Goal: Task Accomplishment & Management: Use online tool/utility

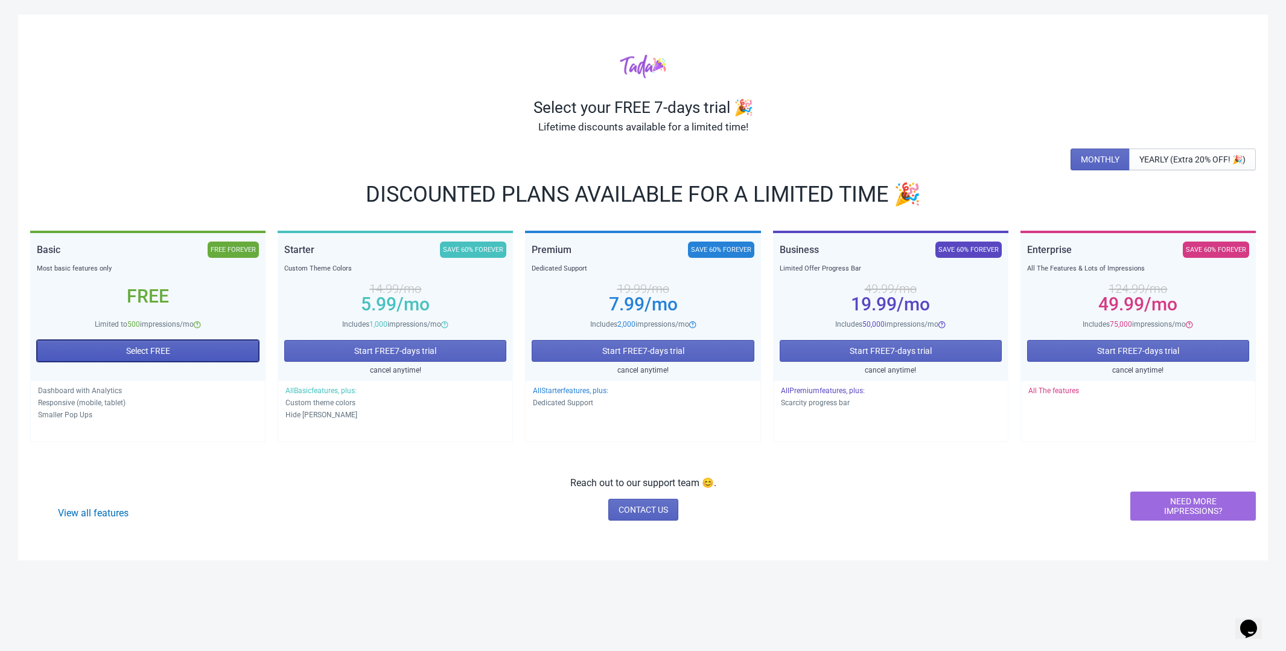
click at [154, 353] on span "Select FREE" at bounding box center [148, 351] width 44 height 10
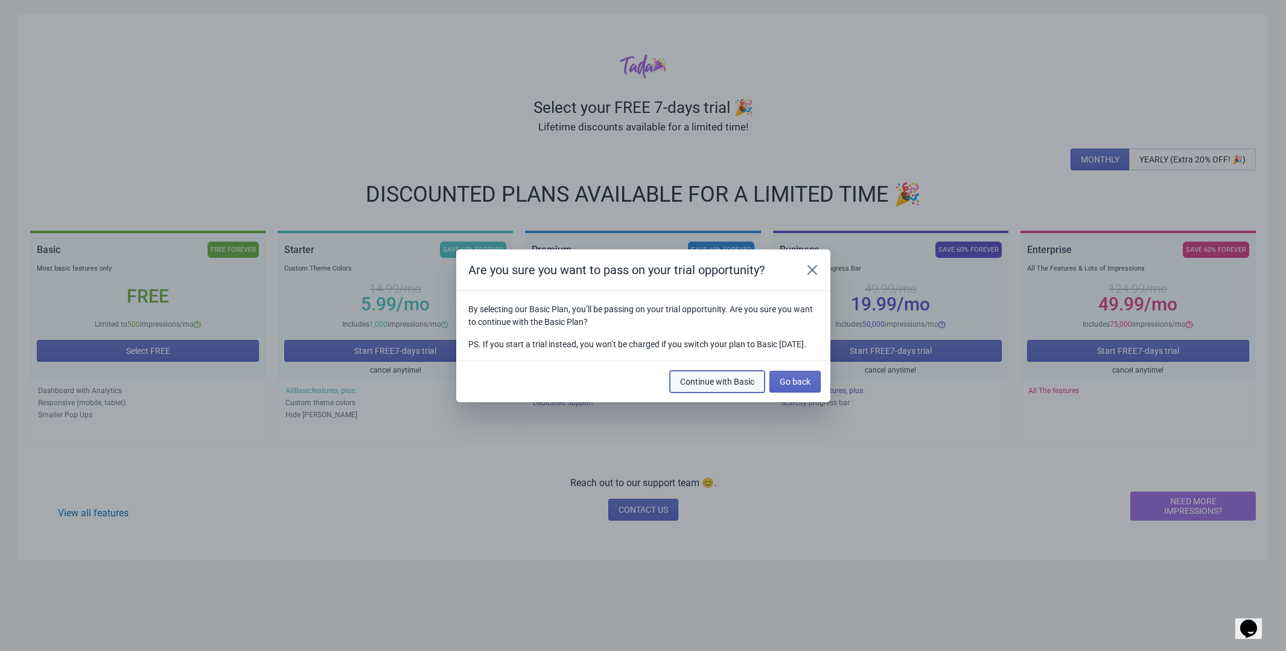
click at [738, 384] on span "Continue with Basic" at bounding box center [717, 382] width 74 height 10
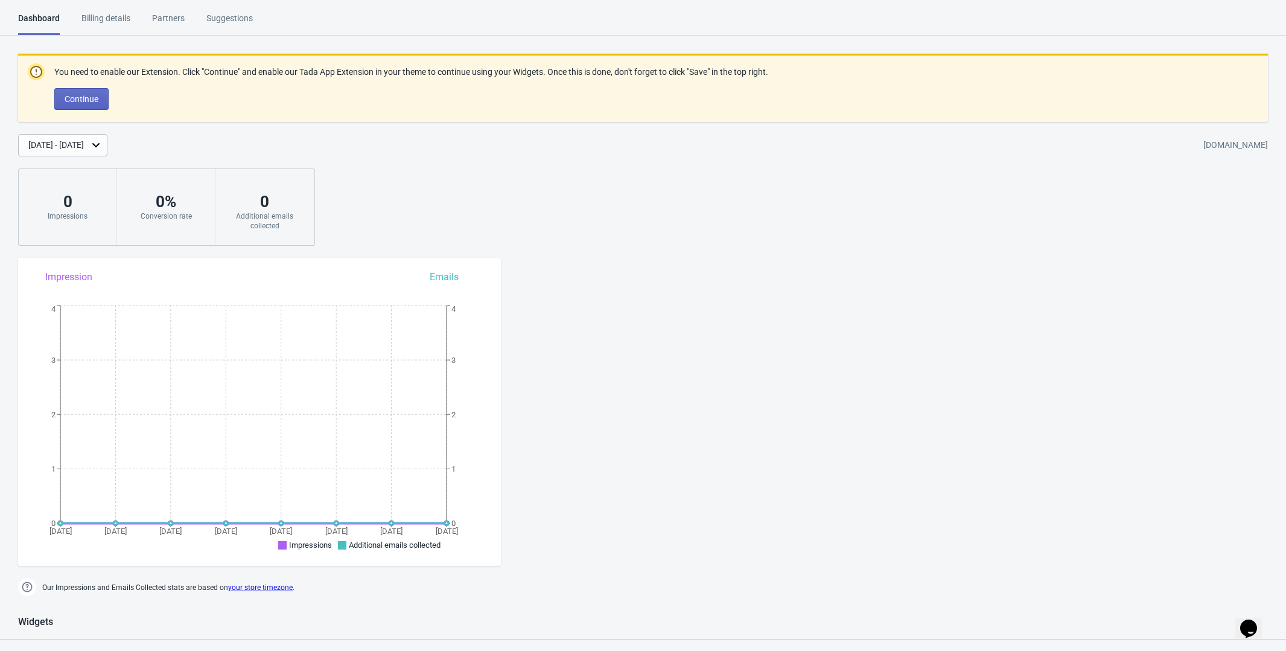
click at [243, 19] on div "Suggestions" at bounding box center [229, 22] width 46 height 21
click at [92, 21] on div "Billing details" at bounding box center [105, 22] width 49 height 21
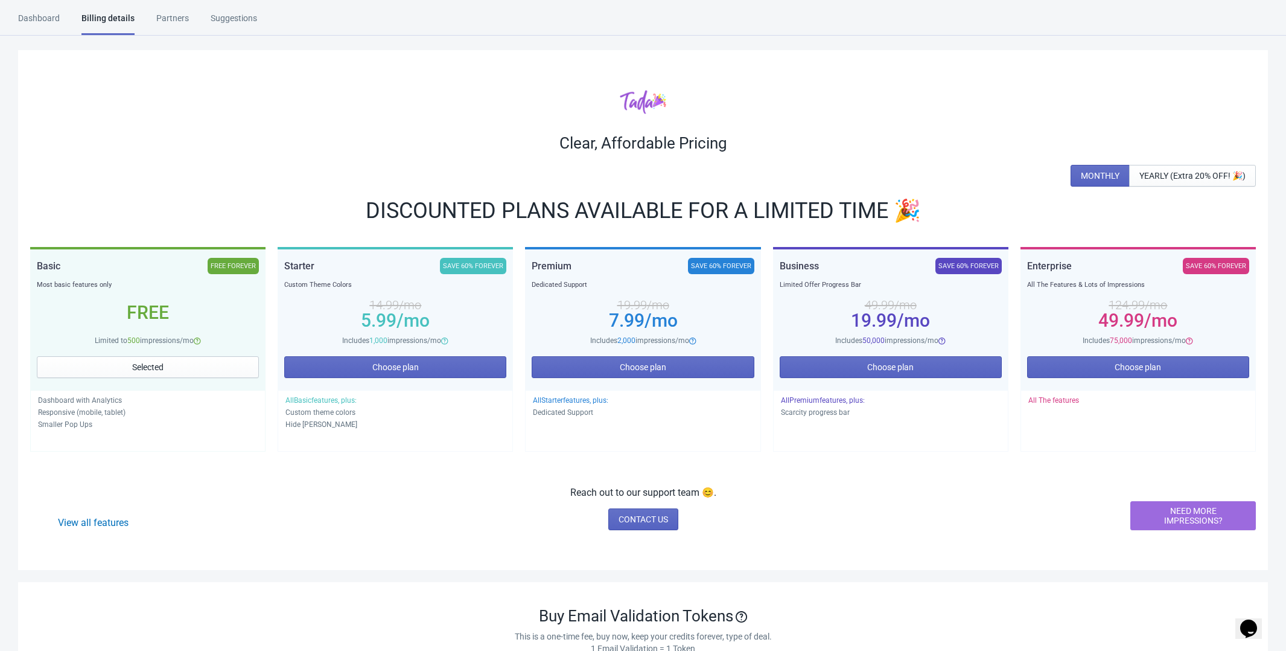
click at [145, 21] on div "Dashboard Billing details Partners Suggestions" at bounding box center [148, 23] width 261 height 23
click at [161, 21] on div "Partners" at bounding box center [172, 22] width 33 height 21
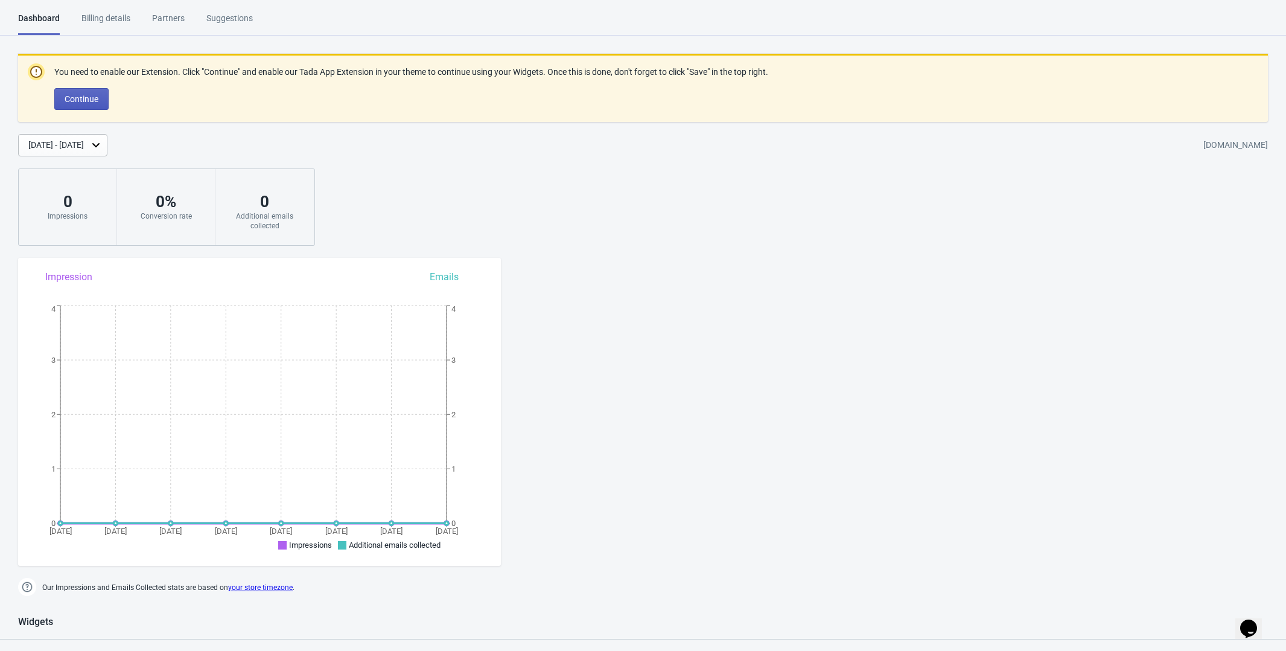
click at [85, 98] on span "Continue" at bounding box center [82, 99] width 34 height 10
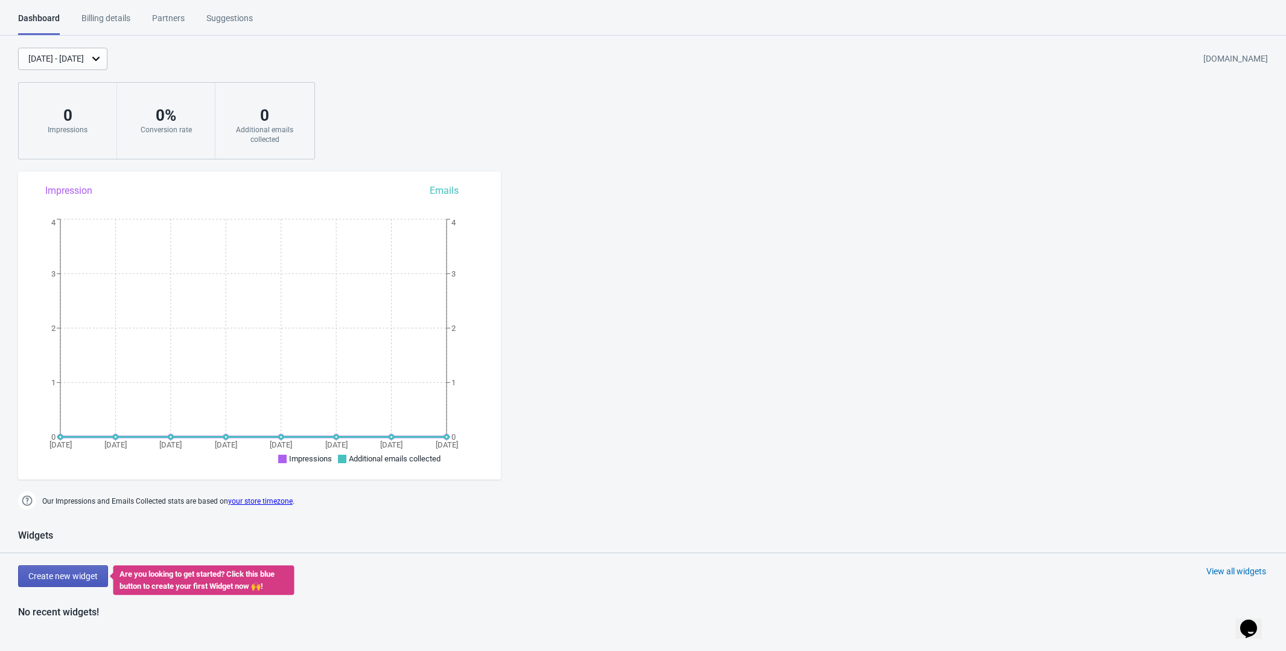
click at [65, 565] on button "Create new widget" at bounding box center [63, 576] width 90 height 22
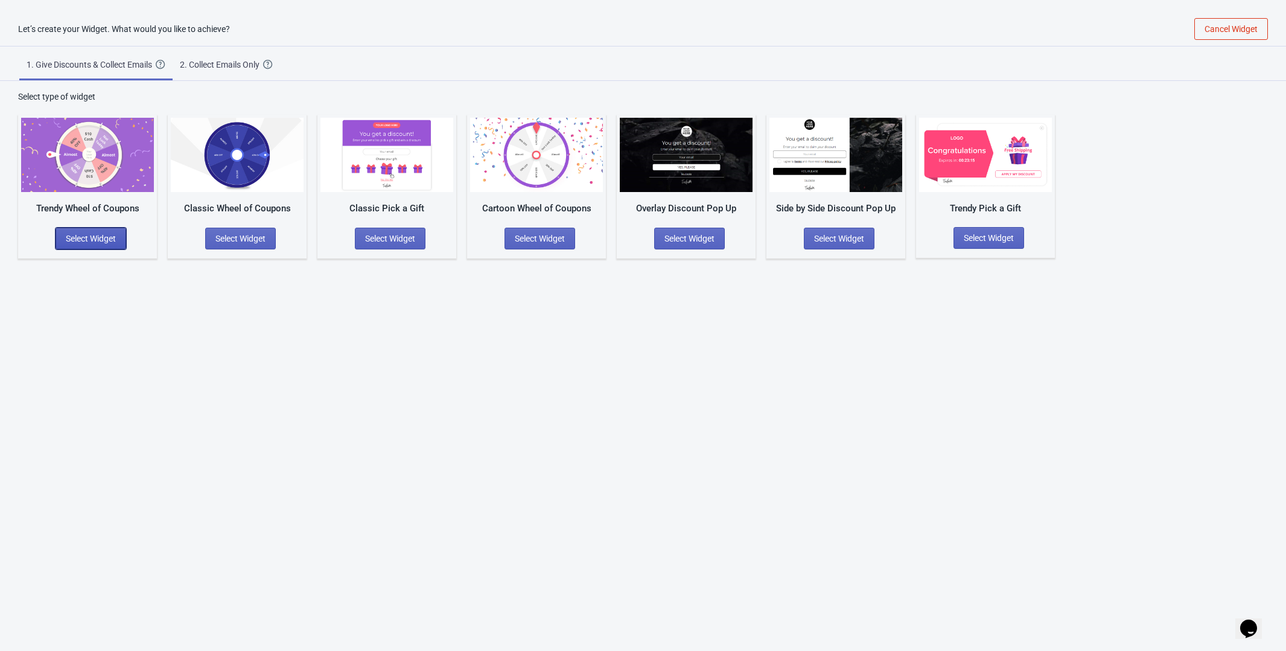
click at [101, 234] on span "Select Widget" at bounding box center [91, 239] width 50 height 10
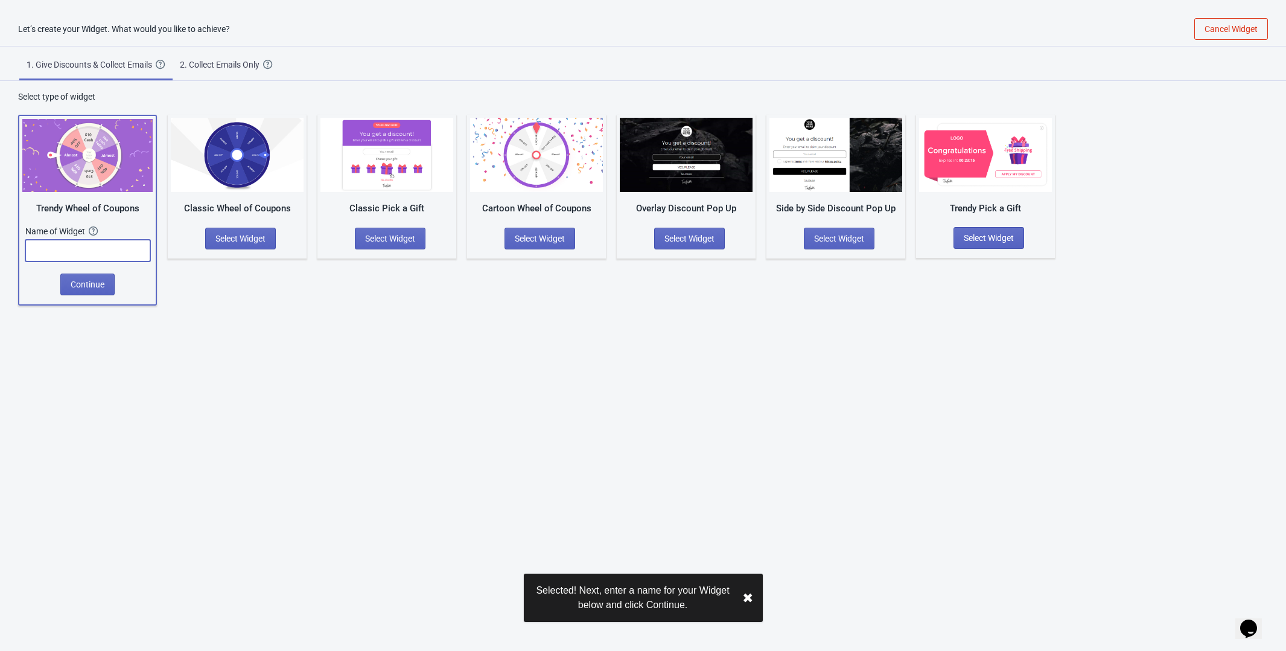
click at [95, 252] on input "text" at bounding box center [87, 251] width 125 height 22
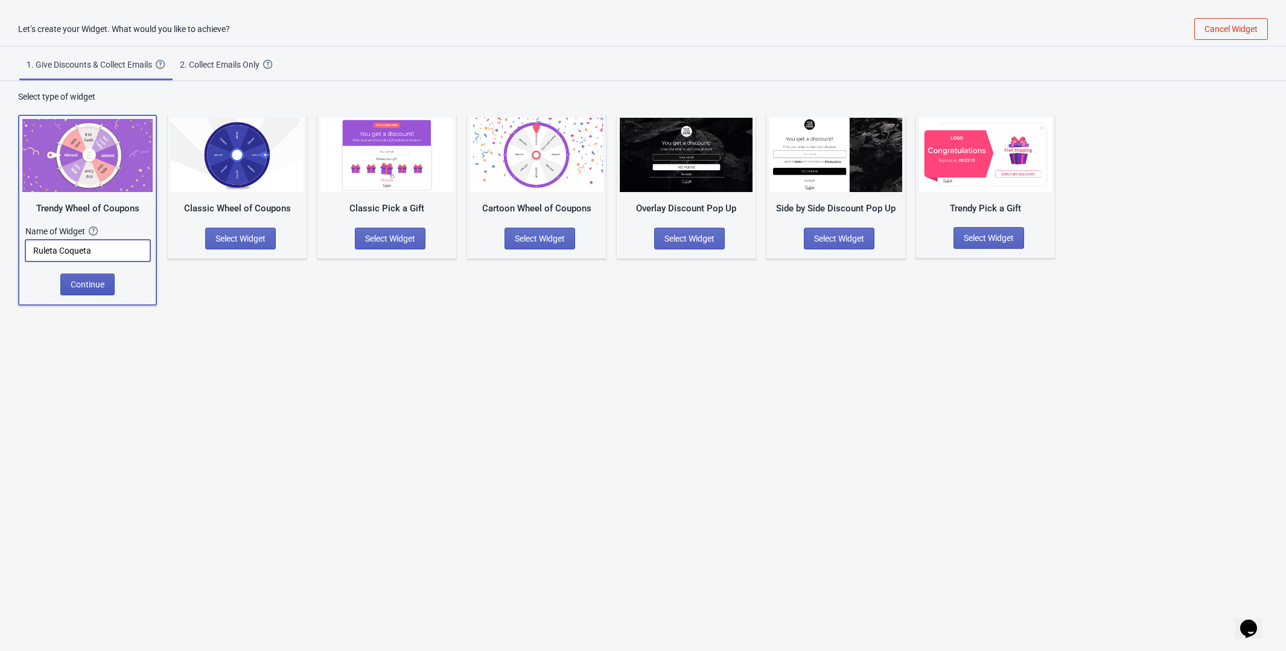
type input "Ruleta Coqueta"
click at [98, 289] on span "Continue" at bounding box center [88, 284] width 34 height 10
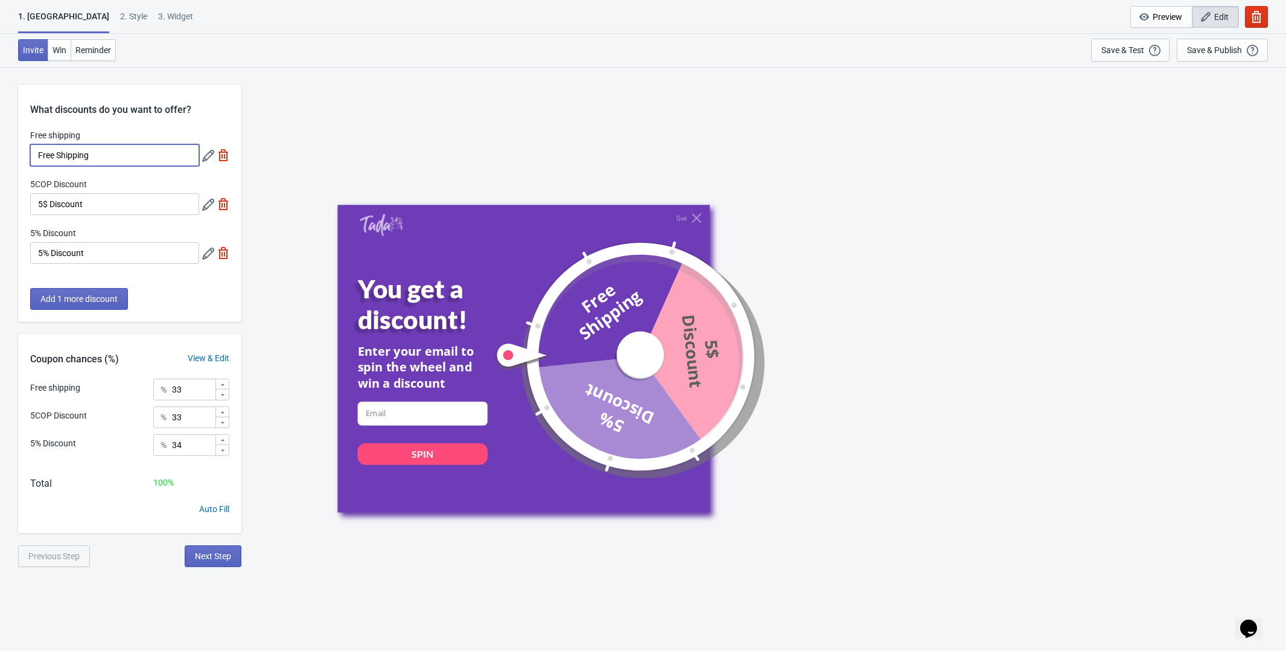
click at [142, 156] on input "Free Shipping" at bounding box center [114, 155] width 169 height 22
type input "F"
type input "Envío Gratis"
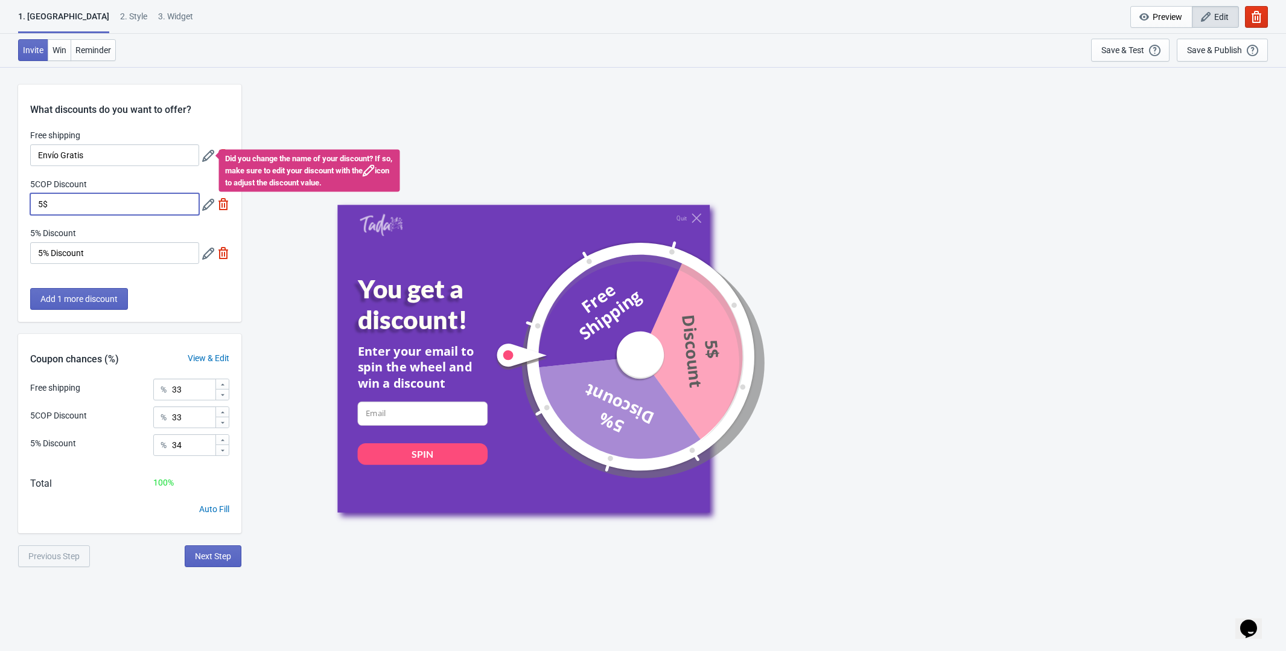
type input "5"
type input "$10.000 de regalo"
click at [95, 266] on div "Free shipping Envío Gratis Did you change the name of your discount? If so, mak…" at bounding box center [129, 202] width 223 height 147
click at [109, 265] on div "Free shipping Envío Gratis Did you change the name of your discount? If so, mak…" at bounding box center [129, 202] width 223 height 147
click at [109, 264] on input "5% Discount" at bounding box center [114, 253] width 169 height 22
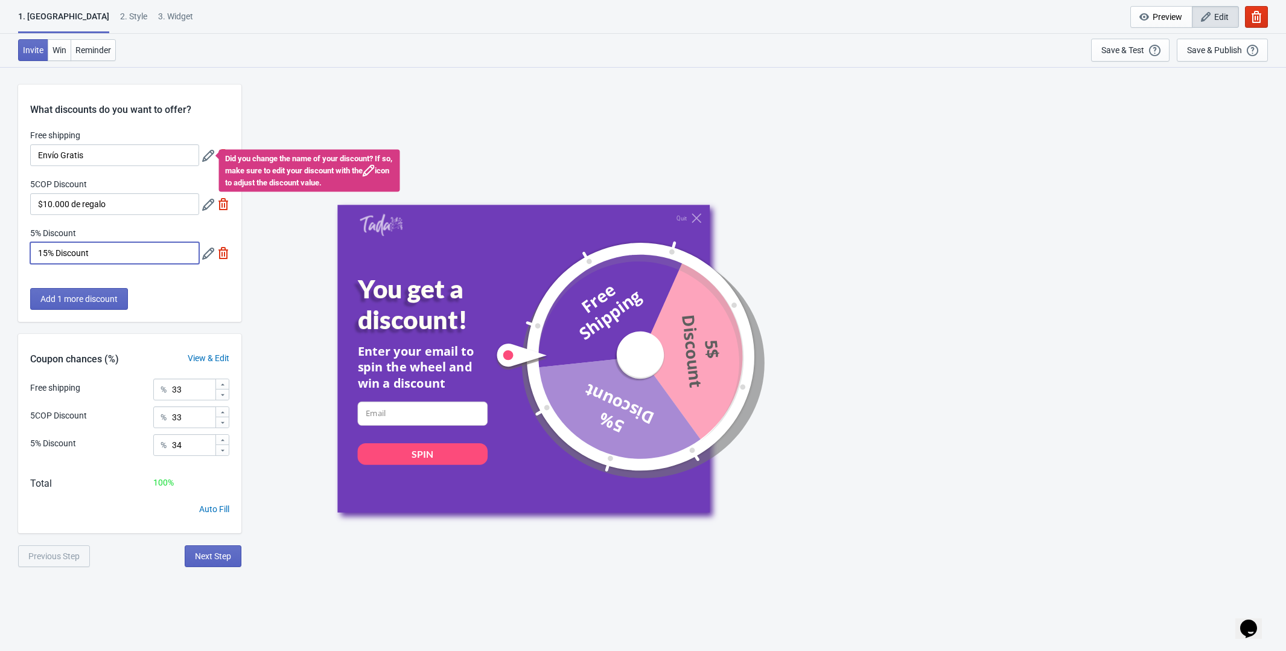
type input "15% Discount"
click at [143, 274] on div "Free shipping Envío Gratis Did you change the name of your discount? If so, mak…" at bounding box center [129, 202] width 223 height 147
click at [97, 292] on button "Add 1 more discount" at bounding box center [79, 299] width 98 height 22
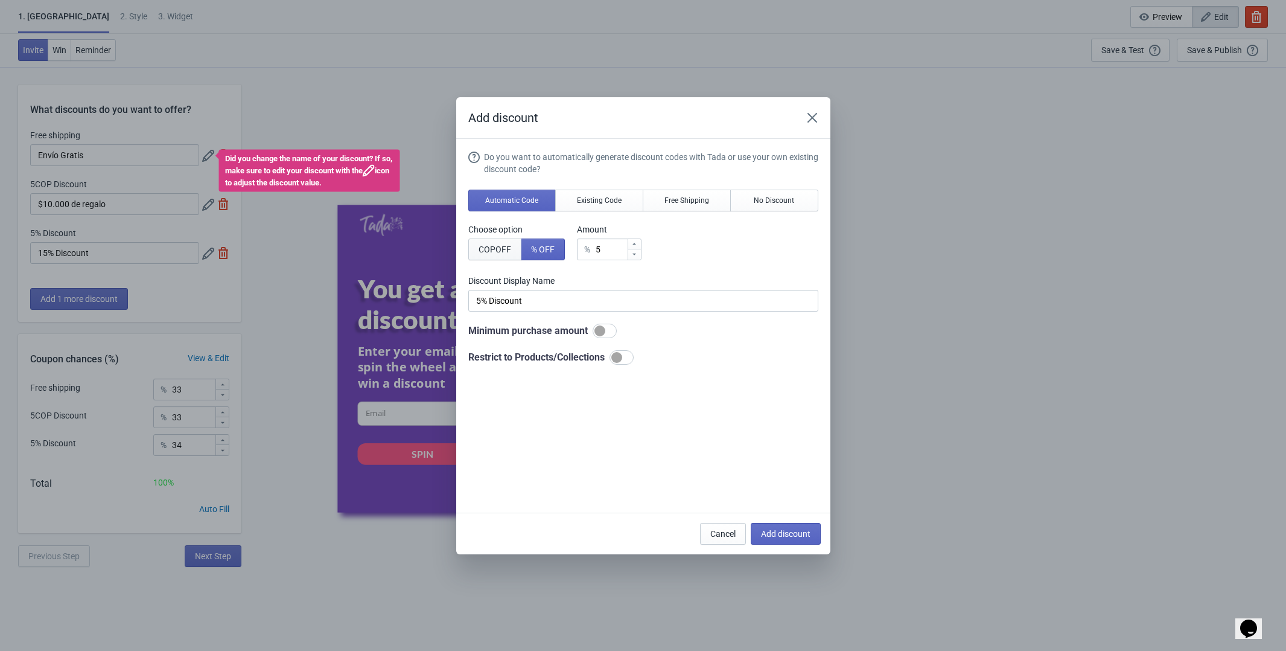
click at [506, 253] on span "COP OFF" at bounding box center [495, 249] width 33 height 10
click at [546, 250] on span "% OFF" at bounding box center [543, 249] width 24 height 10
click at [491, 253] on span "COP OFF" at bounding box center [495, 249] width 33 height 10
click at [551, 252] on span "% OFF" at bounding box center [543, 249] width 24 height 10
type input "5% Discount"
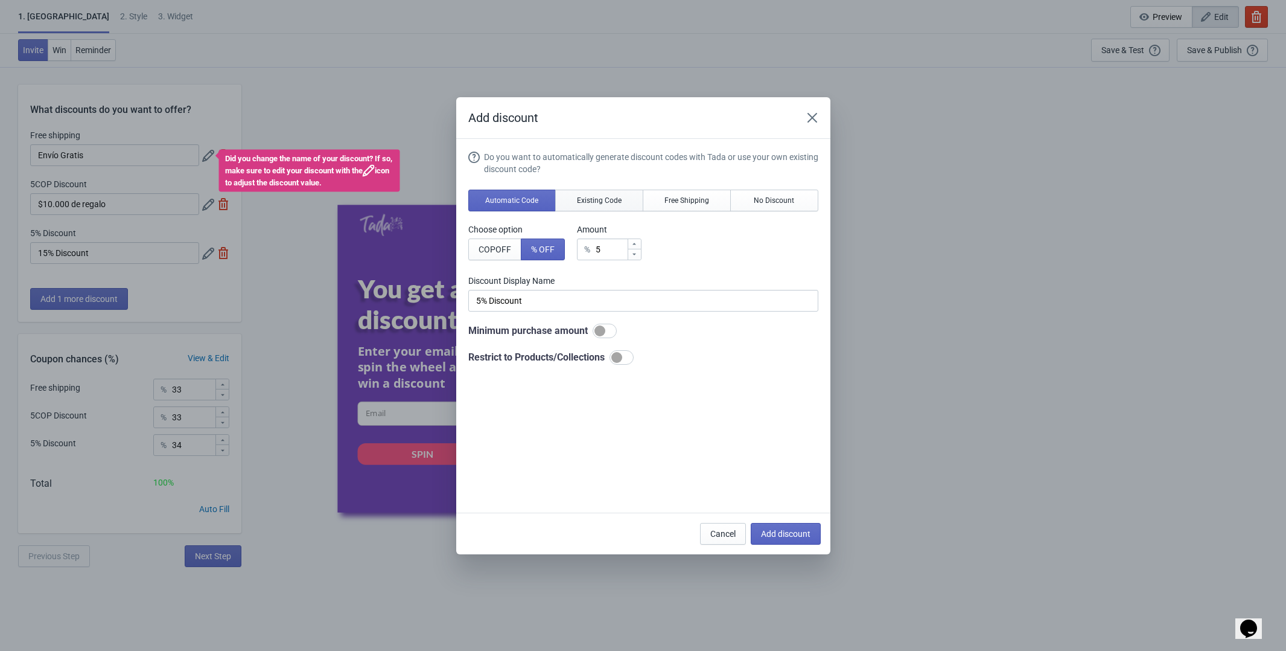
click at [616, 202] on span "Existing Code" at bounding box center [599, 201] width 45 height 10
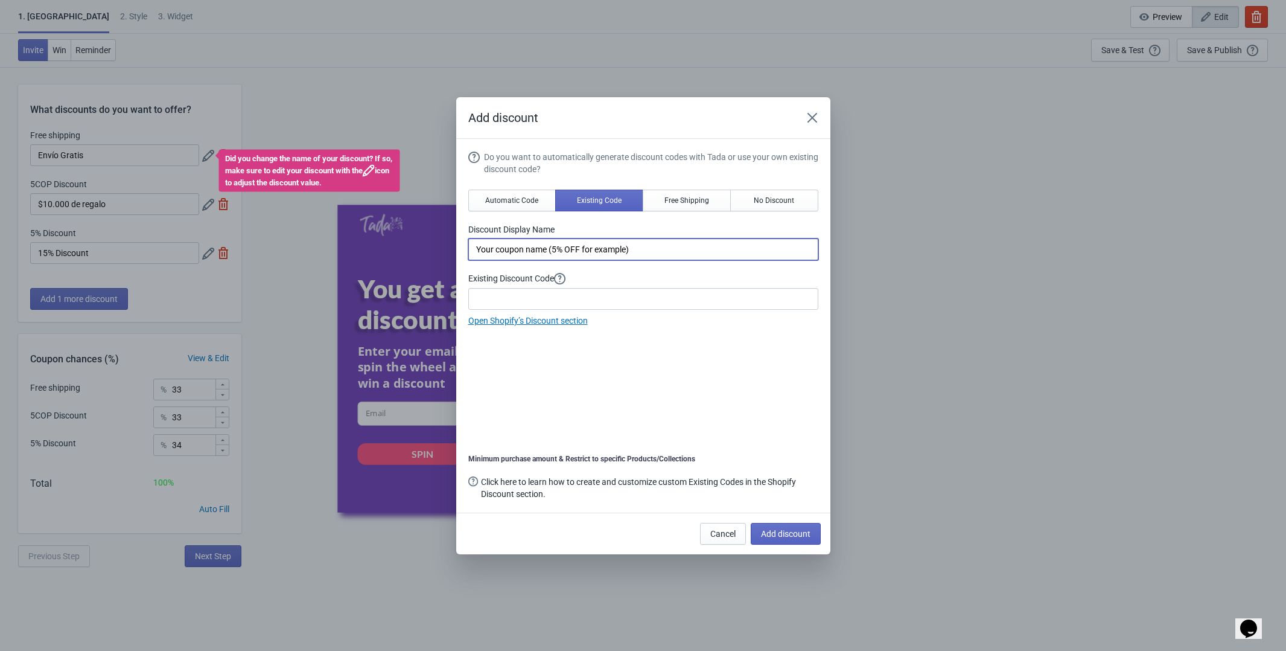
click at [665, 255] on input "Your coupon name (5% OFF for example)" at bounding box center [643, 249] width 350 height 22
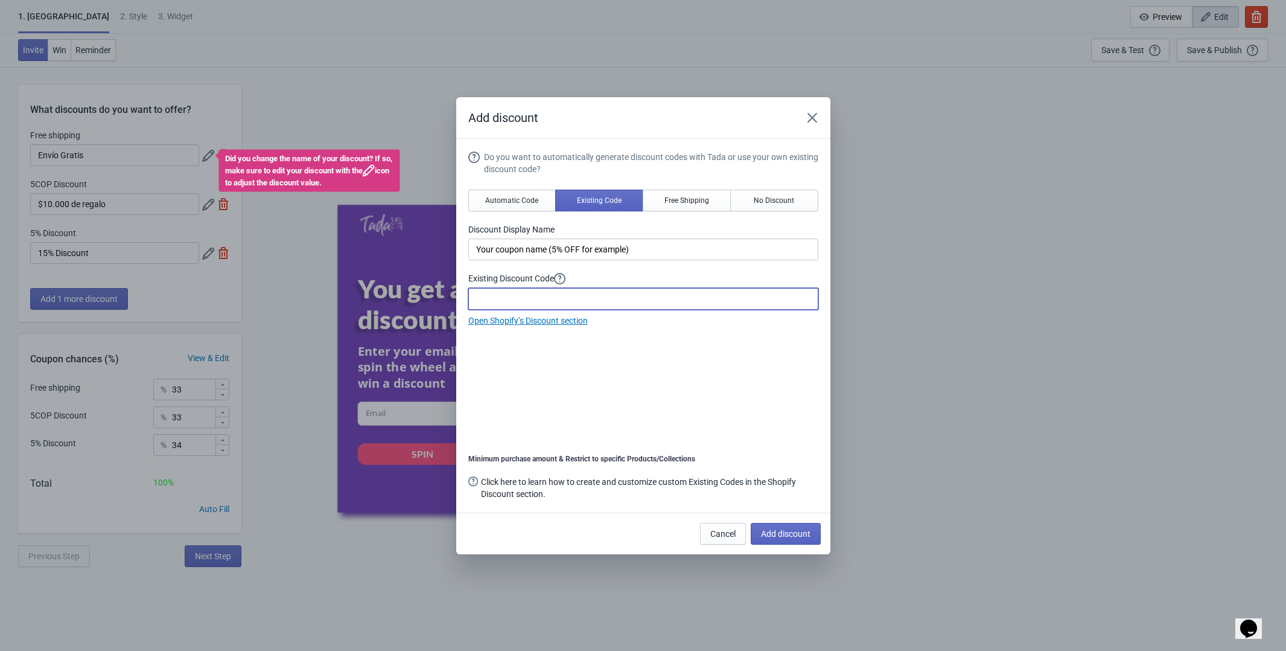
click at [595, 295] on input at bounding box center [643, 299] width 350 height 22
click at [818, 118] on icon "Close" at bounding box center [812, 118] width 12 height 12
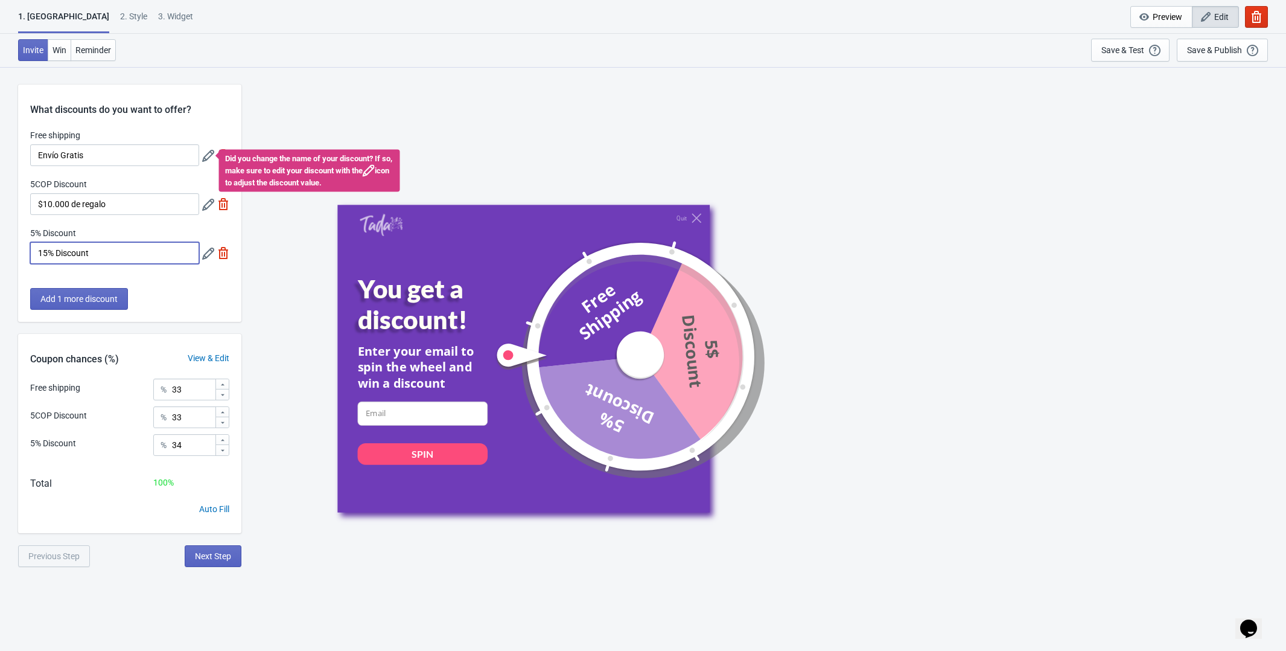
click at [122, 253] on input "15% Discount" at bounding box center [114, 253] width 169 height 22
type input "15% Descuento"
click at [151, 279] on div "What discounts do you want to offer? Free shipping Envío Gratis Did you change …" at bounding box center [129, 202] width 223 height 237
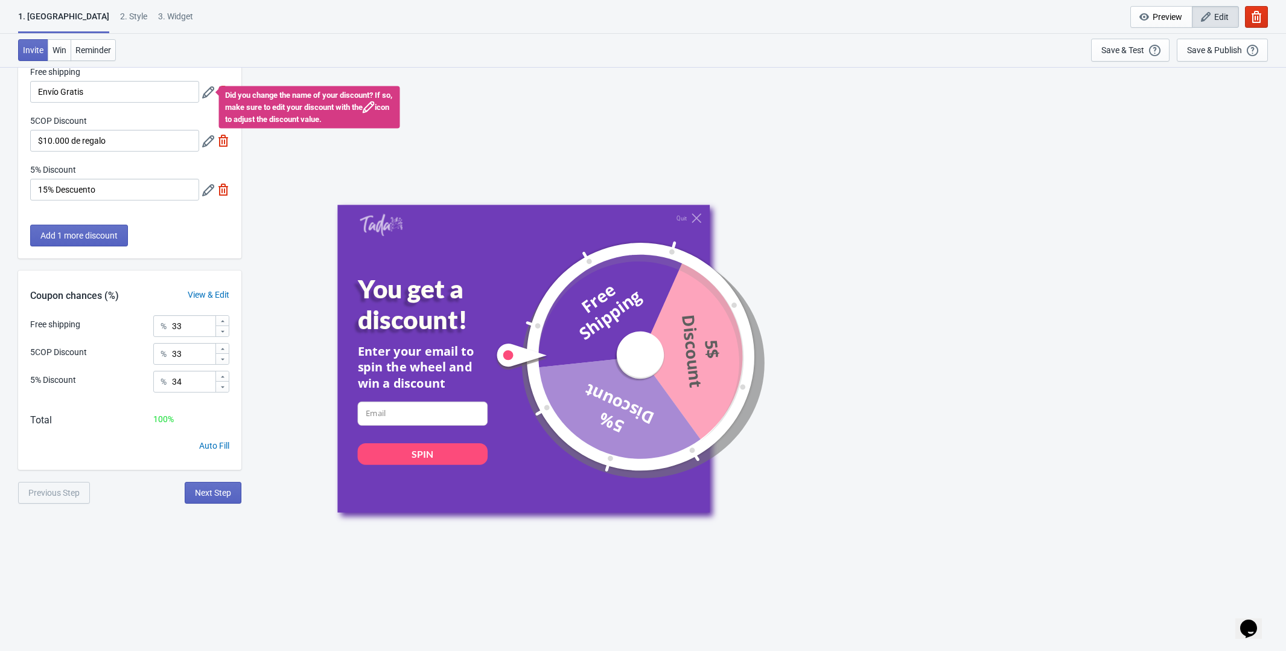
scroll to position [64, 0]
click at [207, 496] on span "Next Step" at bounding box center [213, 492] width 36 height 10
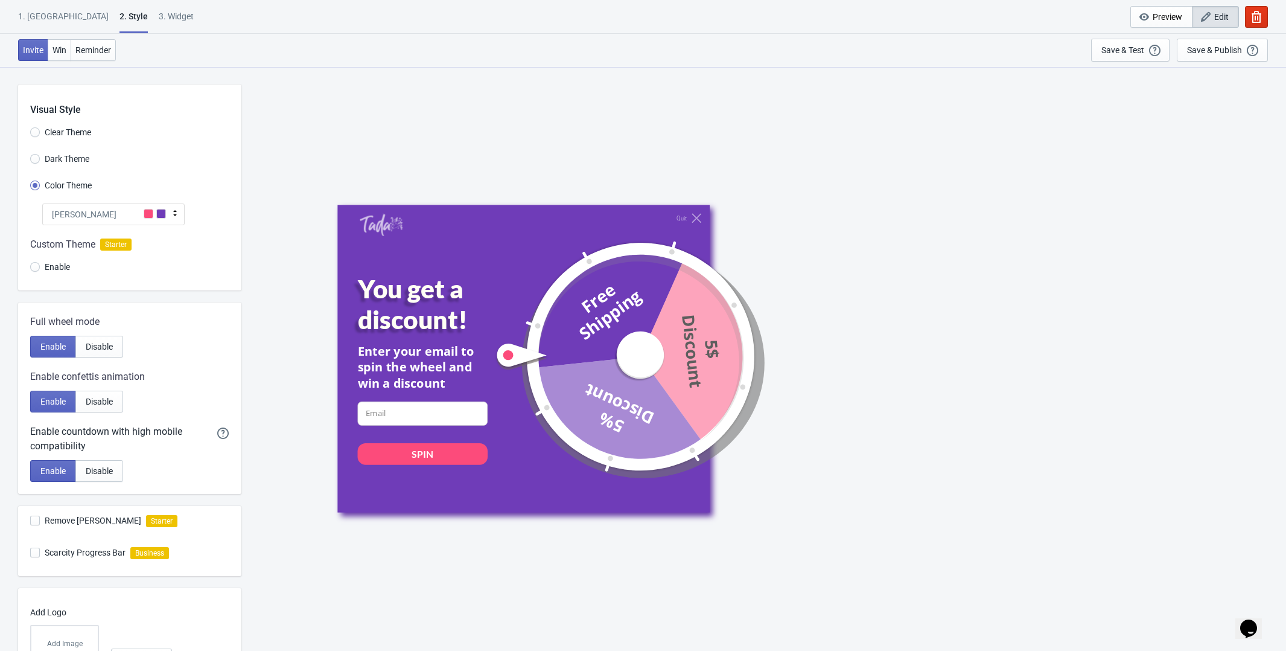
click at [148, 218] on span at bounding box center [149, 214] width 10 height 10
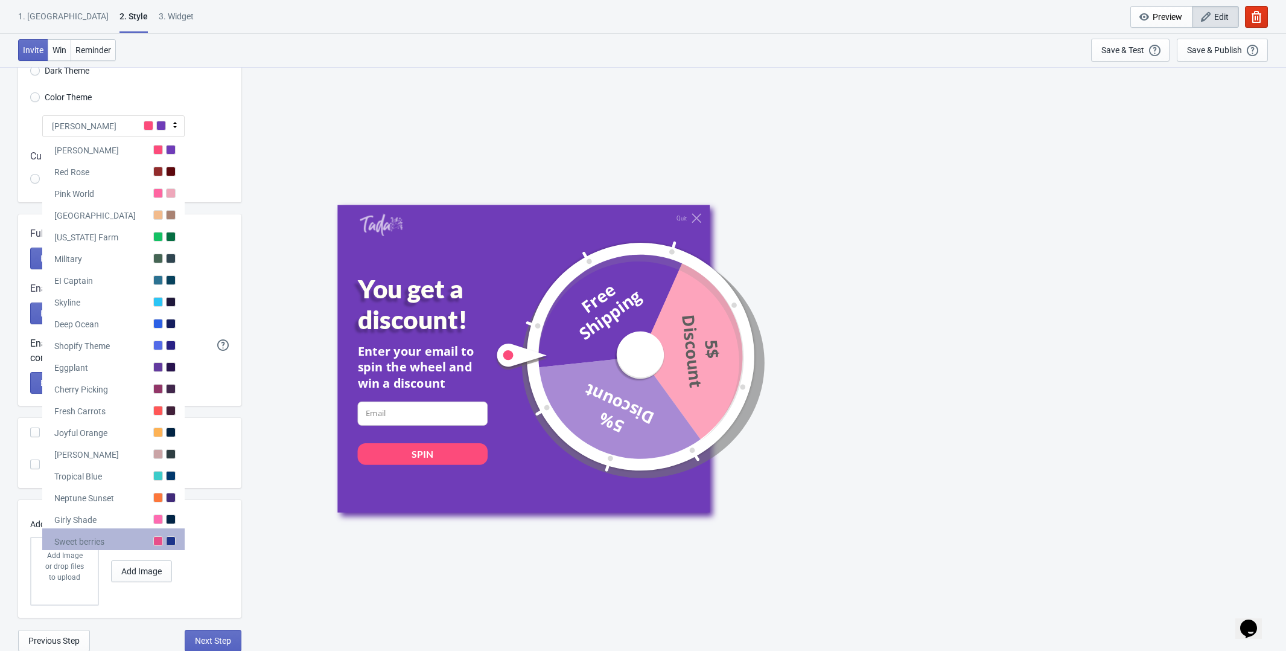
scroll to position [88, 0]
click at [130, 574] on span "Add Image" at bounding box center [141, 572] width 40 height 10
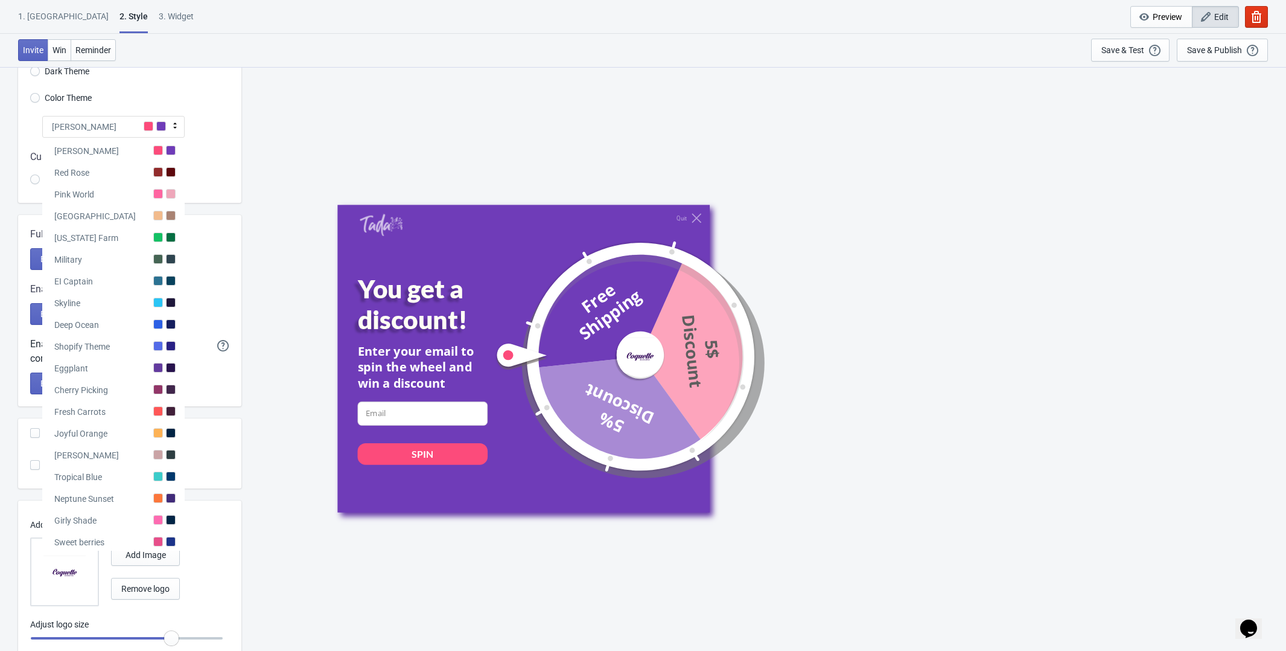
click at [240, 91] on div "Color Theme" at bounding box center [135, 99] width 211 height 20
click at [214, 105] on div "Color Theme" at bounding box center [135, 99] width 211 height 20
click at [161, 120] on div "[PERSON_NAME]" at bounding box center [113, 127] width 142 height 22
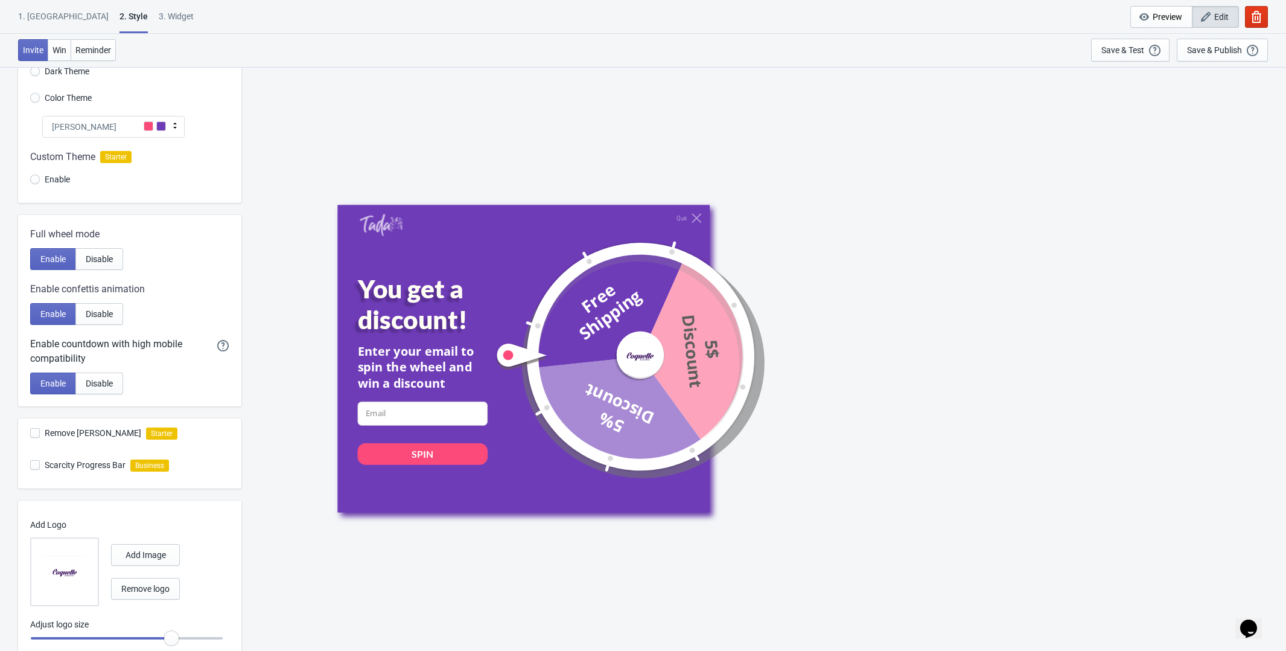
click at [161, 120] on div "[PERSON_NAME]" at bounding box center [113, 127] width 142 height 22
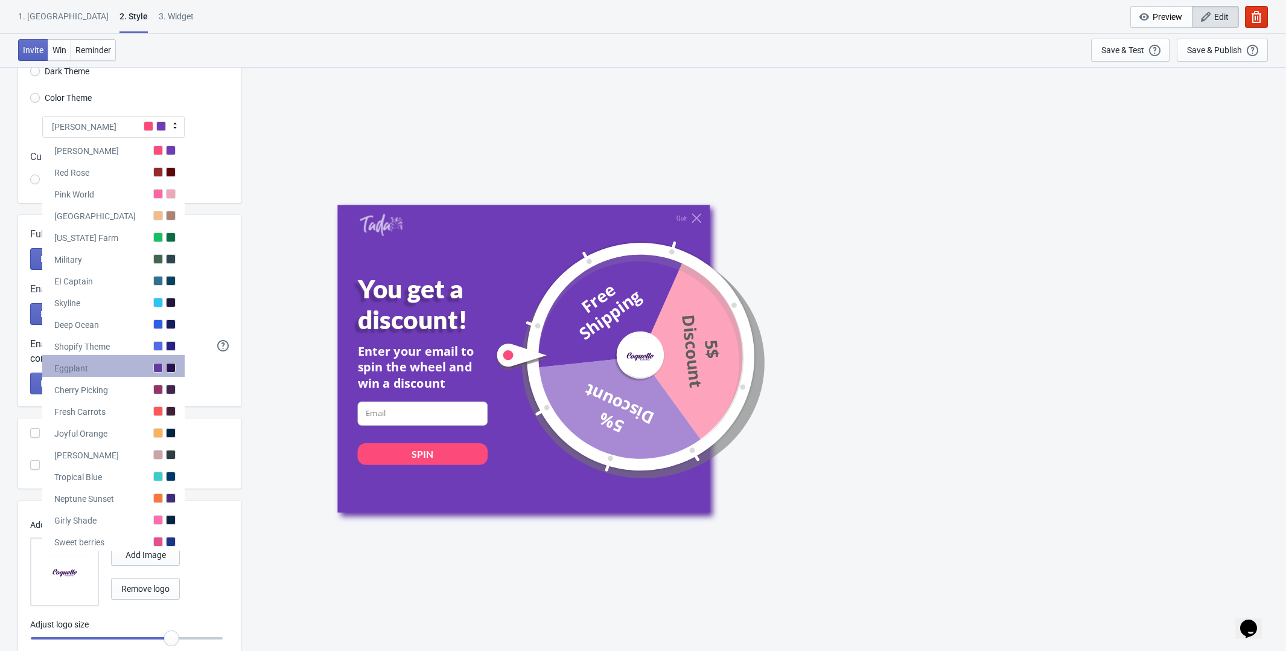
scroll to position [127, 0]
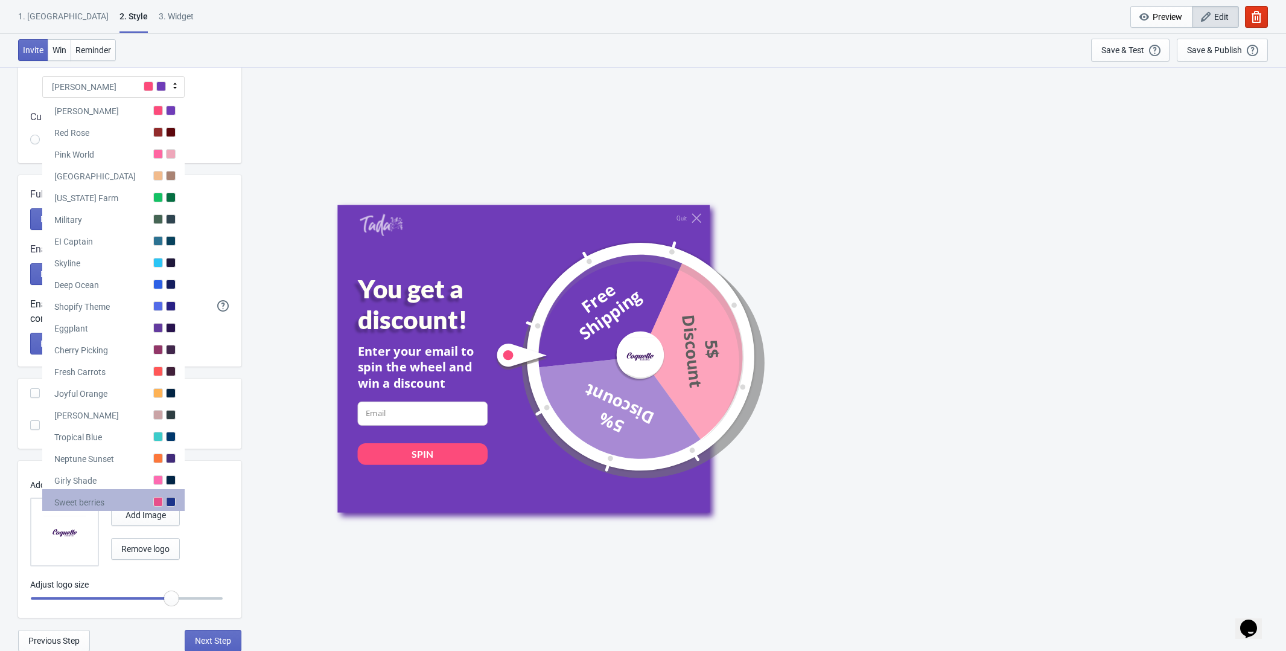
click at [91, 500] on div "Sweet berries" at bounding box center [79, 502] width 50 height 12
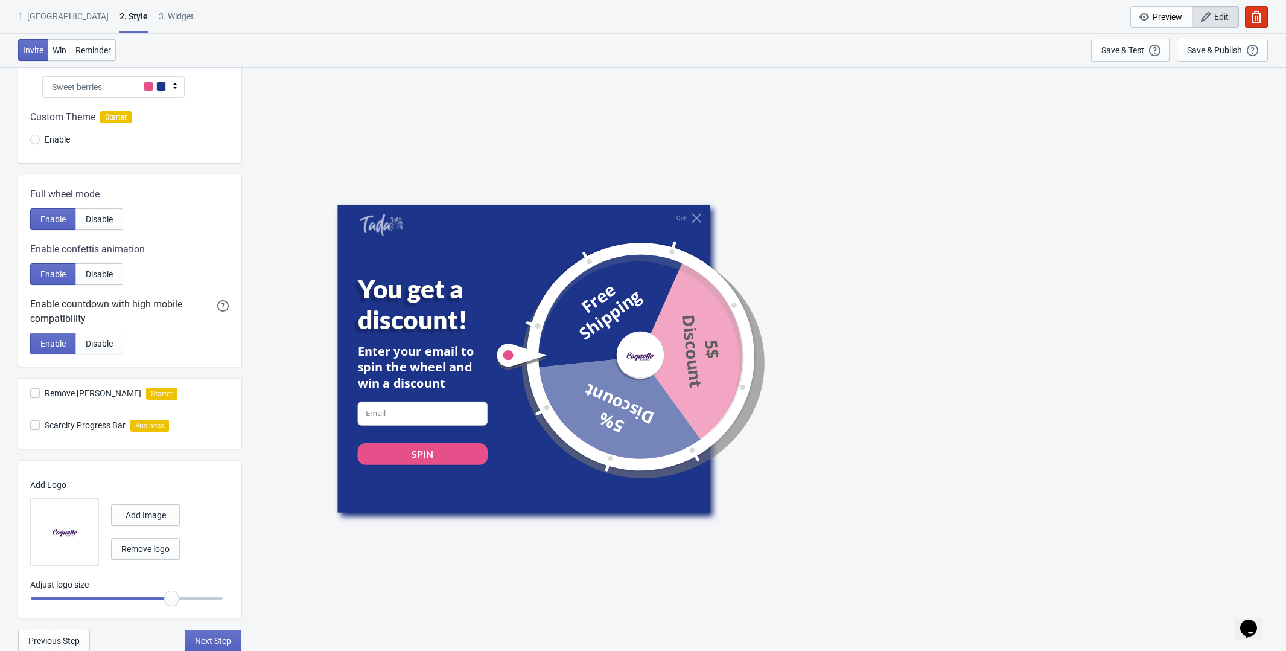
click at [137, 86] on div "Sweet berries" at bounding box center [113, 87] width 142 height 22
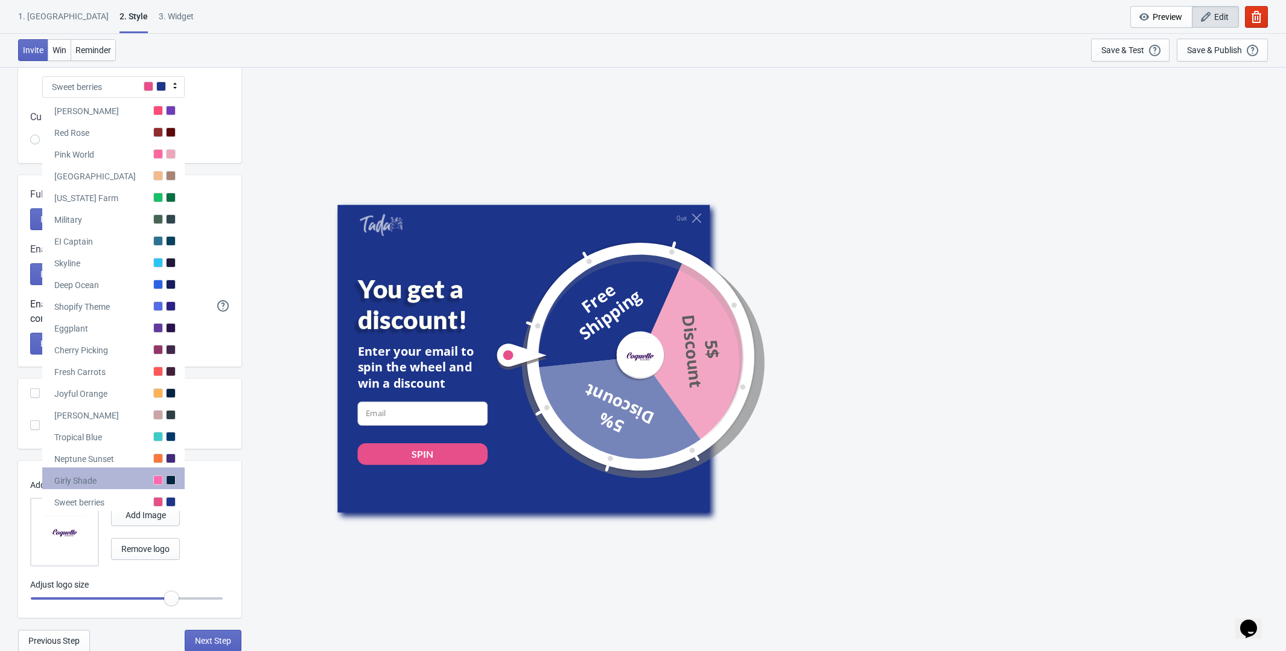
click at [98, 480] on div "Girly Shade" at bounding box center [113, 478] width 142 height 22
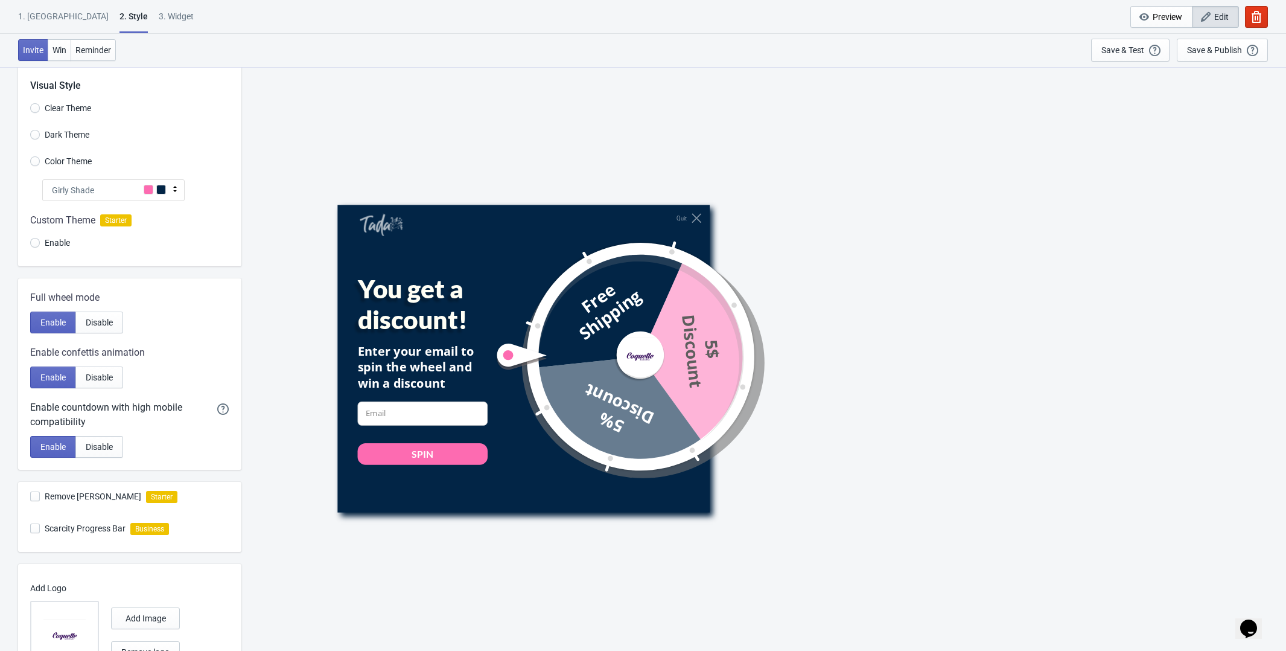
scroll to position [0, 0]
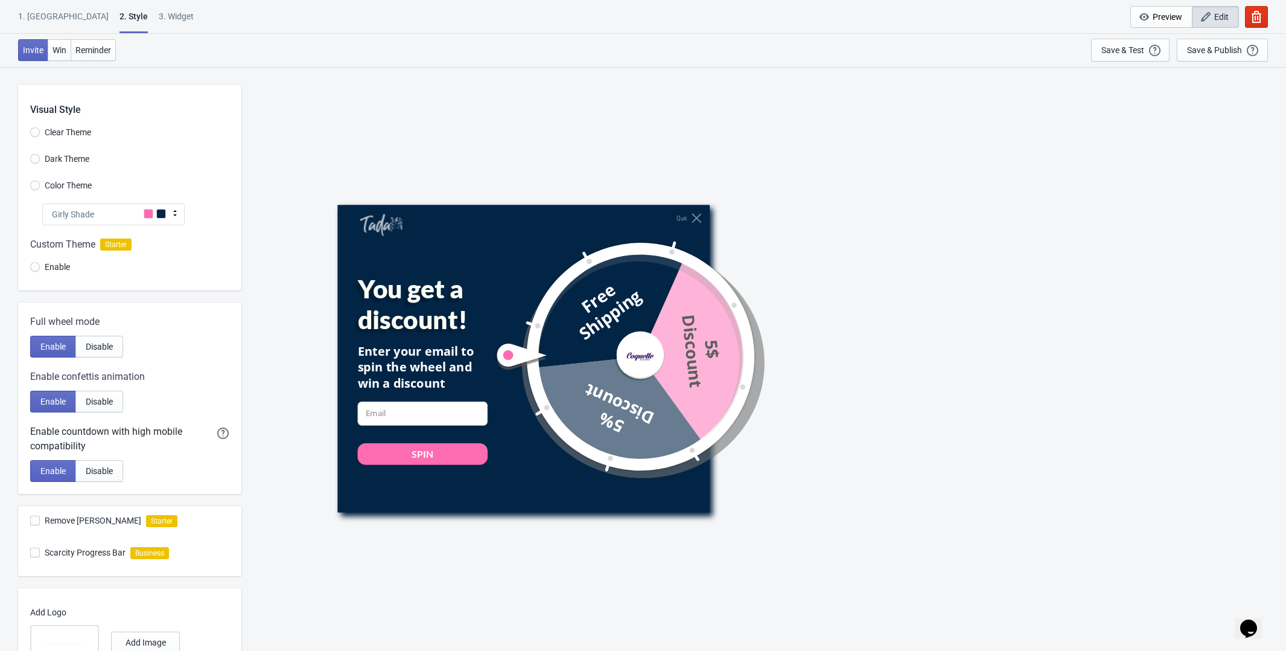
click at [131, 213] on div "Girly Shade" at bounding box center [113, 214] width 142 height 22
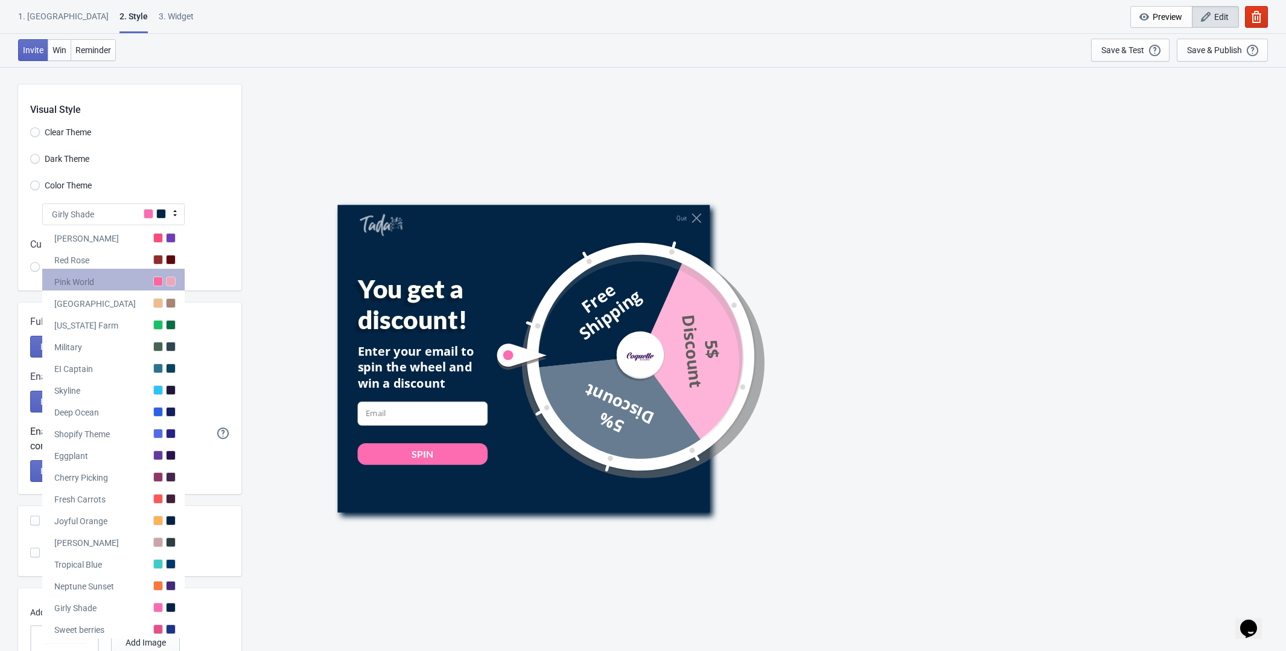
click at [109, 278] on div "Pink World" at bounding box center [113, 280] width 142 height 22
radio input "true"
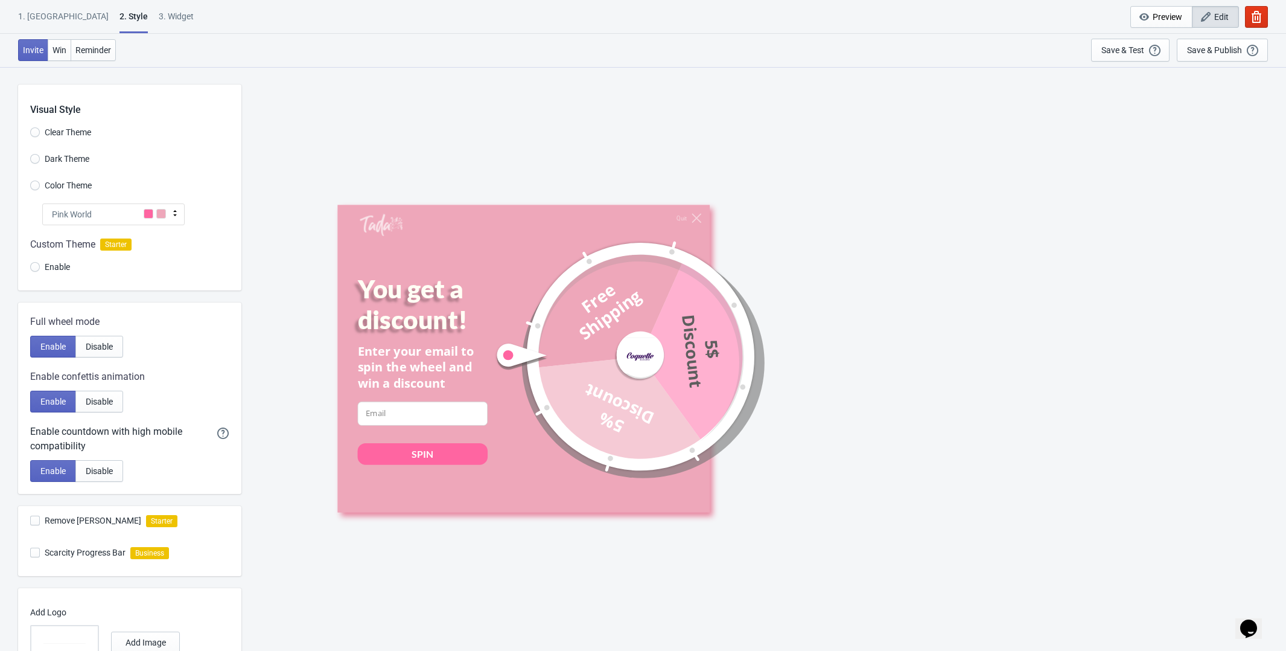
click at [264, 208] on div "Quit You get a discount! Enter your email to spin the wheel and win a discount …" at bounding box center [763, 358] width 1033 height 584
click at [43, 21] on div "1. Coupon" at bounding box center [63, 20] width 91 height 21
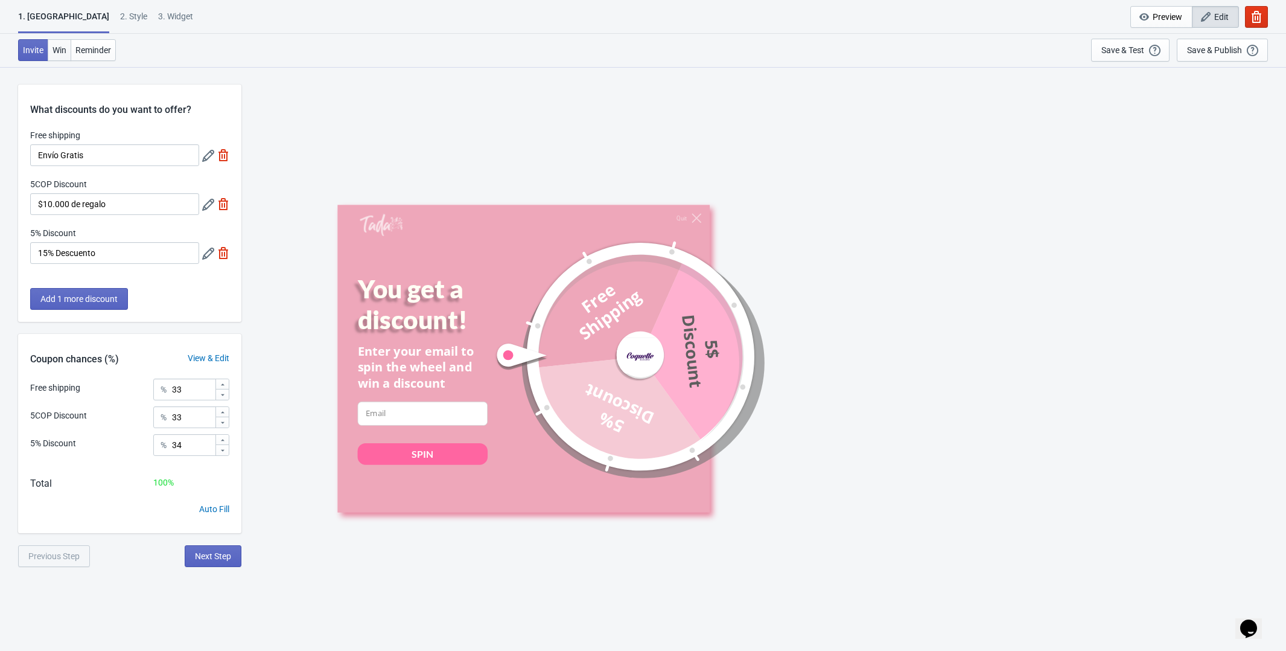
click at [56, 47] on span "Win" at bounding box center [60, 50] width 14 height 10
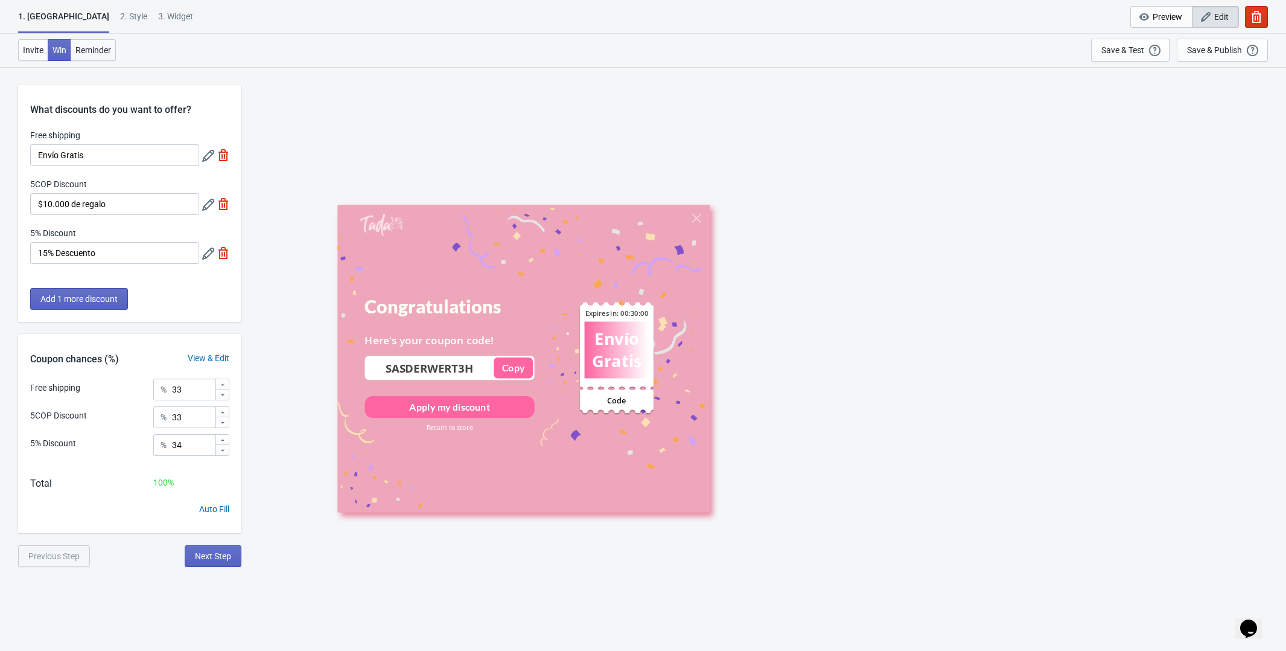
click at [97, 53] on span "Reminder" at bounding box center [93, 50] width 36 height 10
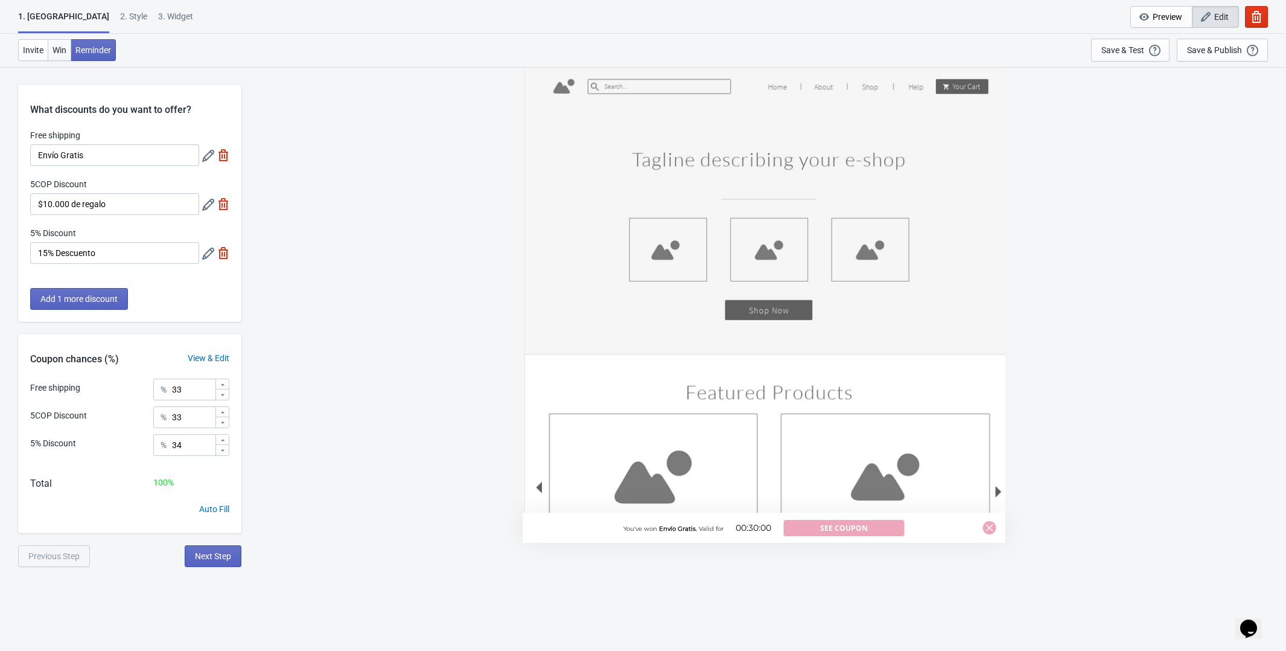
click at [50, 52] on button "Win" at bounding box center [60, 50] width 24 height 22
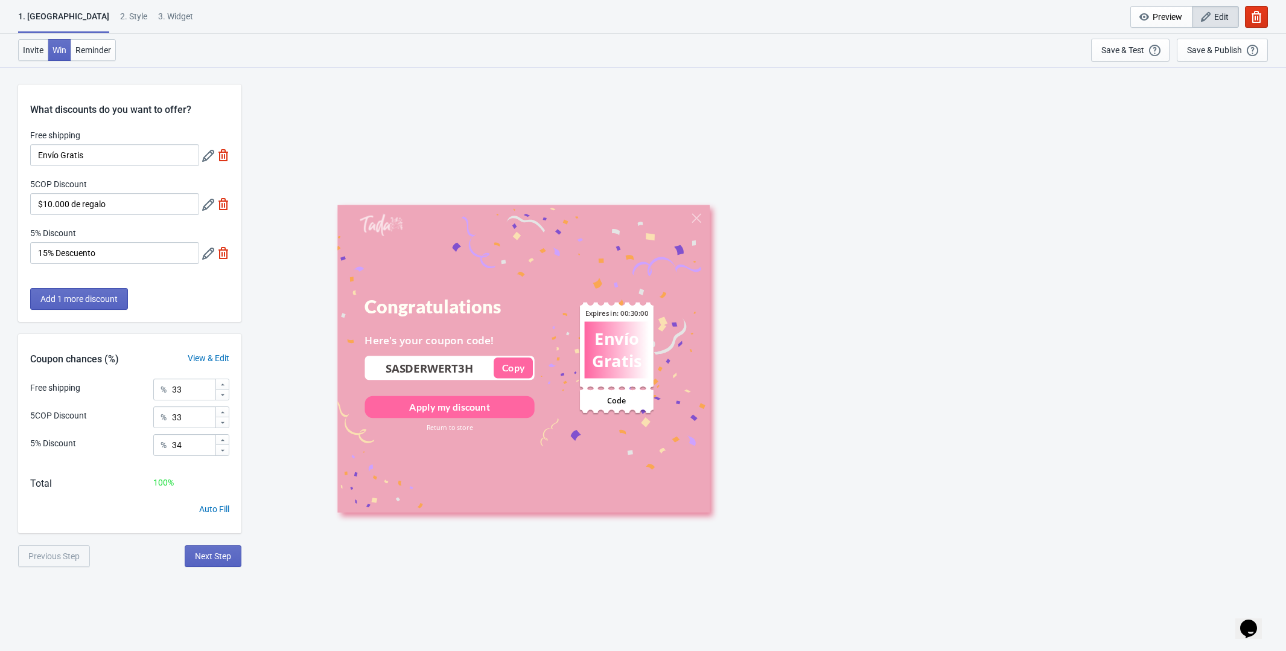
click at [26, 51] on span "Invite" at bounding box center [33, 50] width 21 height 10
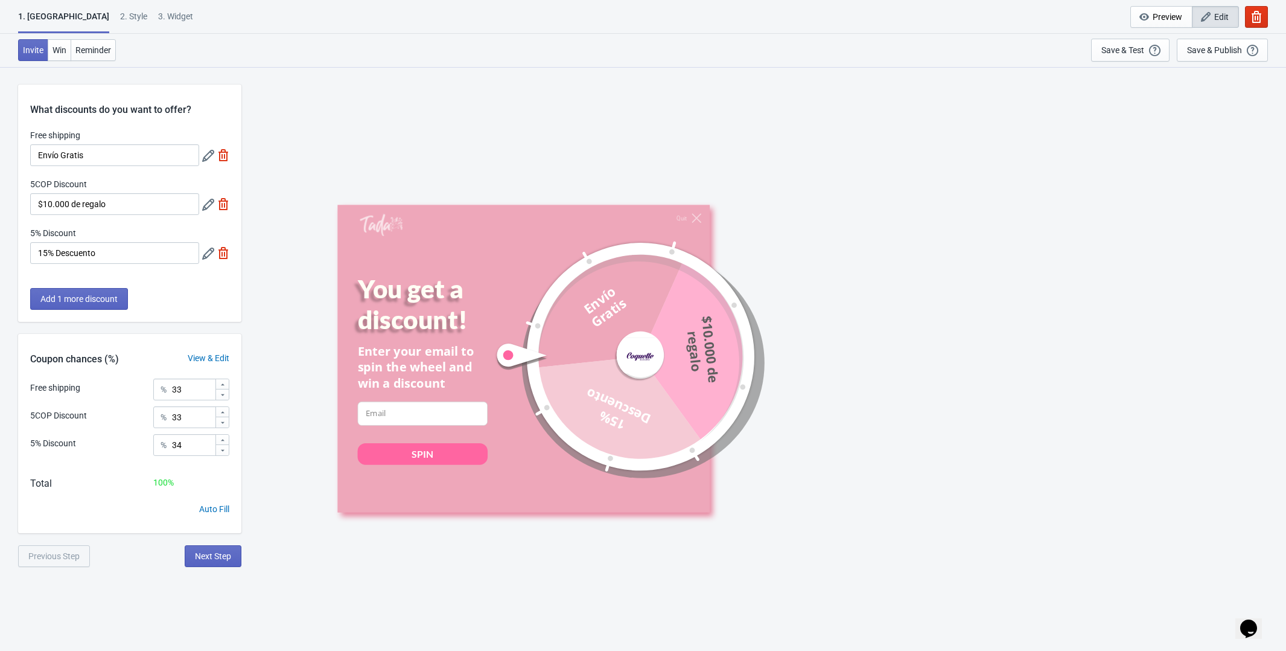
click at [120, 11] on div "2 . Style" at bounding box center [133, 20] width 27 height 21
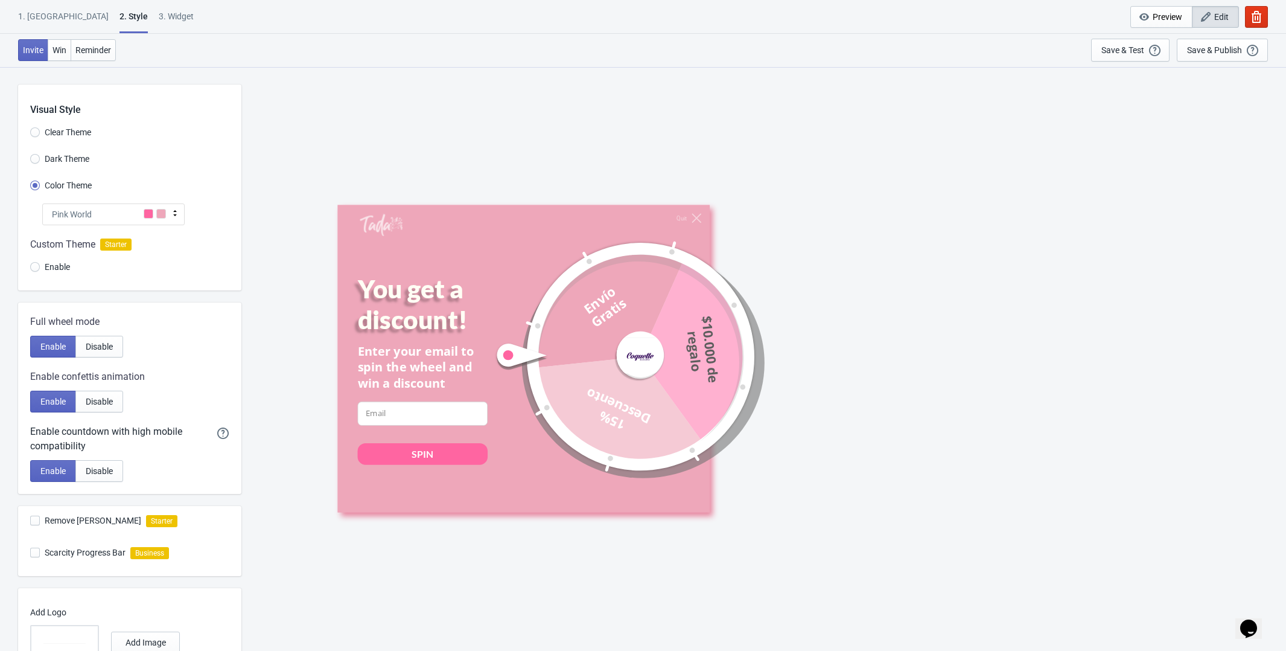
click at [159, 14] on div "3. Widget" at bounding box center [176, 20] width 35 height 21
select select "once"
select select "1"
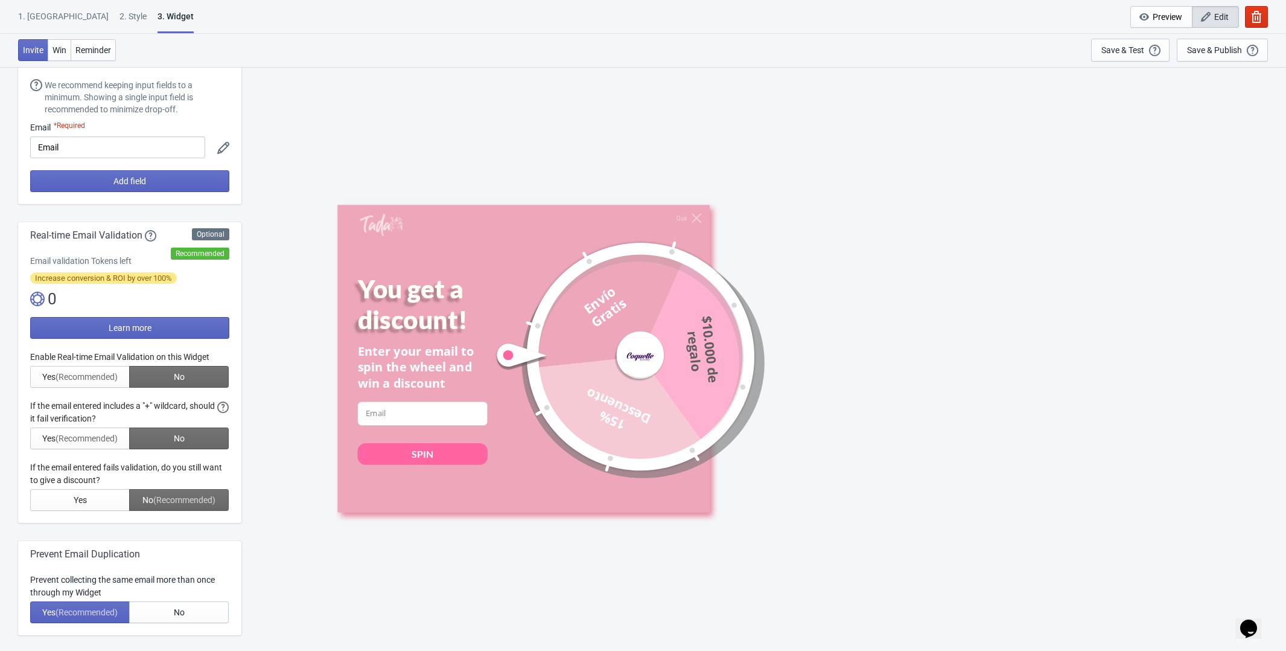
scroll to position [80, 0]
drag, startPoint x: 97, startPoint y: 153, endPoint x: -11, endPoint y: 148, distance: 108.7
click at [0, 148] on html "1. Coupon 2 . Style 3. Widget 1. Coupon 2 . Style 3. Widget Cancel Widget Previ…" at bounding box center [643, 245] width 1286 height 651
type input "Correo electronico"
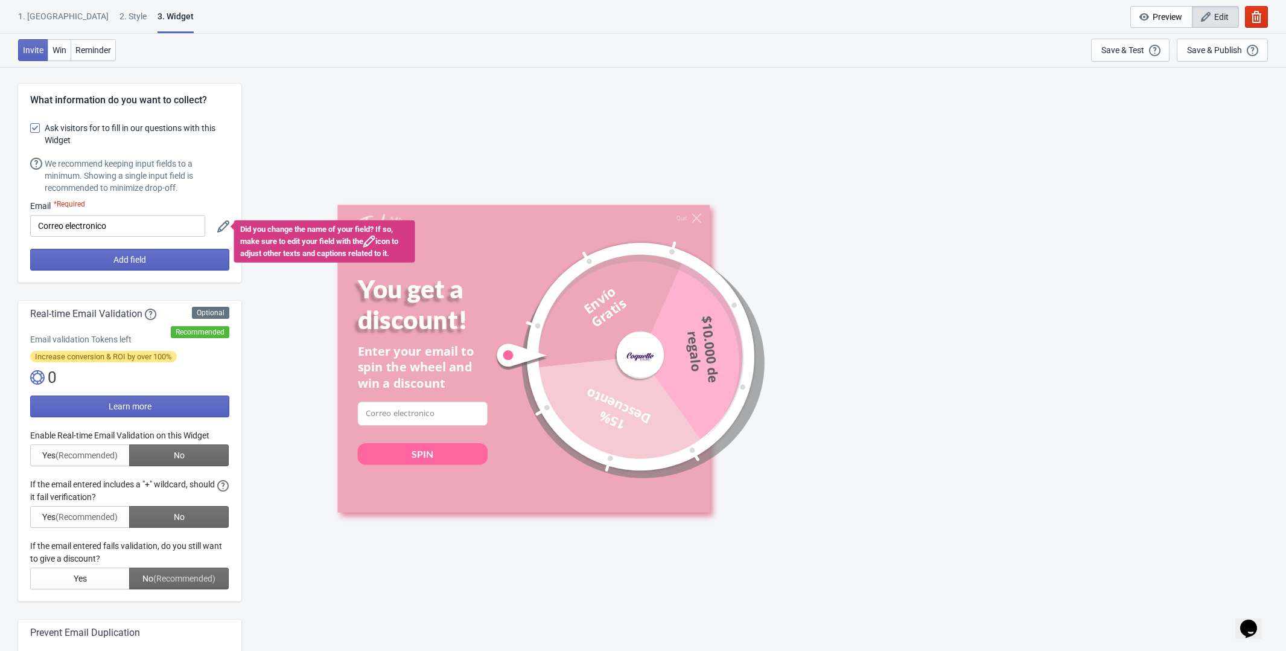
scroll to position [0, 0]
click at [1210, 13] on icon "button" at bounding box center [1206, 17] width 10 height 10
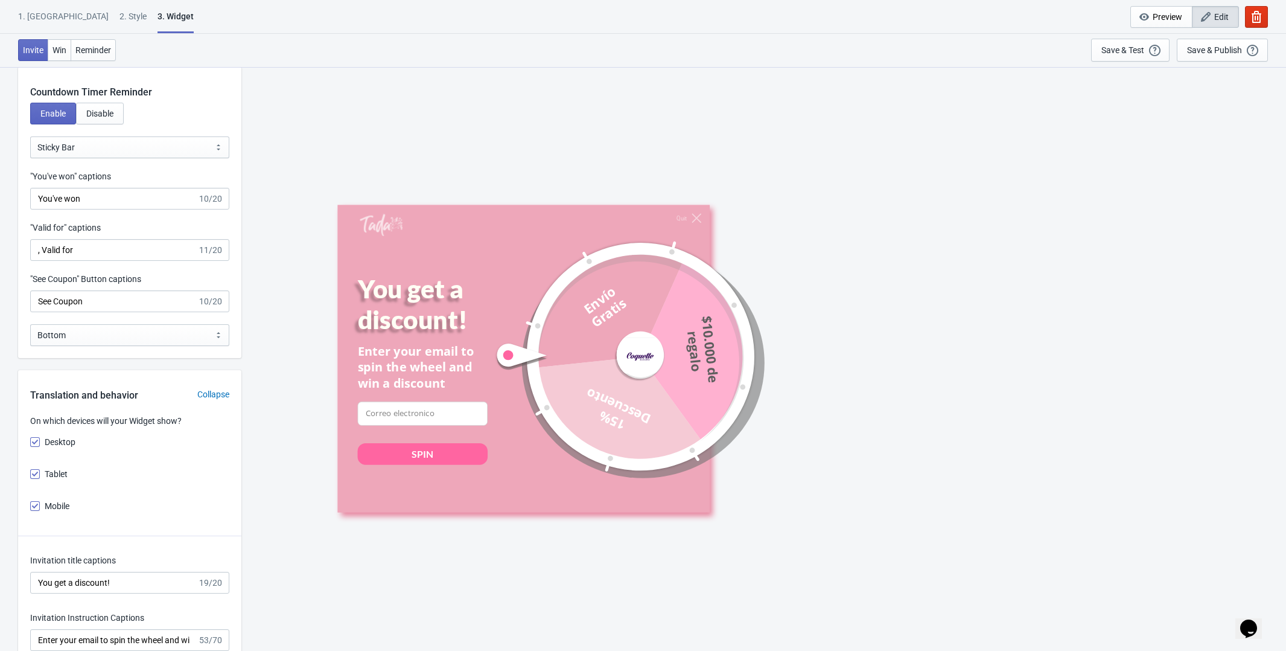
scroll to position [1212, 0]
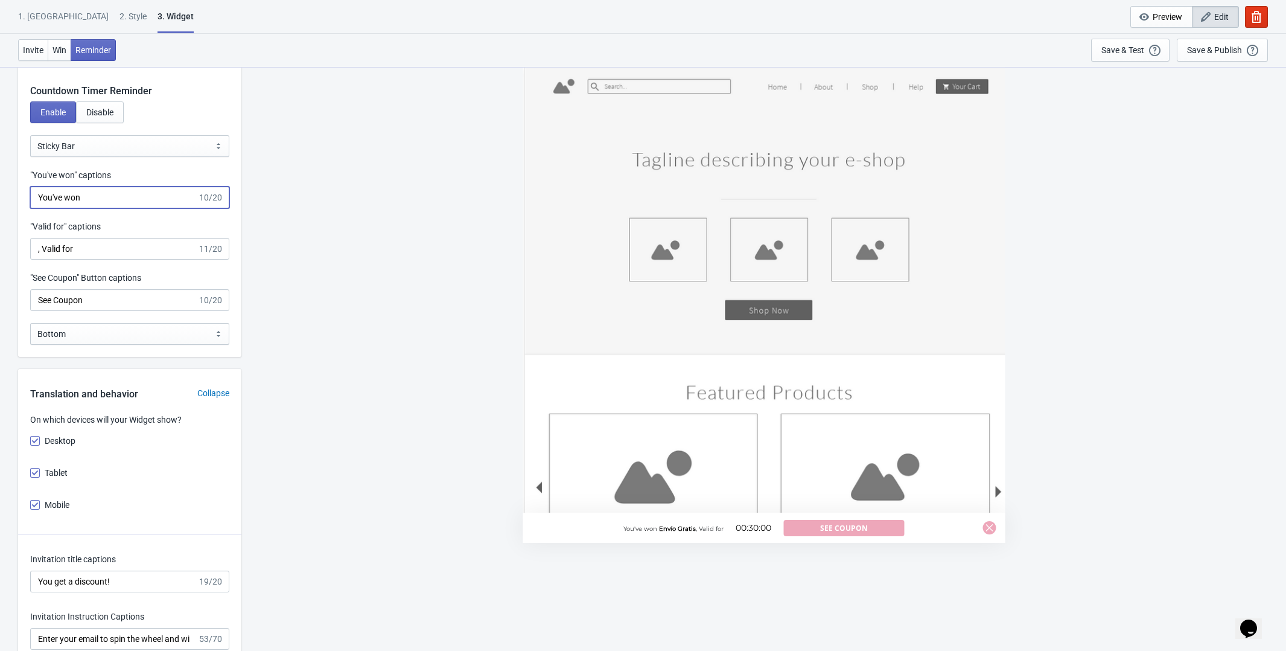
click at [113, 198] on input "You've won" at bounding box center [113, 198] width 167 height 22
drag, startPoint x: 113, startPoint y: 199, endPoint x: -7, endPoint y: 197, distance: 120.1
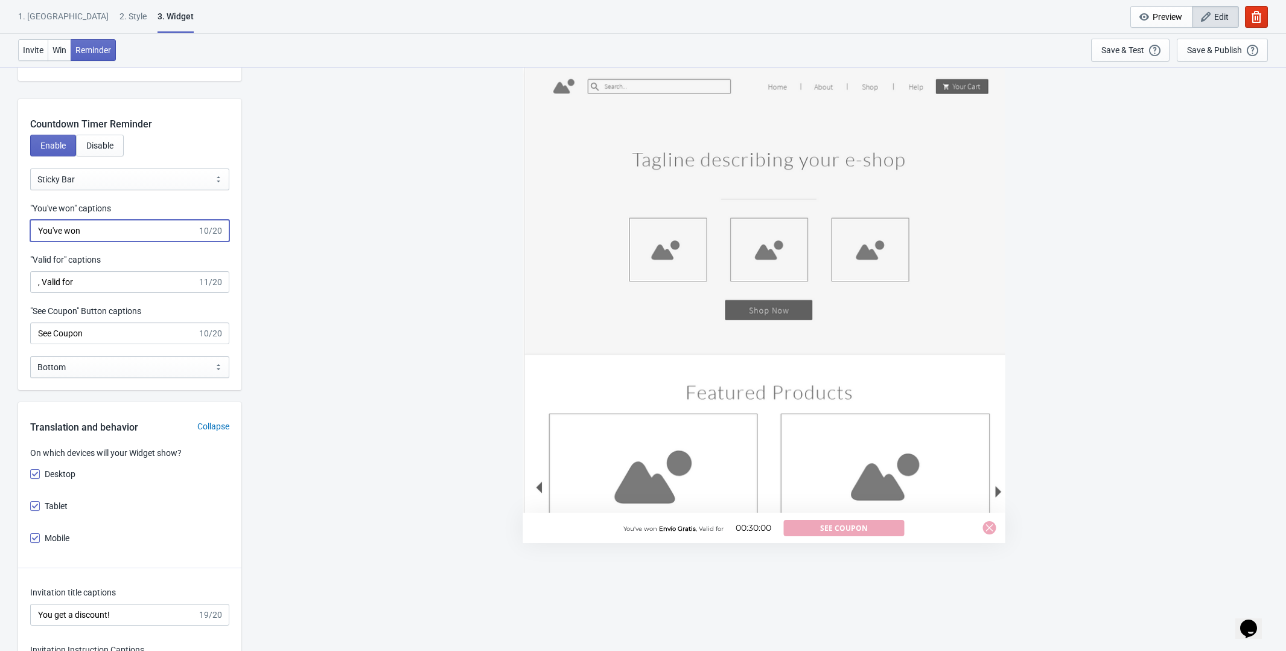
scroll to position [1197, 0]
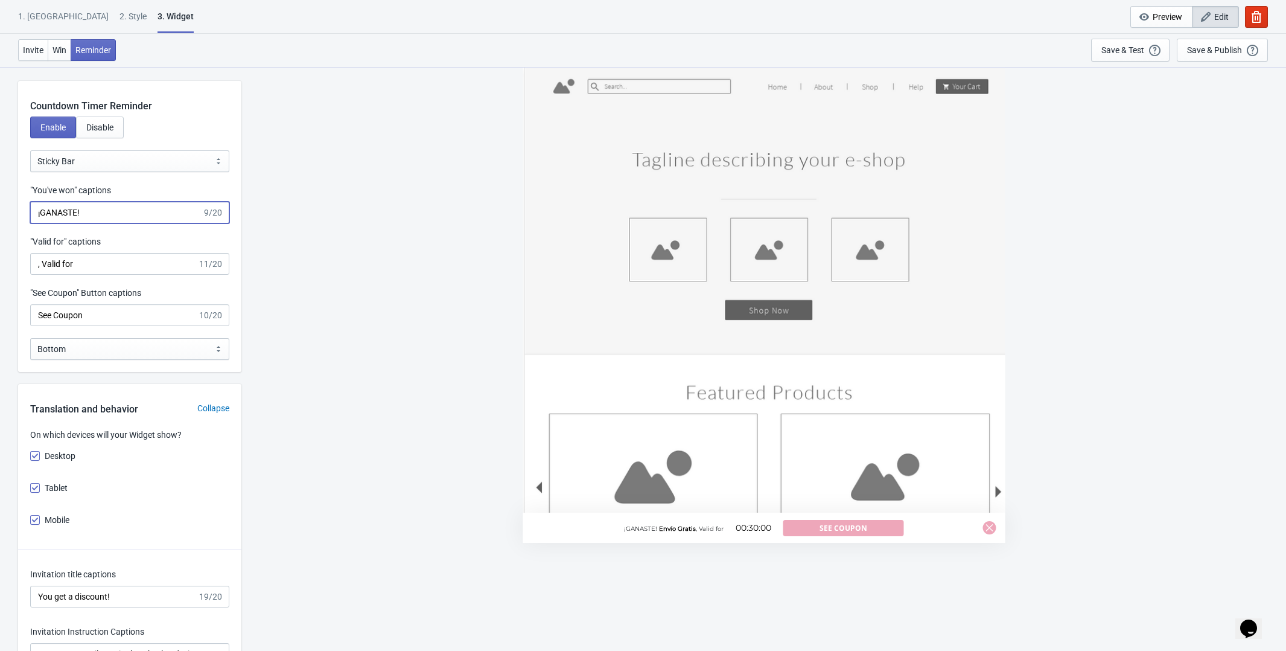
type input "¡GANASTE!"
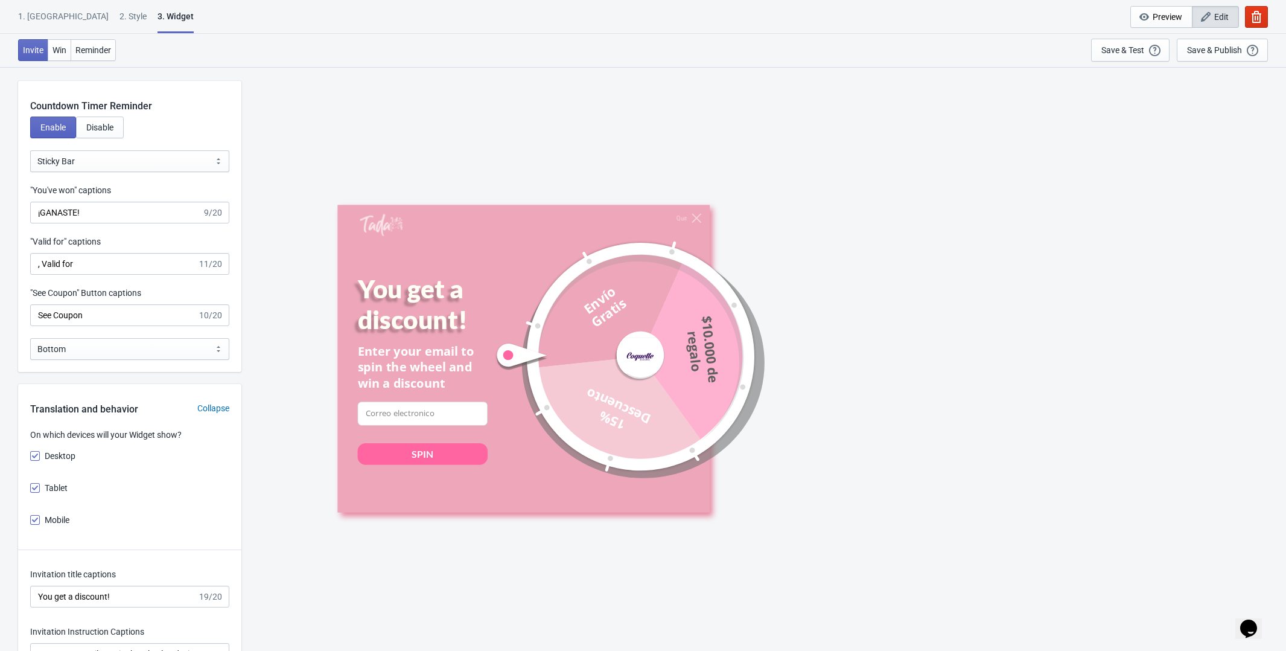
click at [97, 251] on div ""Valid for" captions , Valid for 11/20" at bounding box center [129, 254] width 199 height 39
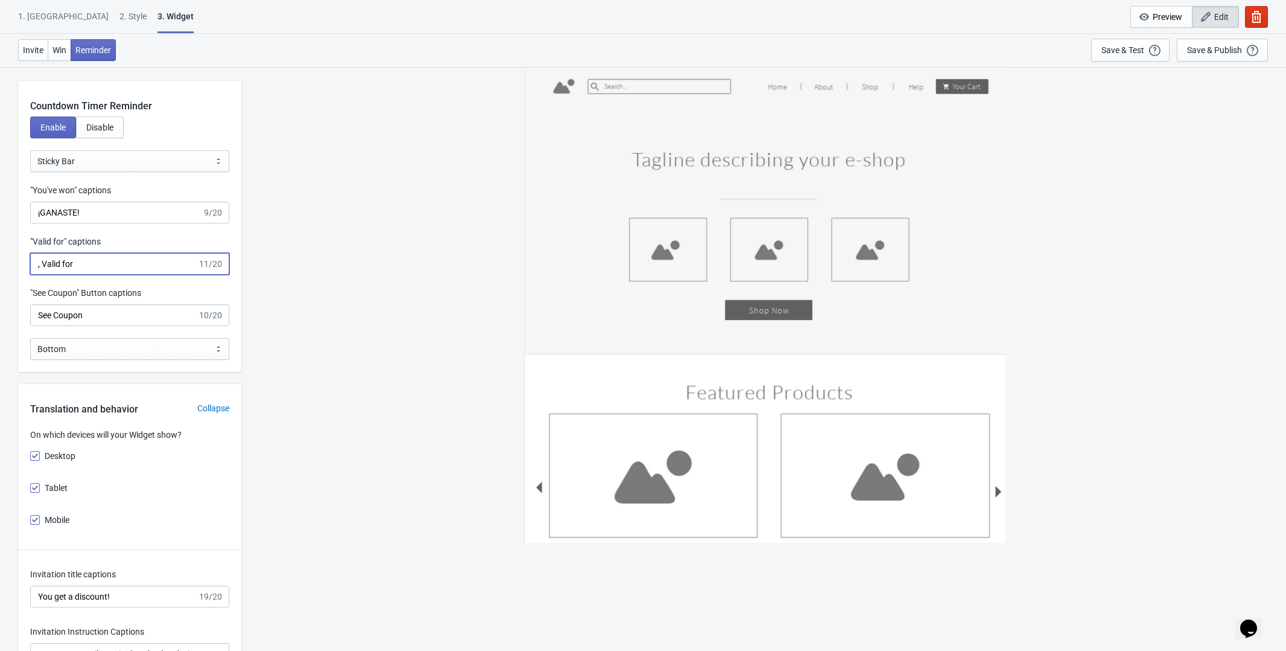
click at [95, 263] on input ", Valid for" at bounding box center [113, 264] width 167 height 22
type input ", Valido por"
click at [100, 317] on input "See Coupon" at bounding box center [113, 315] width 167 height 22
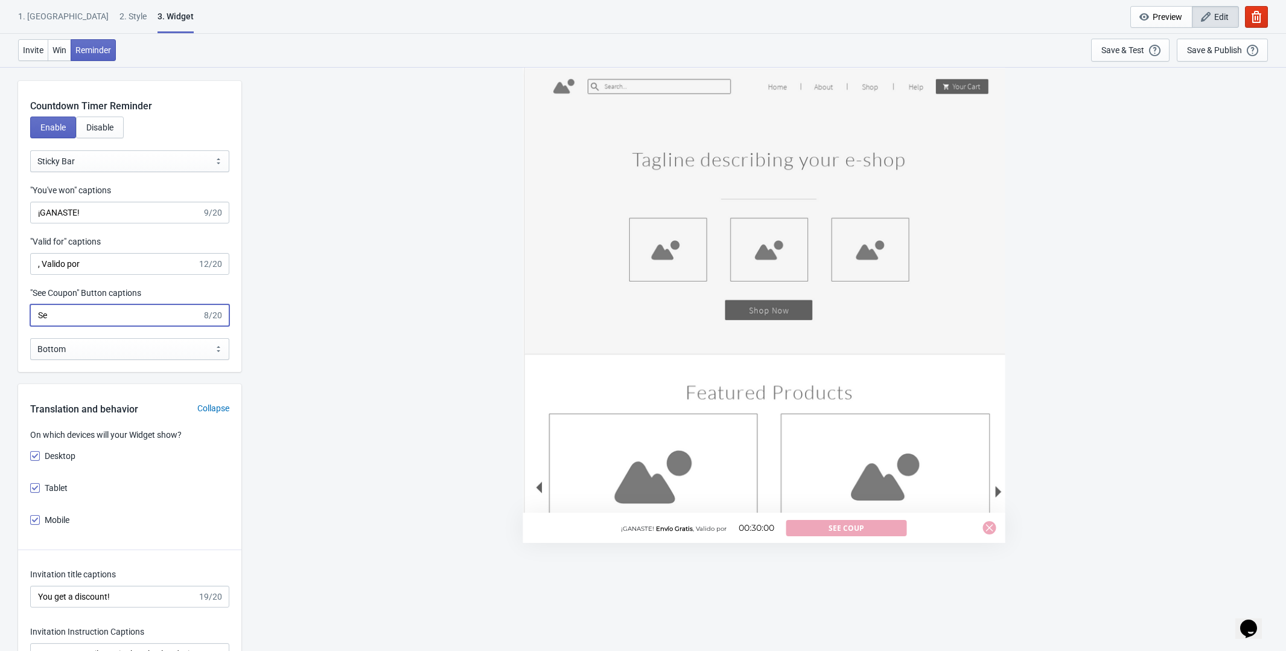
type input "S"
type input "Mirar cupón"
click at [80, 351] on select "Bottom Top" at bounding box center [129, 349] width 199 height 22
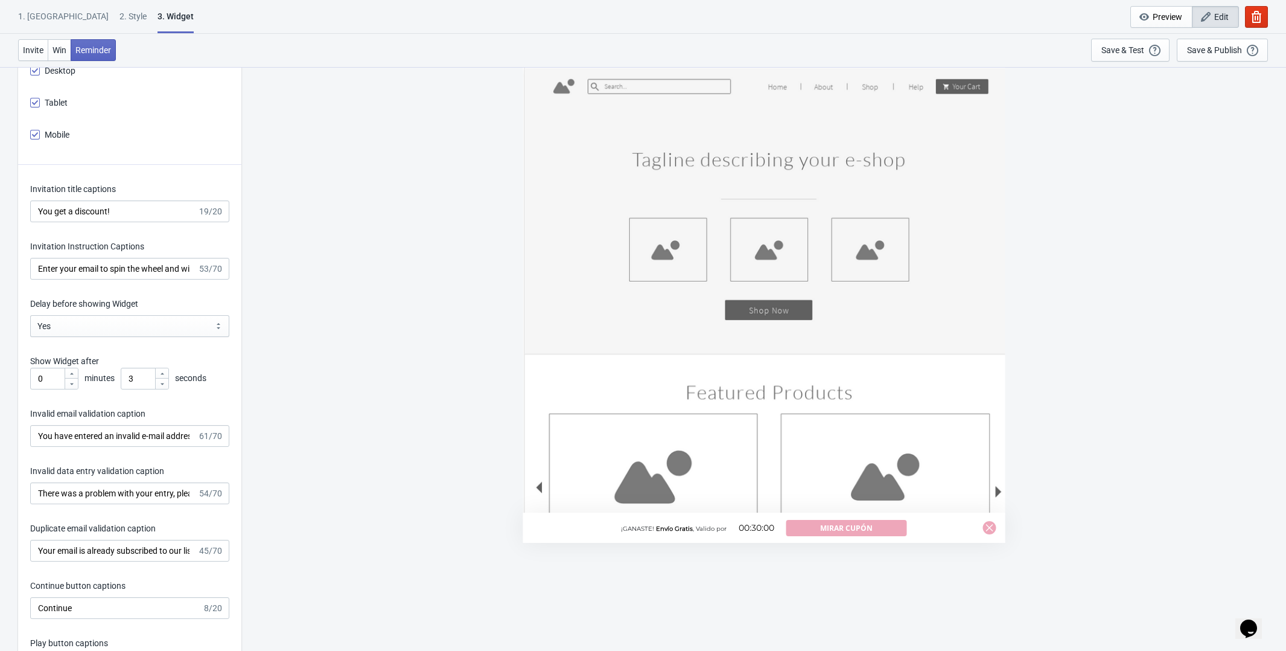
scroll to position [1586, 0]
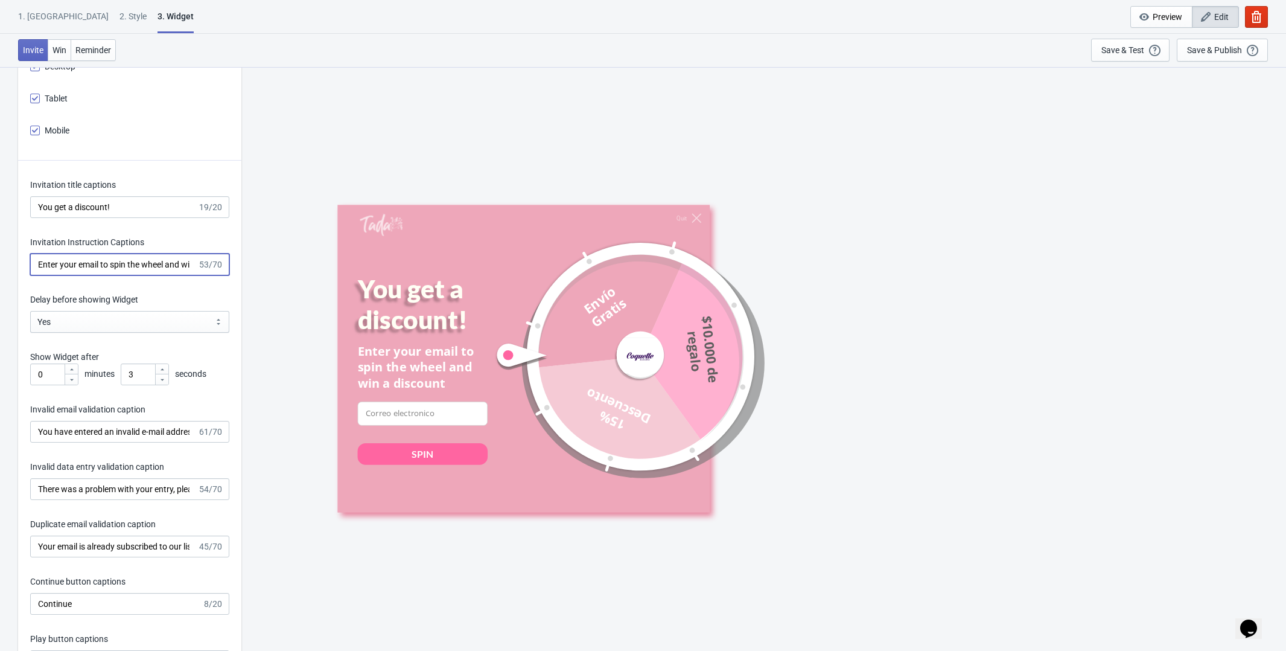
click at [119, 260] on input "Enter your email to spin the wheel and win a discount" at bounding box center [113, 264] width 167 height 22
drag, startPoint x: 128, startPoint y: 206, endPoint x: -26, endPoint y: 210, distance: 154.0
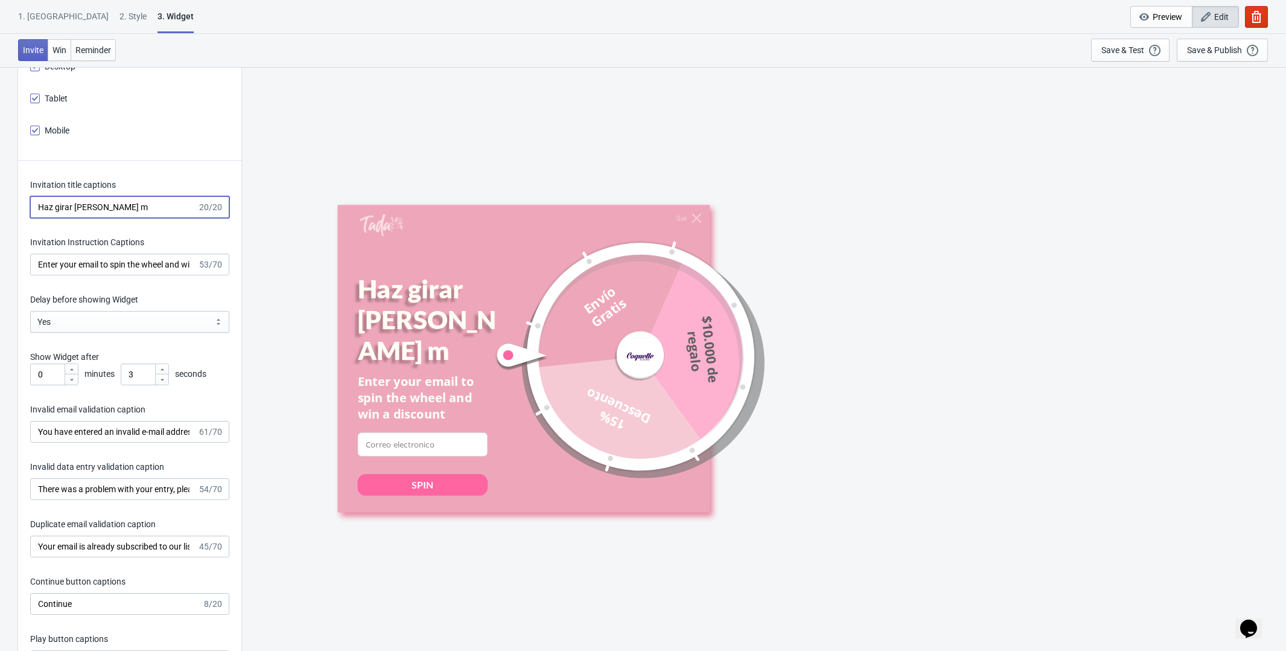
click at [129, 205] on input "Haz girar la rueda m" at bounding box center [113, 207] width 167 height 22
click at [59, 209] on input "Haz girar la rueda m" at bounding box center [113, 207] width 167 height 22
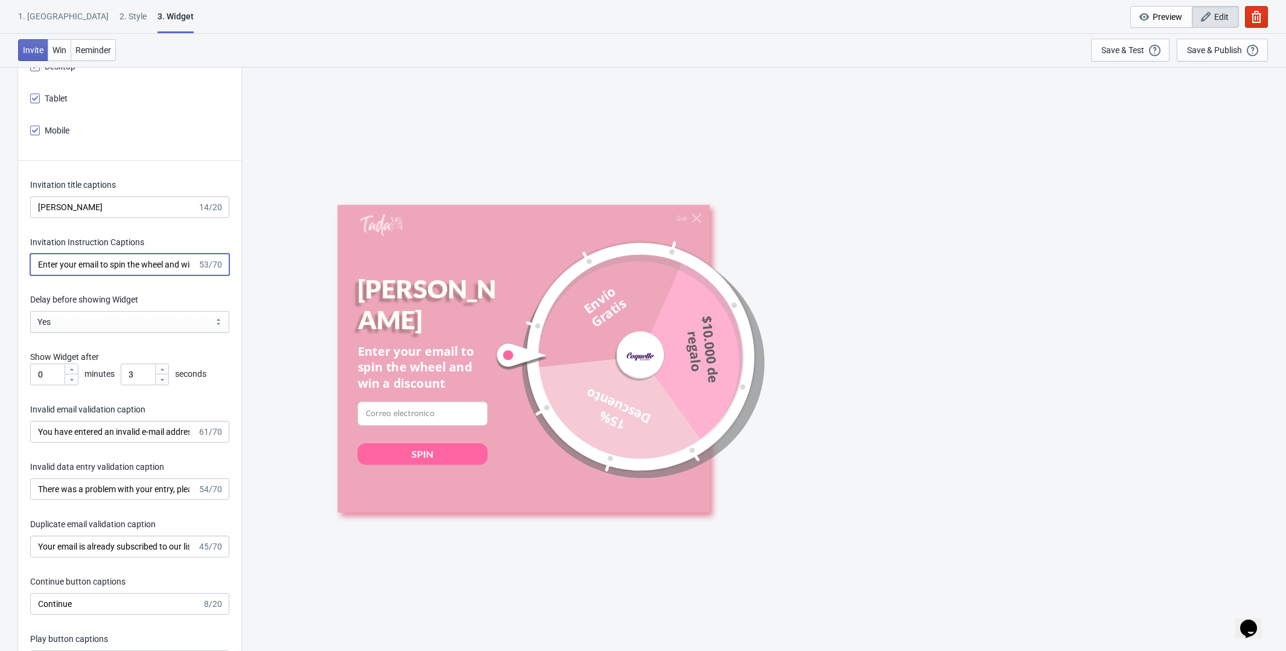
click at [95, 260] on input "Enter your email to spin the wheel and win a discount" at bounding box center [113, 264] width 167 height 22
click at [104, 202] on input "Gira la rueda" at bounding box center [113, 207] width 167 height 22
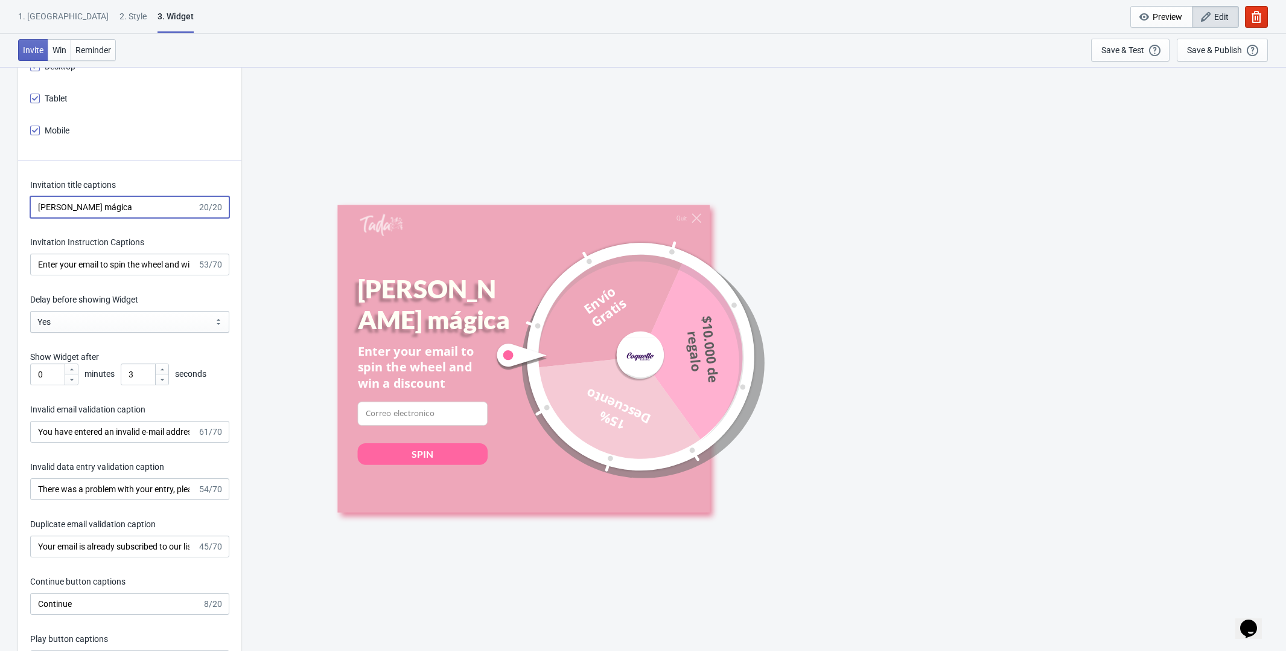
type input "Gira la rueda mágica"
click at [100, 266] on input "Enter your email to spin the wheel and win a discount" at bounding box center [113, 264] width 167 height 22
drag, startPoint x: 32, startPoint y: 266, endPoint x: 424, endPoint y: 272, distance: 391.8
click at [424, 272] on div "What information do you want to collect? Ask visitors for to fill in our questi…" at bounding box center [643, 206] width 1286 height 3452
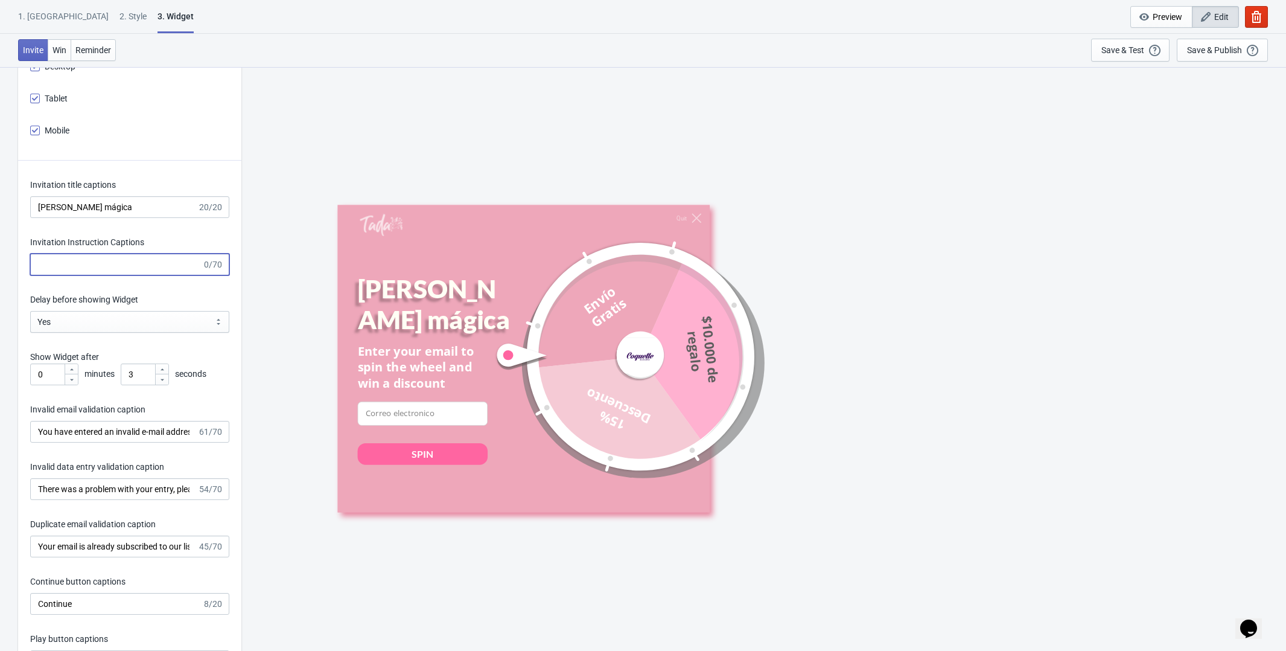
scroll to position [0, 0]
paste input "Porque hoy la suerte está de tu lado 💜"
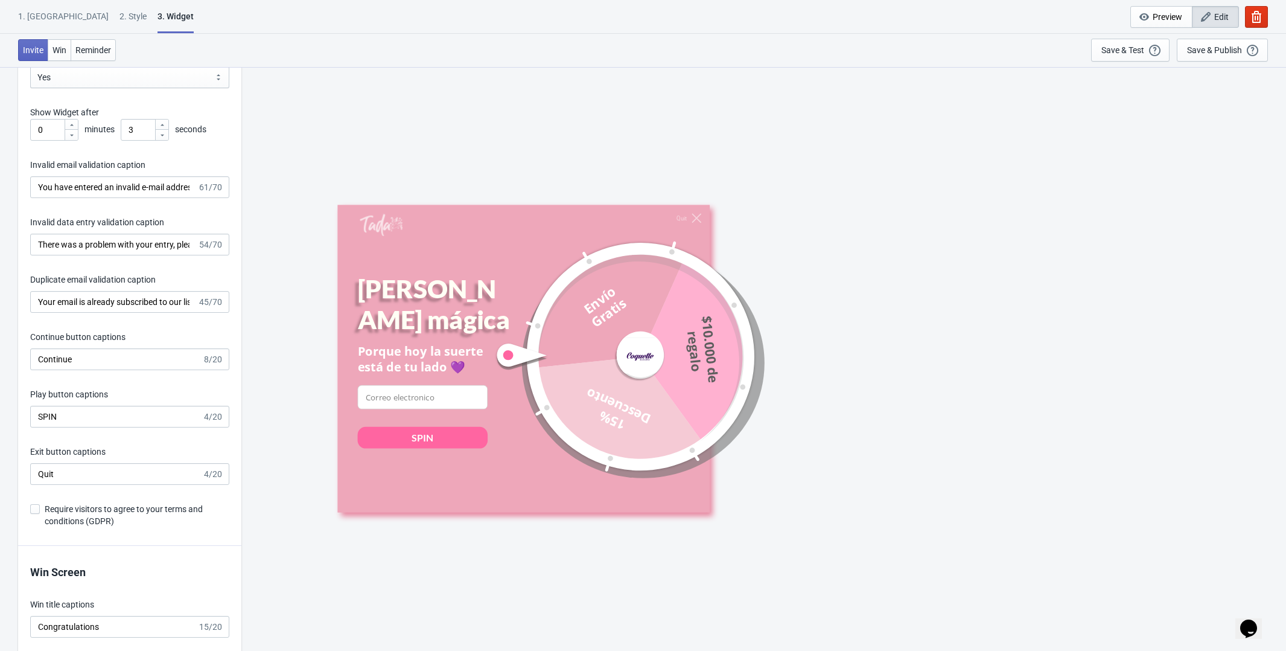
scroll to position [1833, 0]
type input "Porque hoy la suerte está de tu lado 💜"
click at [74, 422] on input "SPIN" at bounding box center [116, 414] width 172 height 22
type input "S"
type input "G"
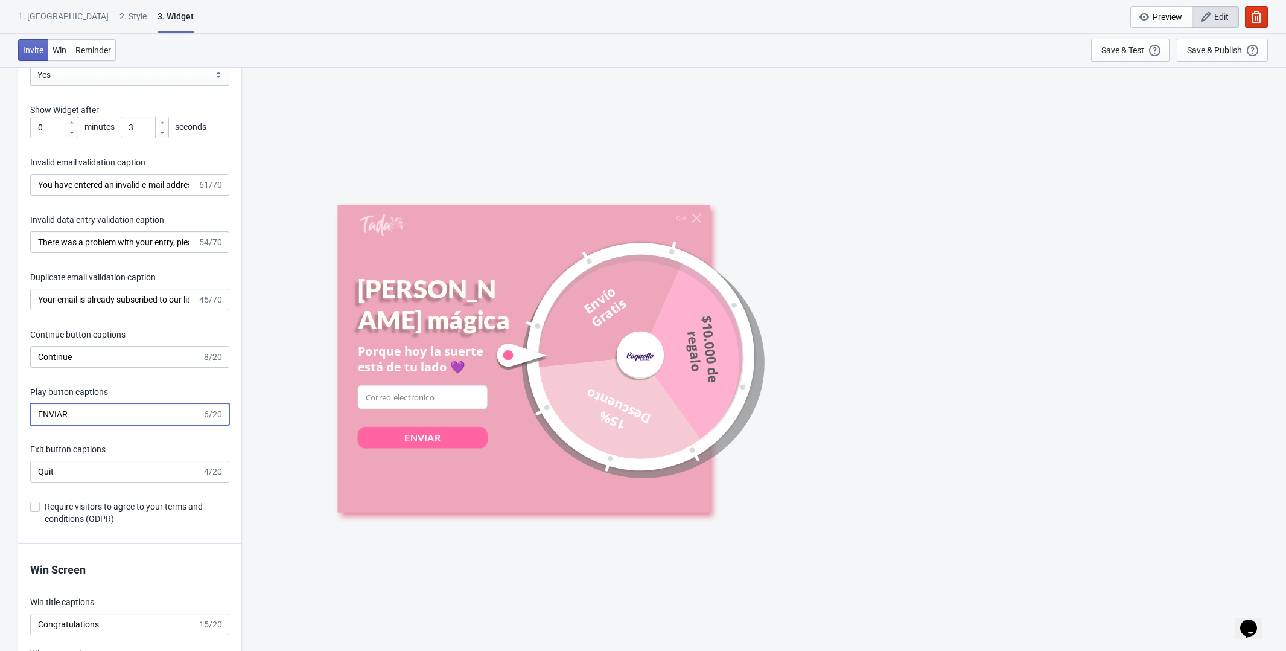
type input "ENVIAR"
click at [155, 393] on div "Play button captions" at bounding box center [129, 393] width 199 height 15
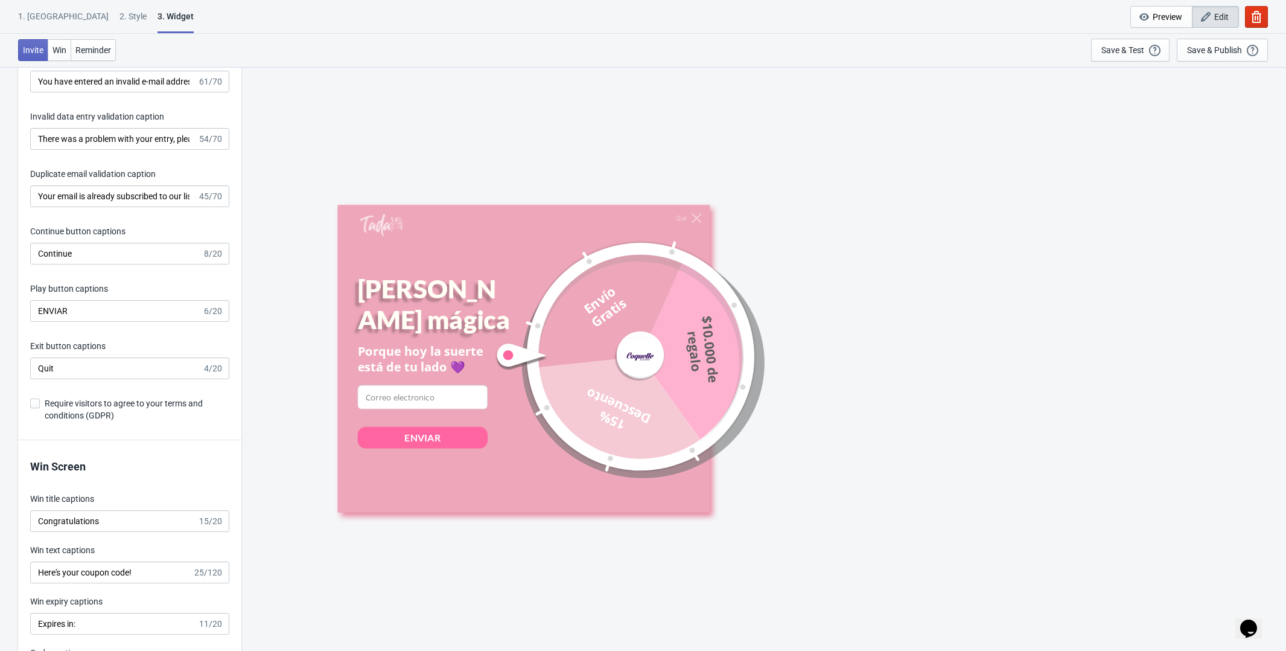
scroll to position [1941, 0]
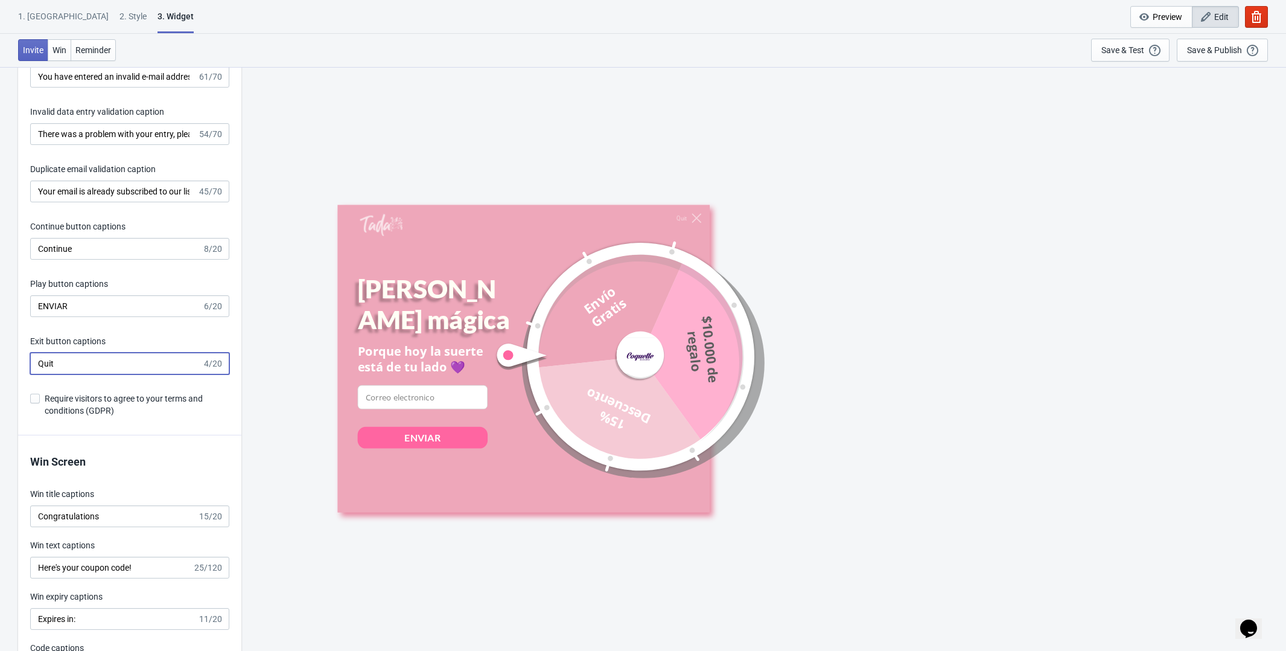
click at [77, 368] on input "Quit" at bounding box center [116, 363] width 172 height 22
type input "Q"
type input "D"
click at [110, 308] on input "ENVIAR" at bounding box center [116, 306] width 172 height 22
type input "E"
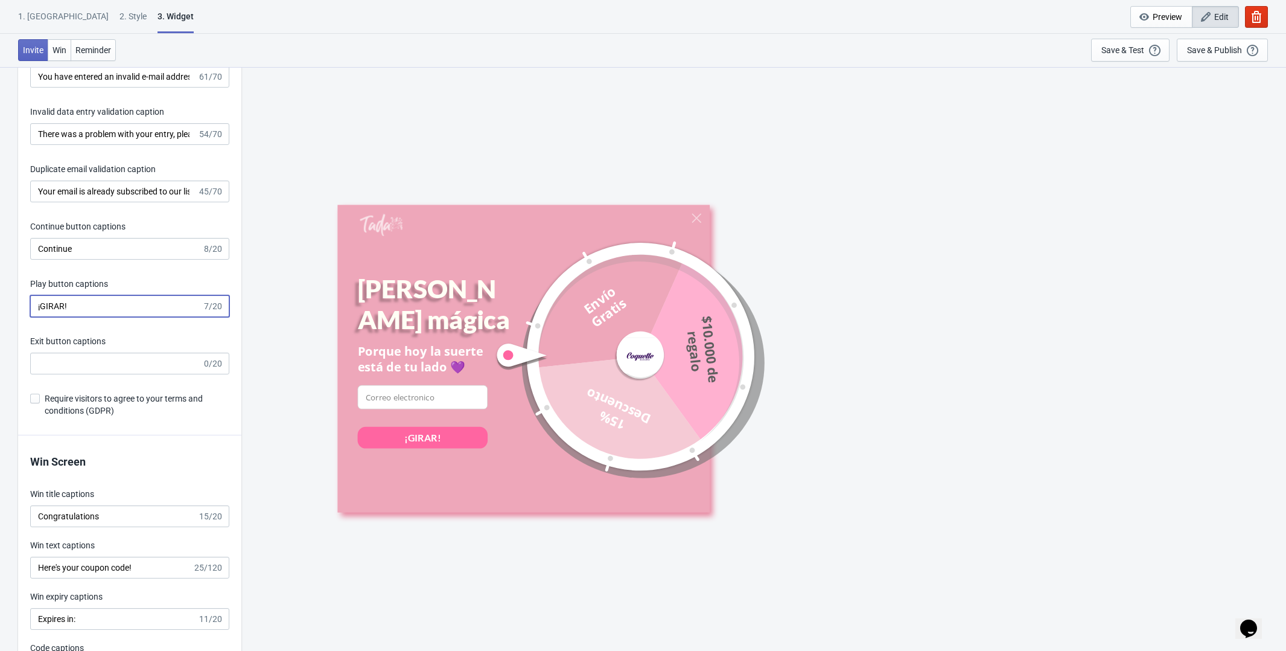
type input "¡GIRAR!"
click at [115, 372] on input "Exit button captions" at bounding box center [116, 363] width 172 height 22
type input "C"
click at [126, 416] on span "Require visitors to agree to your terms and conditions (GDPR)" at bounding box center [137, 404] width 185 height 24
click at [31, 415] on input "Require visitors to agree to your terms and conditions (GDPR)" at bounding box center [30, 405] width 1 height 22
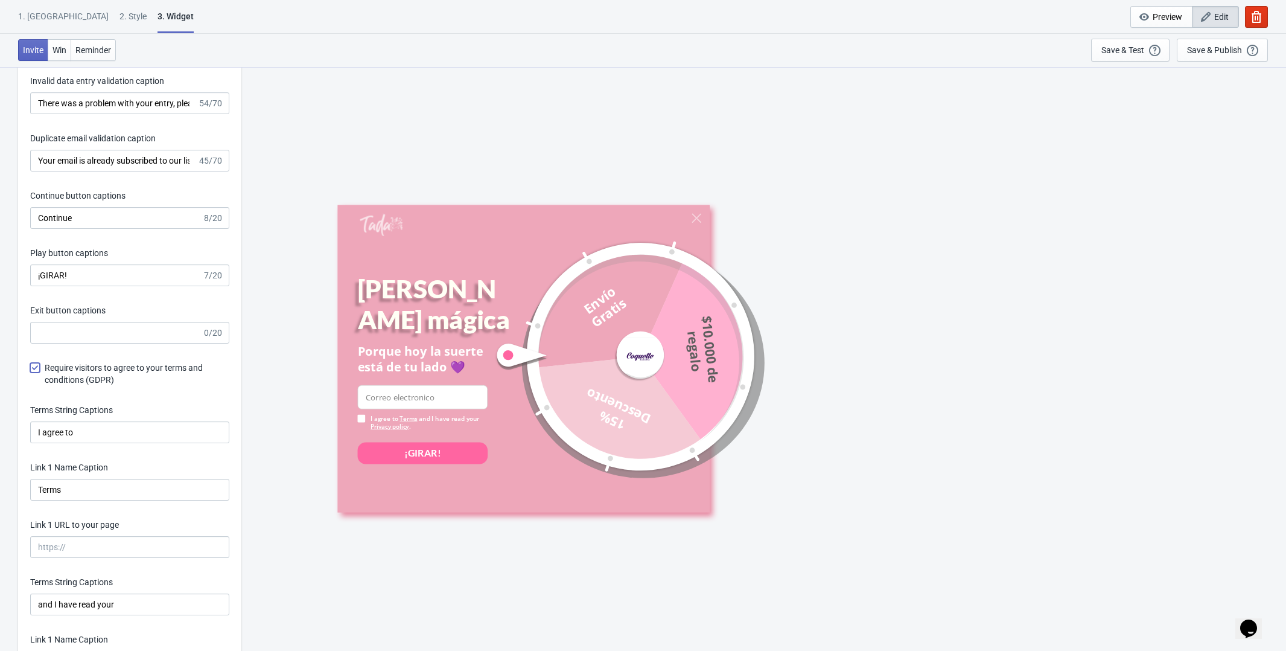
scroll to position [1972, 0]
click at [40, 373] on label "Require visitors to agree to your terms and conditions (GDPR)" at bounding box center [129, 373] width 199 height 24
click at [31, 373] on input "Require visitors to agree to your terms and conditions (GDPR)" at bounding box center [30, 373] width 1 height 22
checkbox input "false"
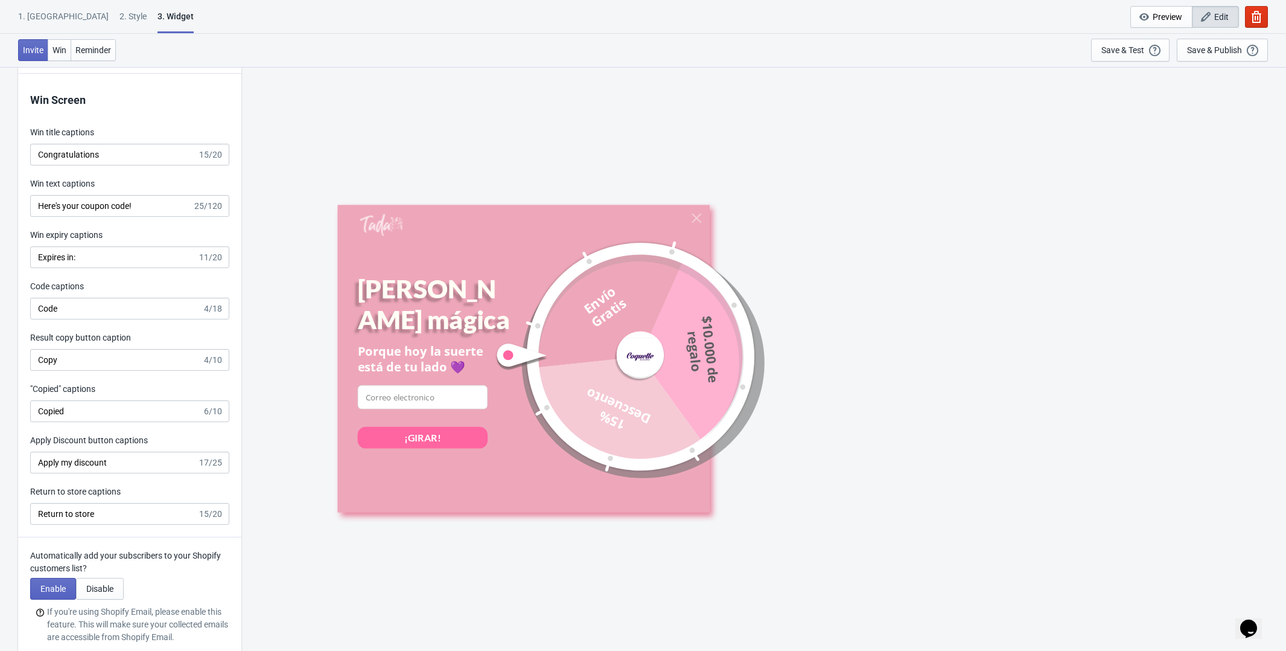
scroll to position [2303, 0]
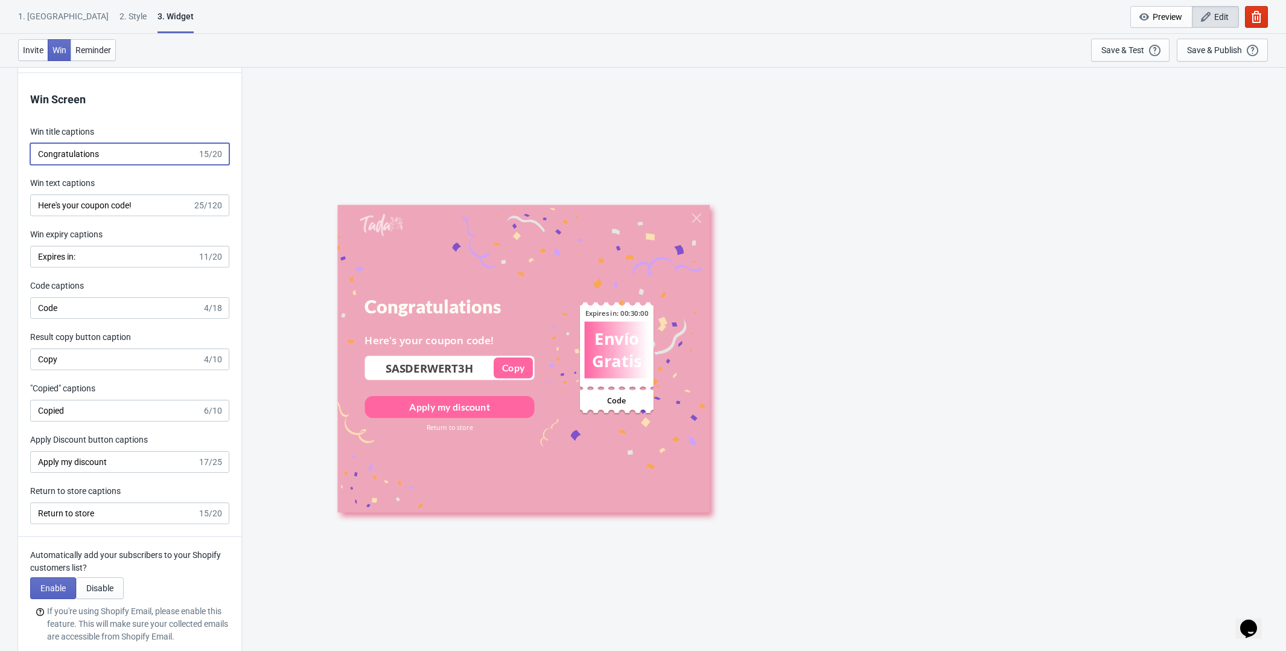
drag, startPoint x: 115, startPoint y: 157, endPoint x: -30, endPoint y: 152, distance: 144.9
type input "Felicitaciones"
click at [162, 199] on input "Here's your coupon code!" at bounding box center [111, 205] width 162 height 22
drag, startPoint x: 159, startPoint y: 201, endPoint x: -83, endPoint y: 197, distance: 242.1
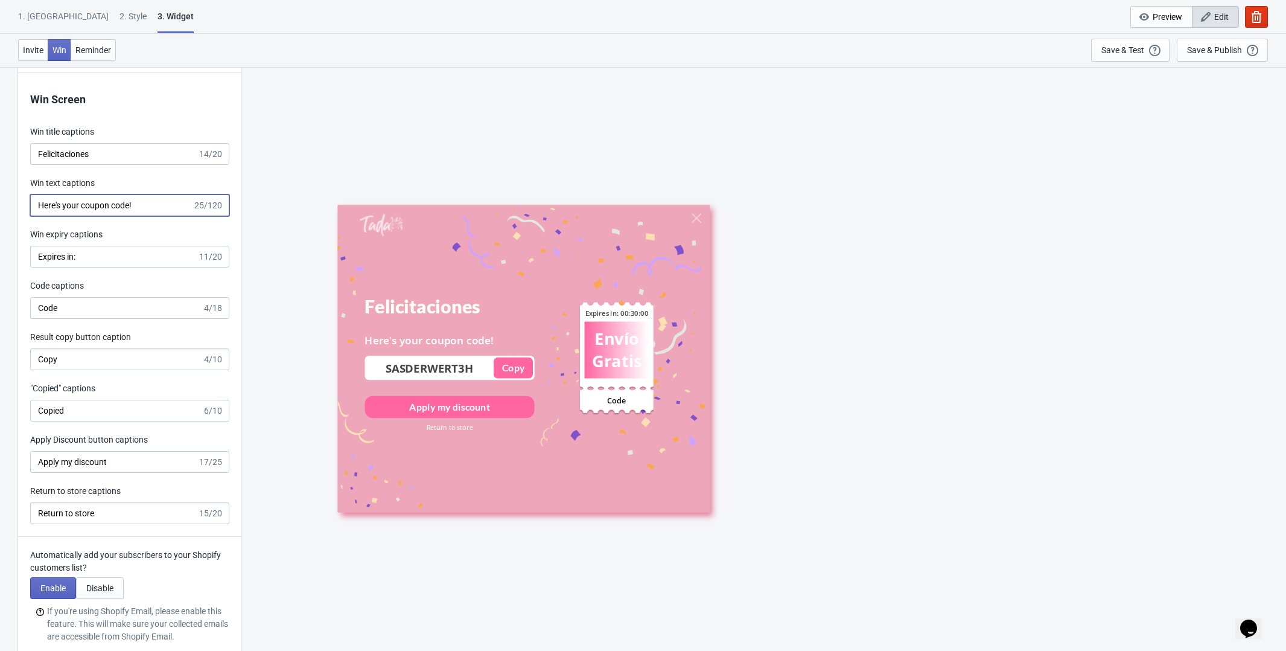
type input "Este es tu cupón"
click at [112, 267] on input "Expires in:" at bounding box center [113, 257] width 167 height 22
type input "Expira en:"
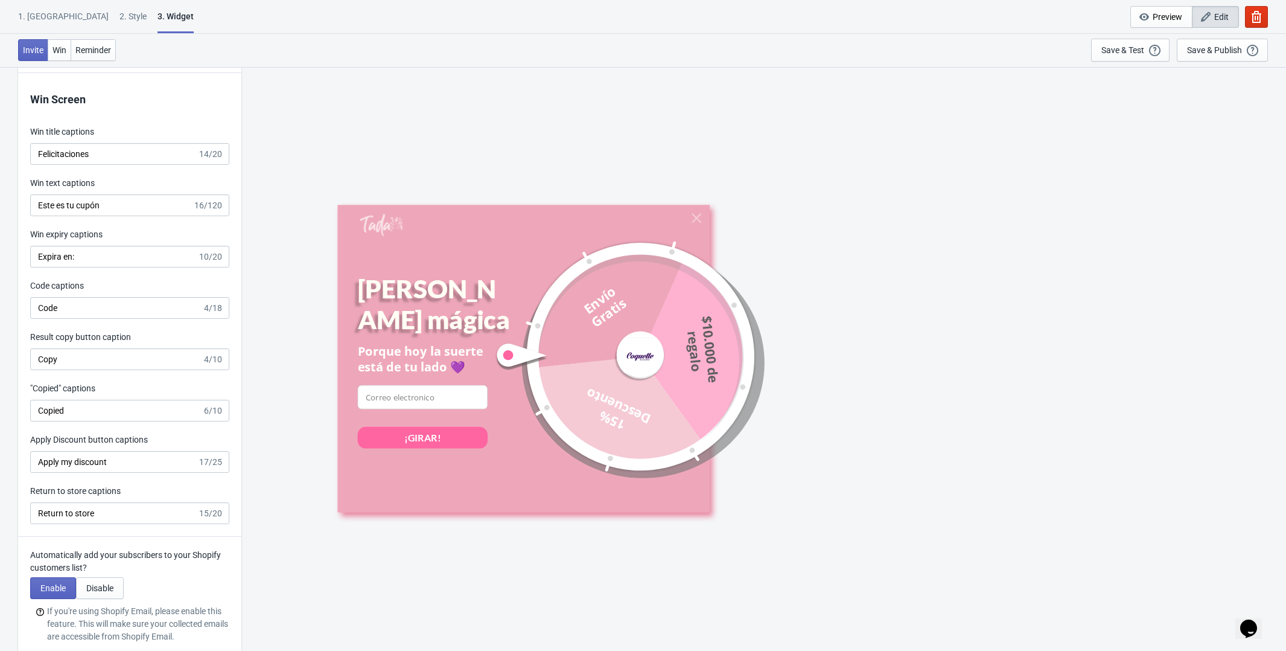
click at [123, 287] on div "Code captions" at bounding box center [129, 286] width 199 height 15
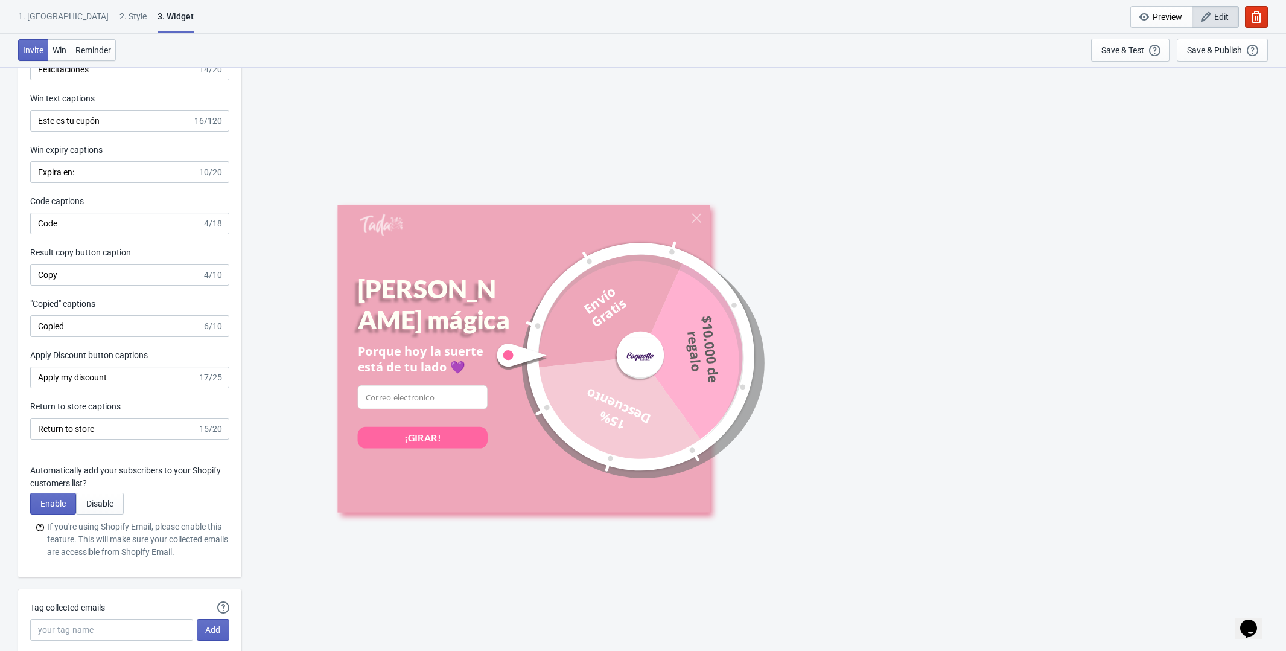
scroll to position [2393, 0]
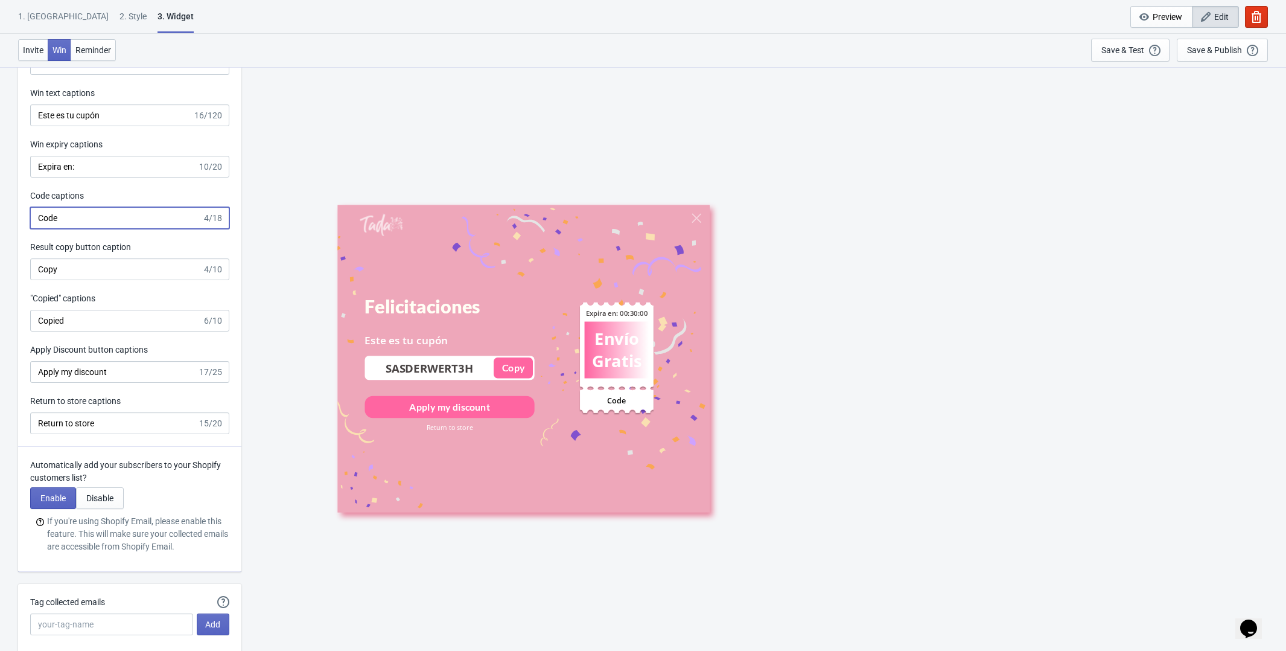
click at [74, 217] on input "Code" at bounding box center [116, 218] width 172 height 22
type input "Codigo"
click at [73, 267] on input "Copy" at bounding box center [116, 269] width 172 height 22
type input "Copiar"
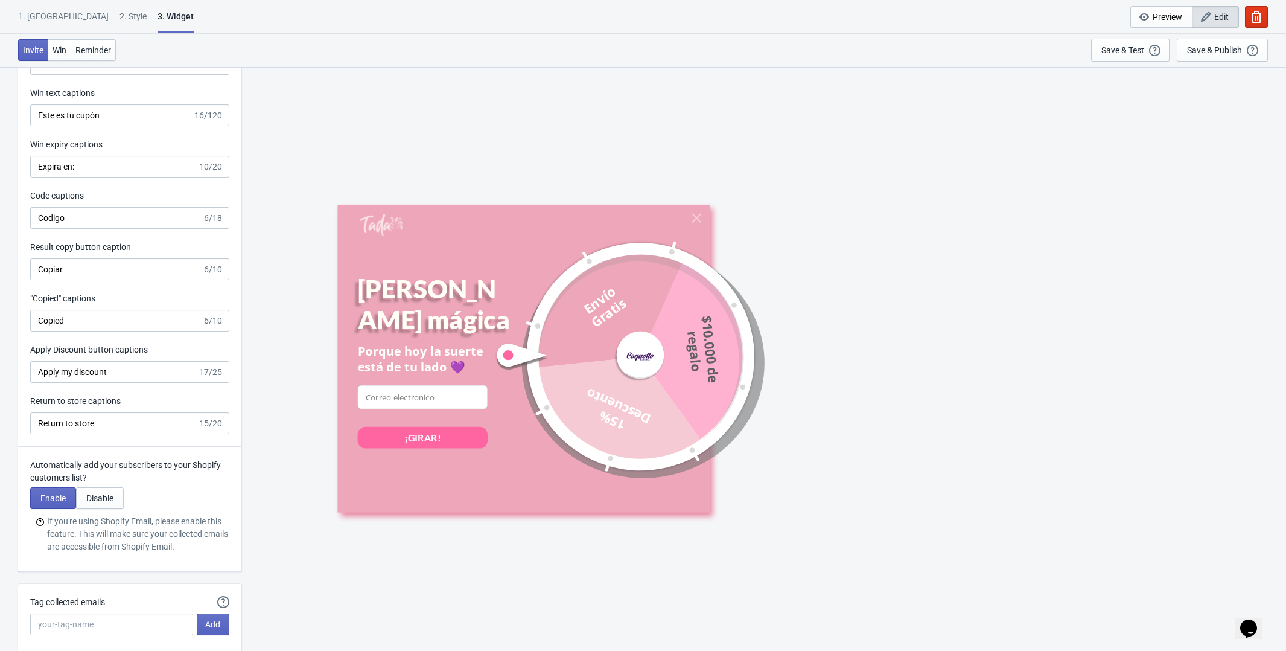
click at [103, 210] on div "Code captions Codigo 6/18" at bounding box center [129, 209] width 199 height 39
click at [101, 218] on input "Codigo" at bounding box center [116, 218] width 172 height 22
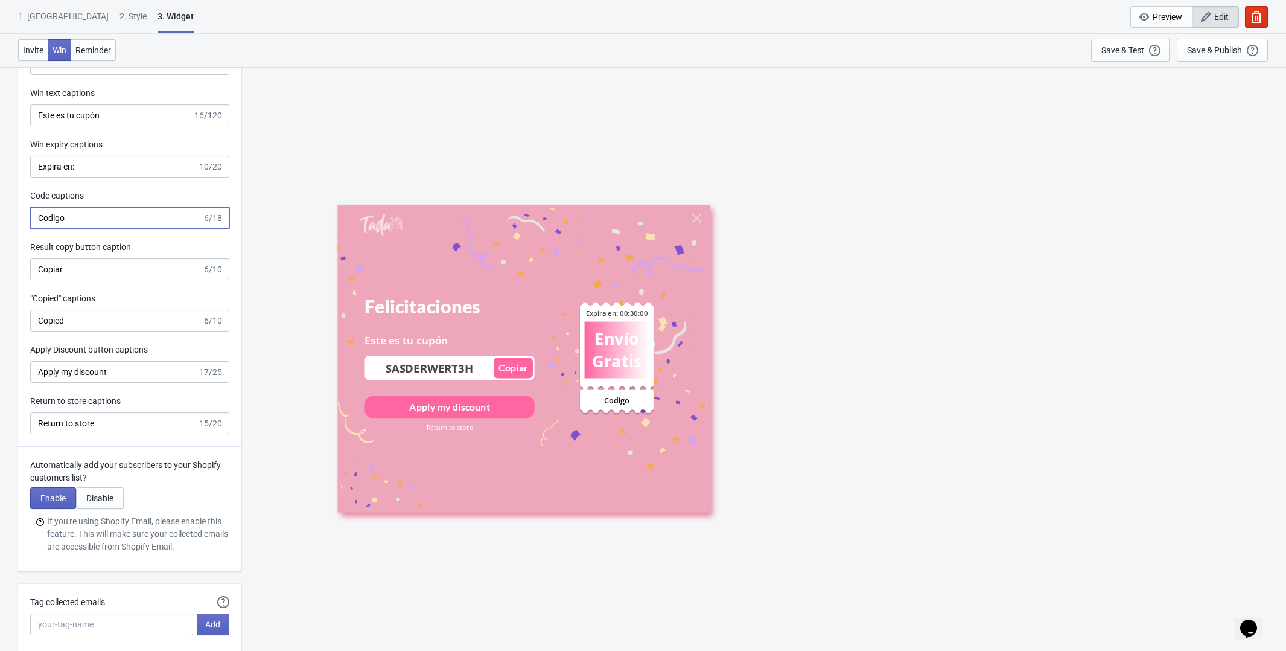
scroll to position [2447, 0]
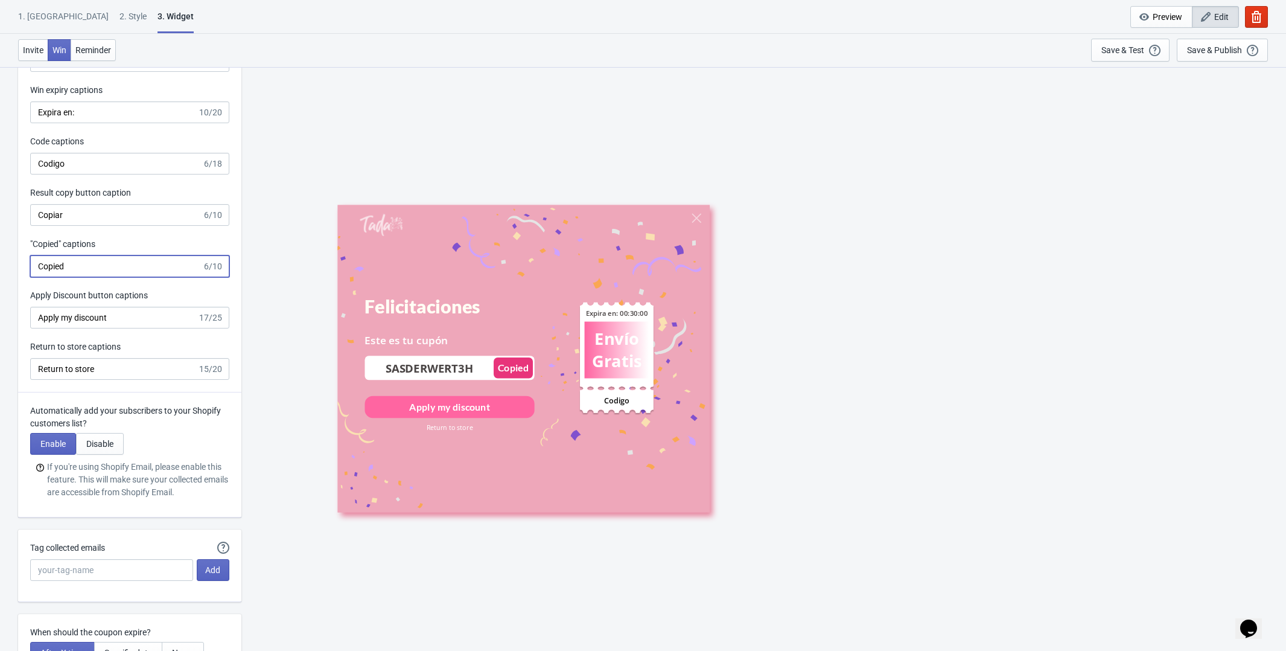
click at [77, 269] on input "Copied" at bounding box center [116, 266] width 172 height 22
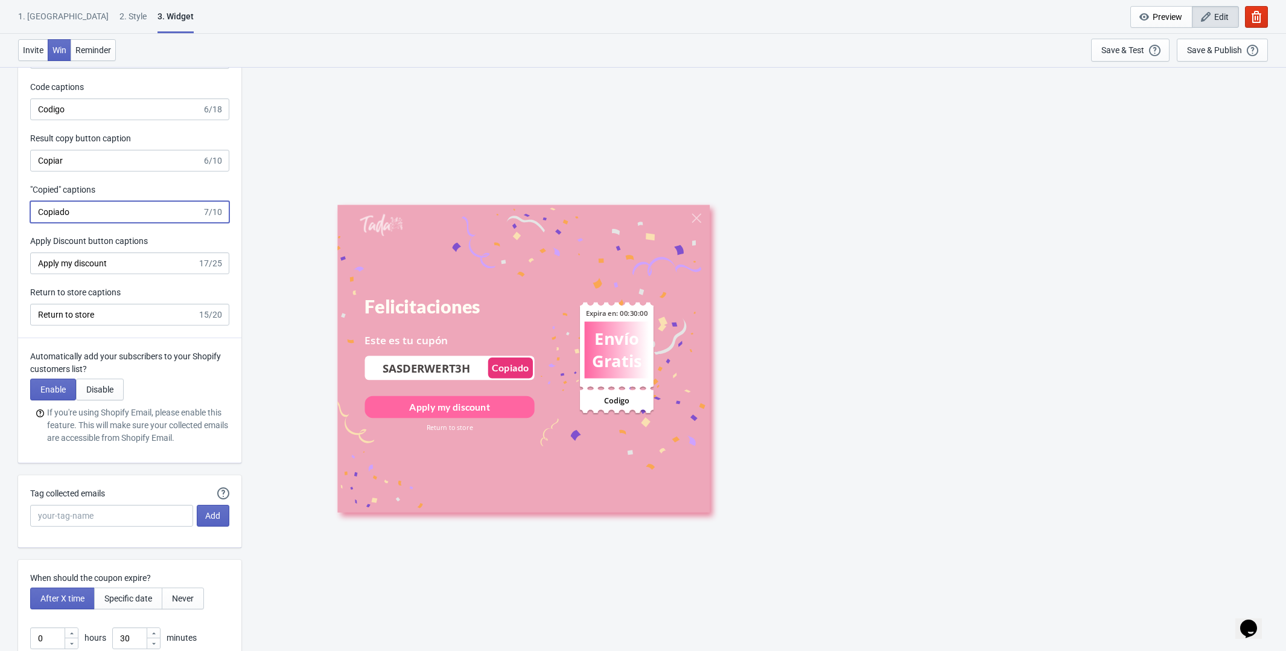
scroll to position [2505, 0]
type input "Copiado"
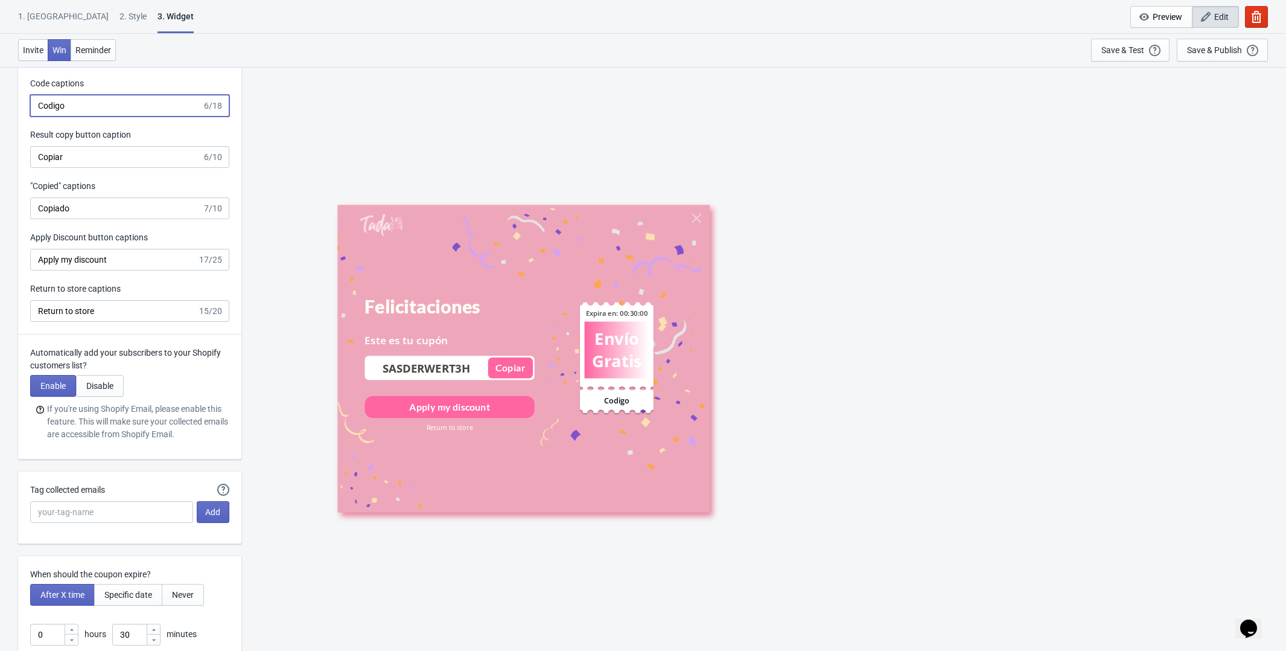
click at [51, 101] on input "Codigo" at bounding box center [116, 106] width 172 height 22
type input "Código"
drag, startPoint x: 124, startPoint y: 269, endPoint x: 8, endPoint y: 269, distance: 115.9
type input "Aplicar mi descuento"
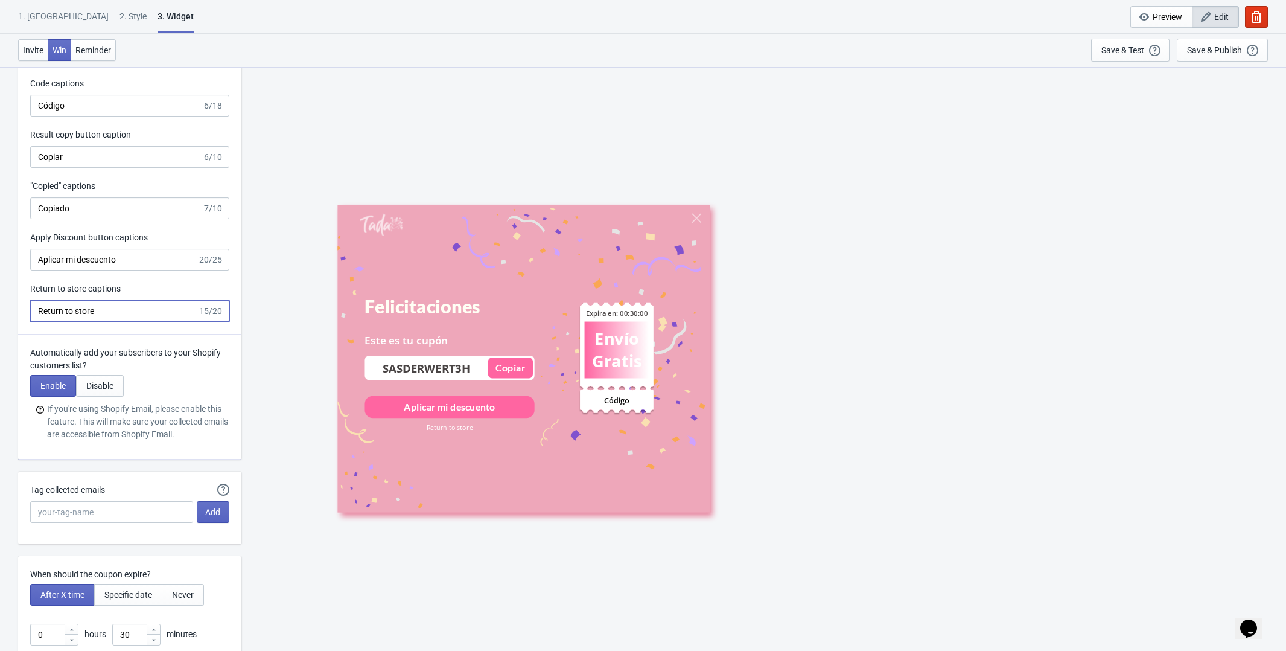
click at [104, 311] on input "Return to store" at bounding box center [113, 311] width 167 height 22
type input "R"
type input "Volver a la tienda"
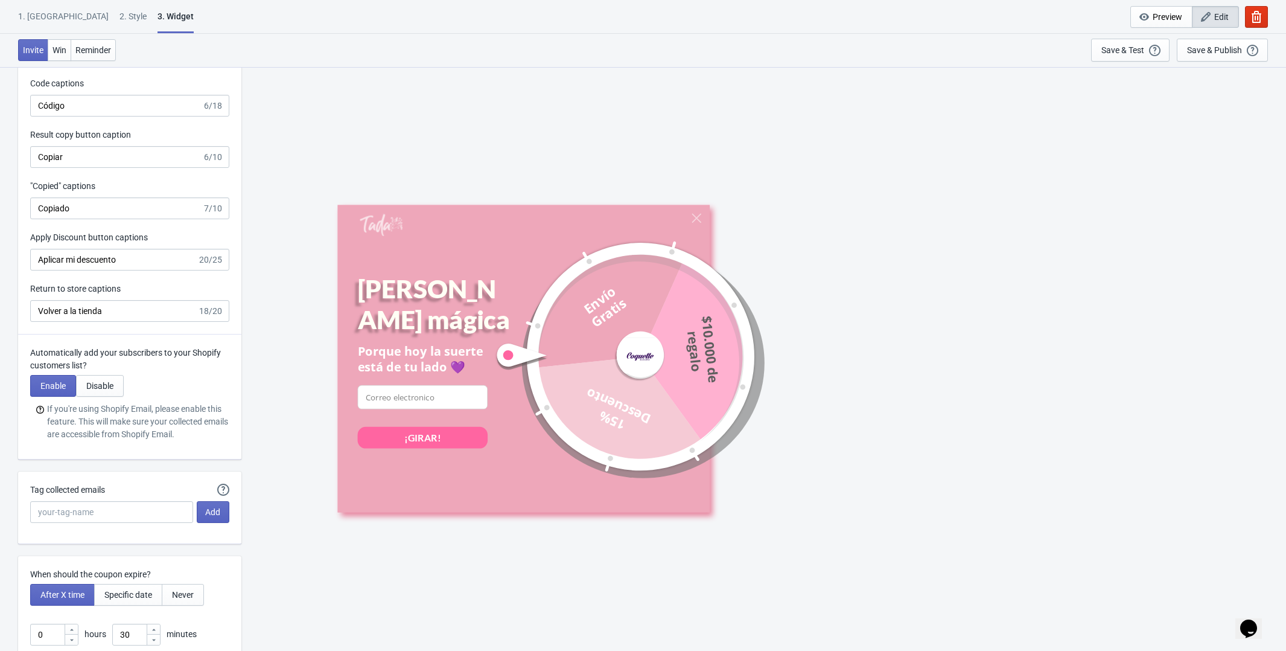
click at [139, 356] on p "Automatically add your subscribers to your Shopify customers list?" at bounding box center [129, 358] width 199 height 25
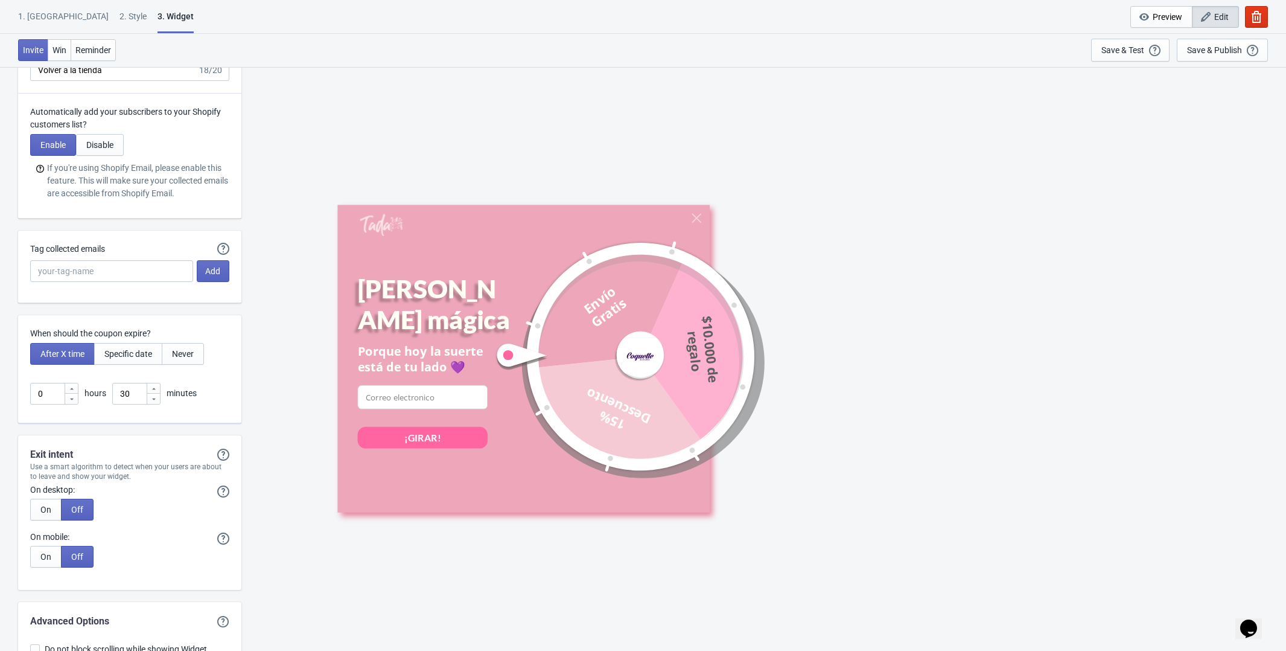
scroll to position [2874, 0]
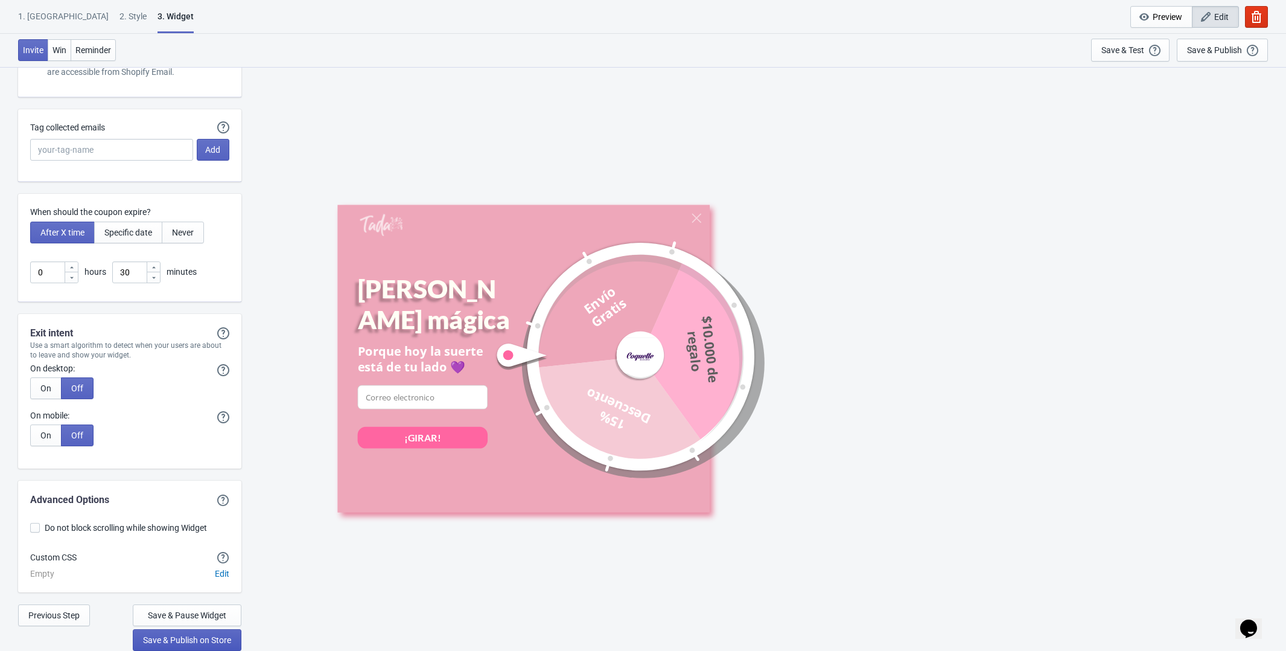
click at [191, 645] on button "Save & Publish on Store" at bounding box center [187, 640] width 109 height 22
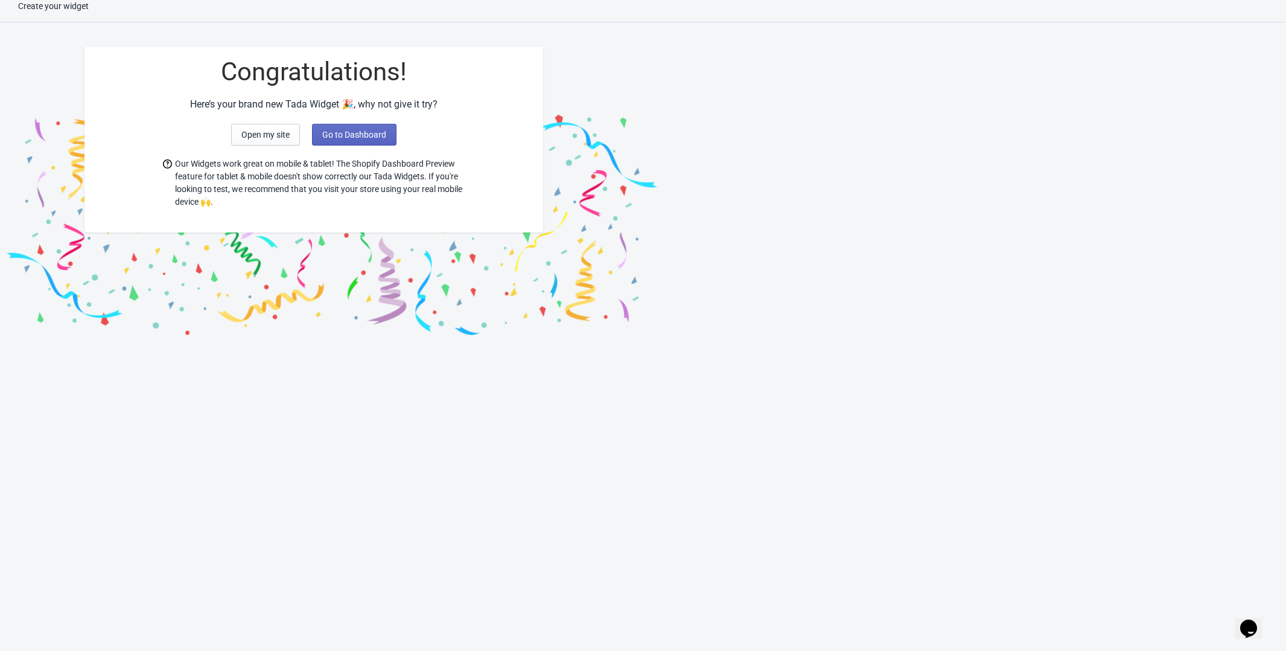
scroll to position [12, 0]
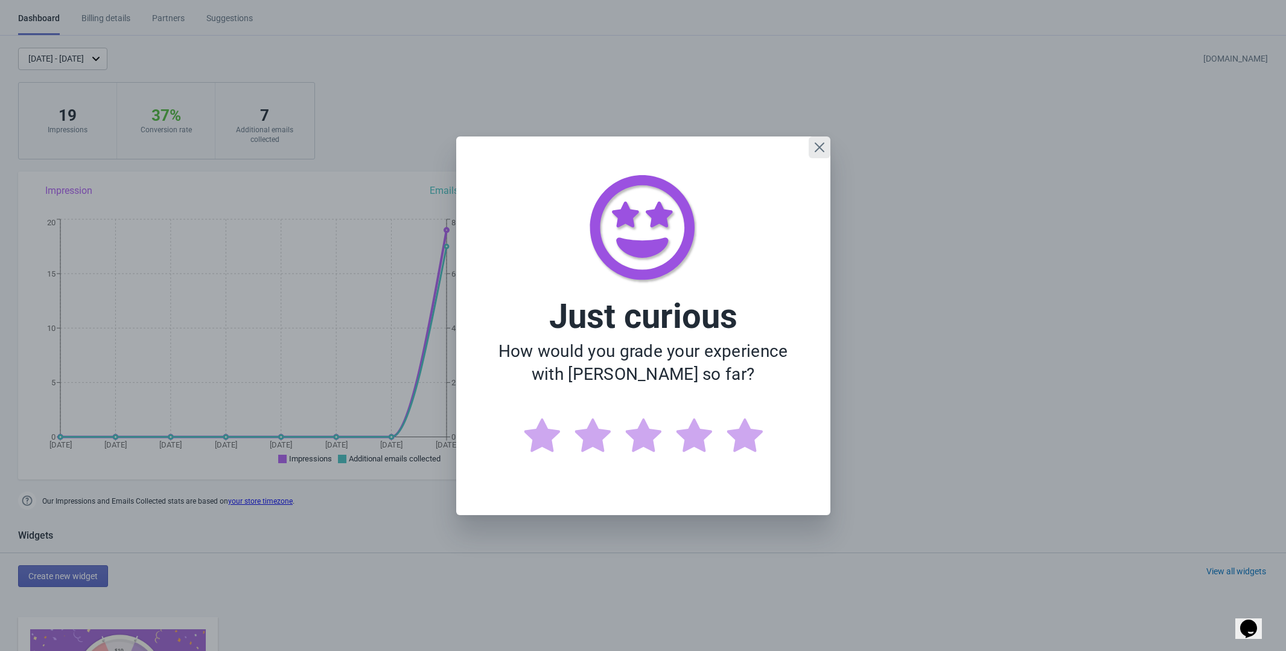
click at [818, 147] on icon "Close" at bounding box center [819, 147] width 10 height 10
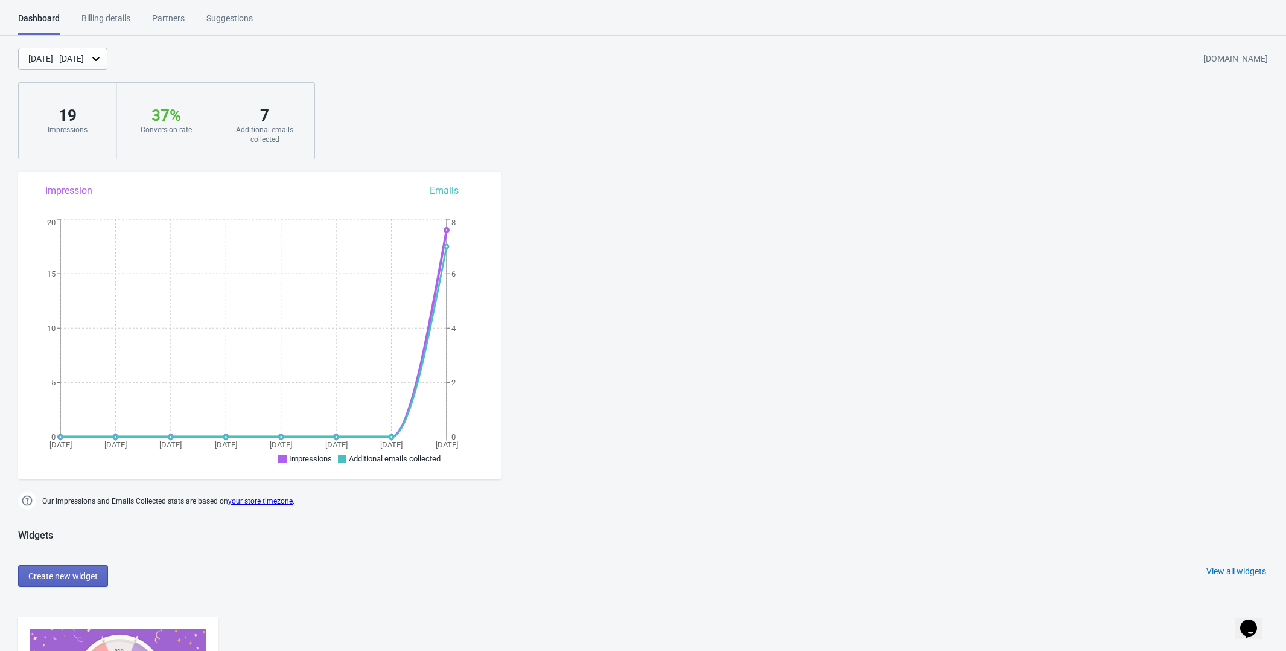
click at [248, 16] on div "Suggestions" at bounding box center [229, 22] width 46 height 21
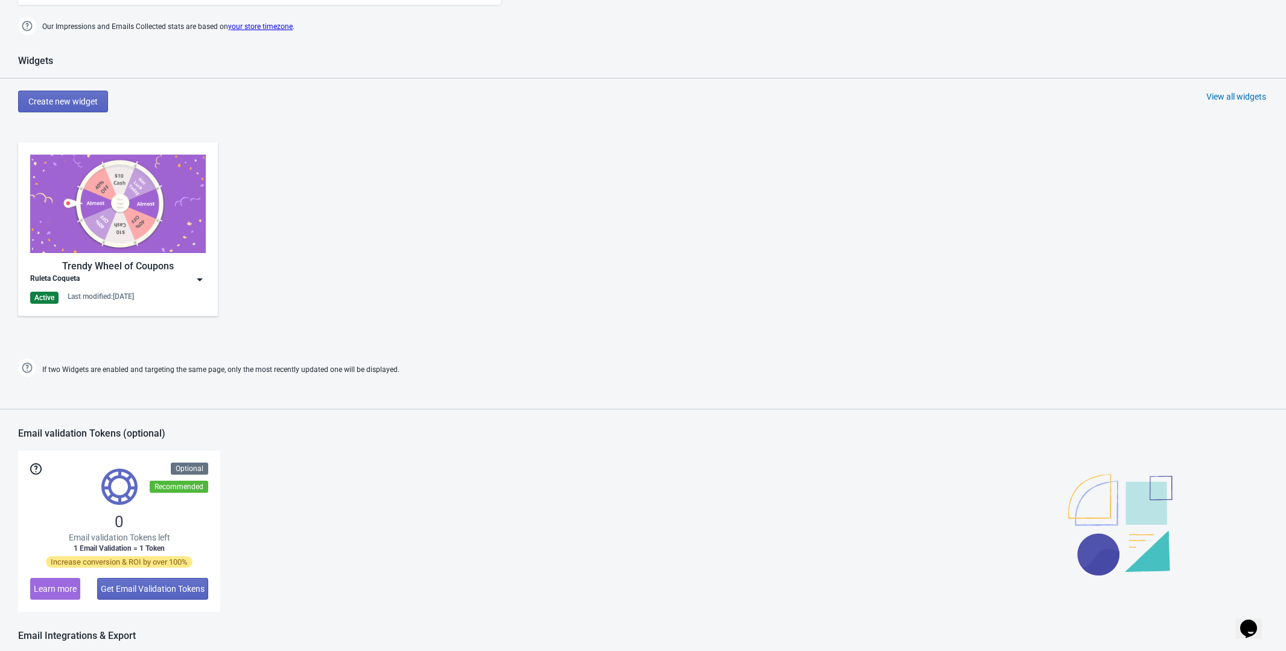
scroll to position [486, 0]
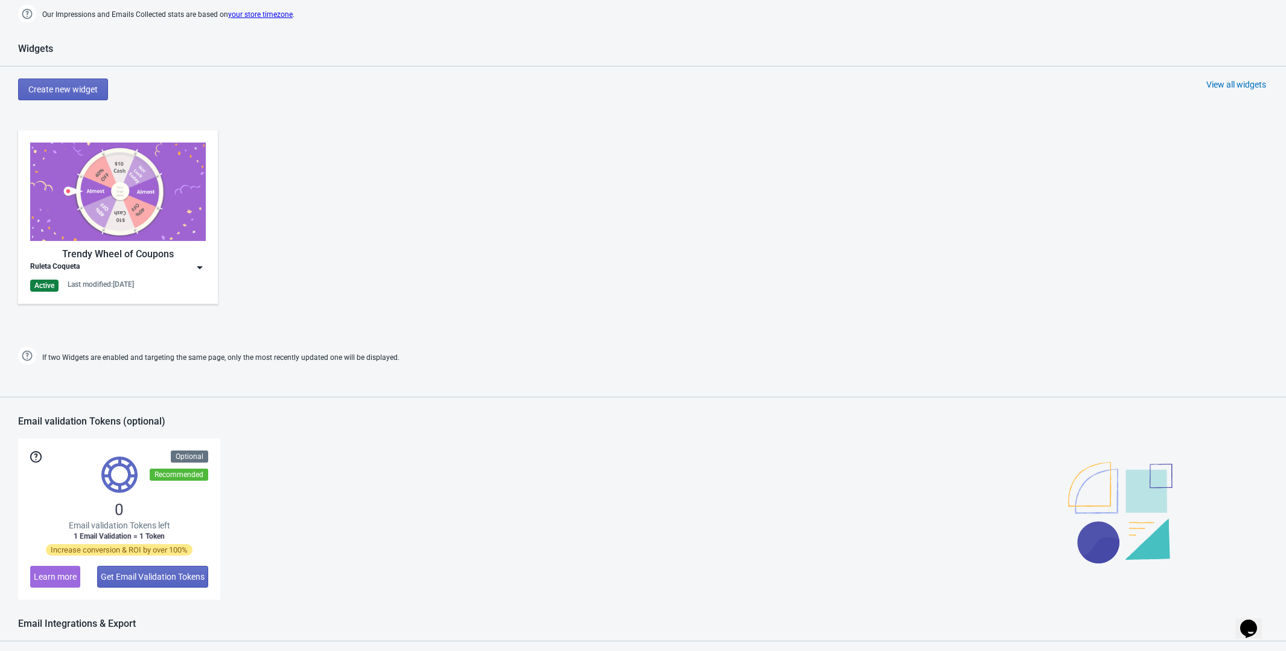
click at [172, 264] on div "Ruleta Coqueta" at bounding box center [118, 267] width 176 height 12
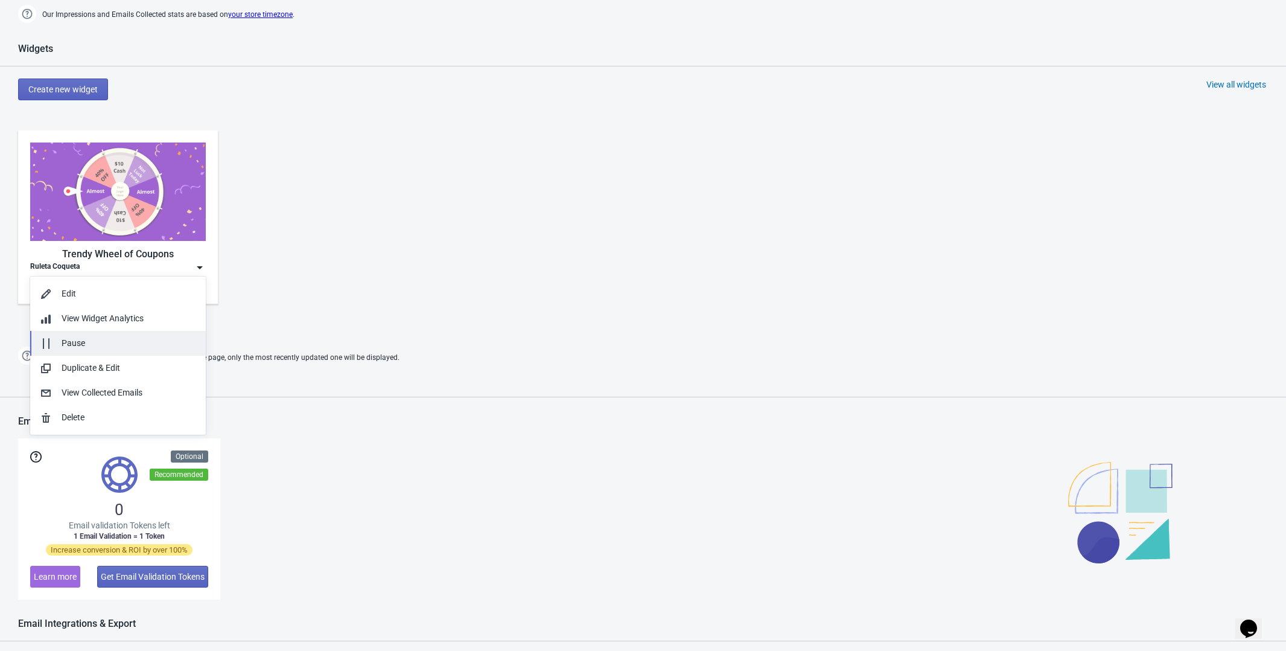
click at [101, 351] on button "Pause" at bounding box center [118, 343] width 176 height 25
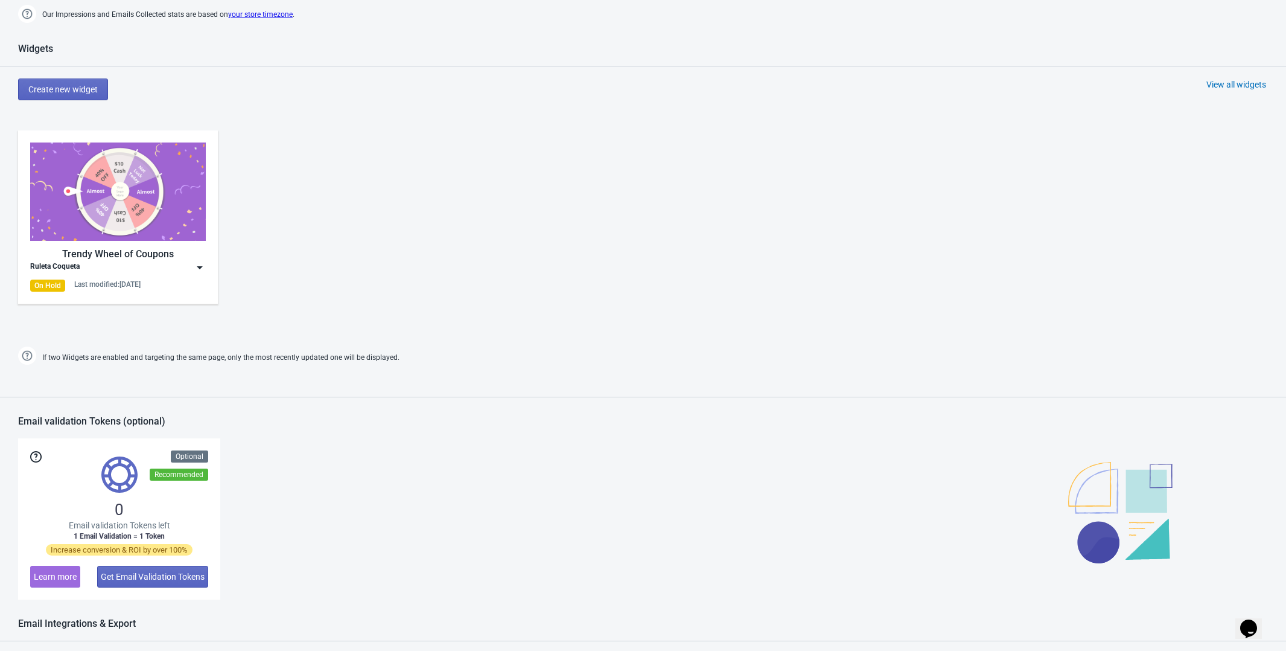
click at [394, 178] on div "Trendy Wheel of Coupons Ruleta Coqueta On Hold Last modified: 15.8.2025" at bounding box center [643, 226] width 1286 height 217
click at [194, 259] on div "Trendy Wheel of Coupons" at bounding box center [118, 254] width 176 height 14
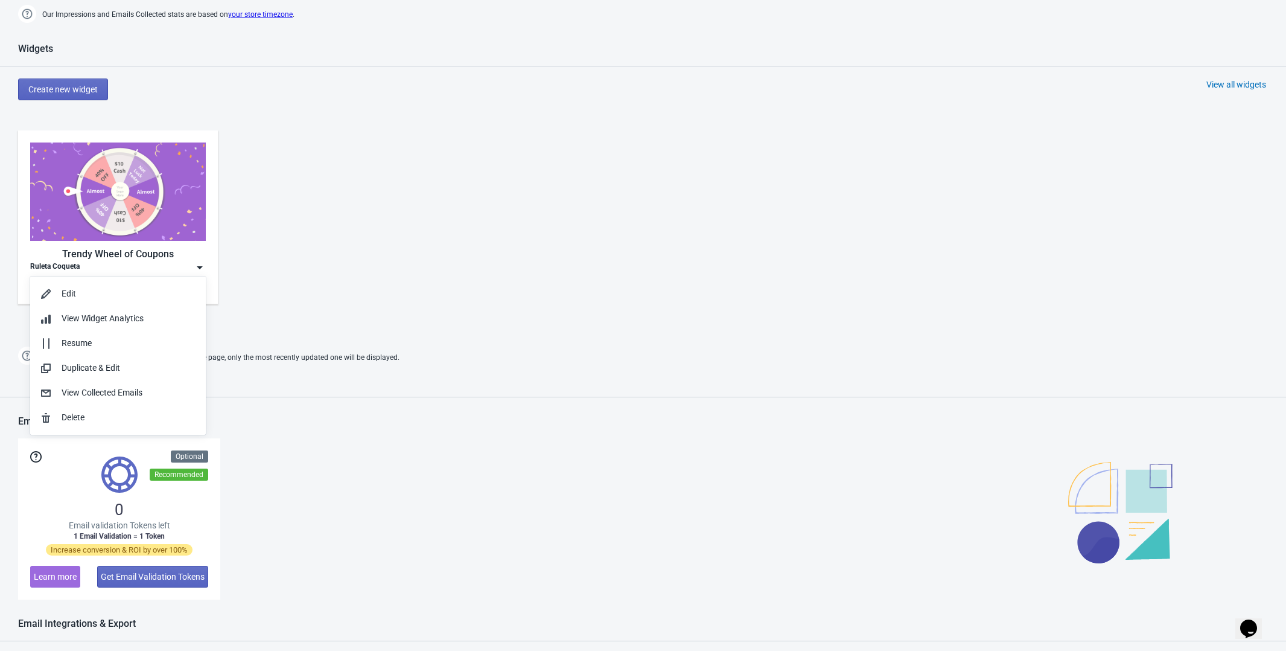
click at [369, 275] on div "Trendy Wheel of Coupons Ruleta Coqueta On Hold Last modified: 15.8.2025" at bounding box center [643, 226] width 1286 height 217
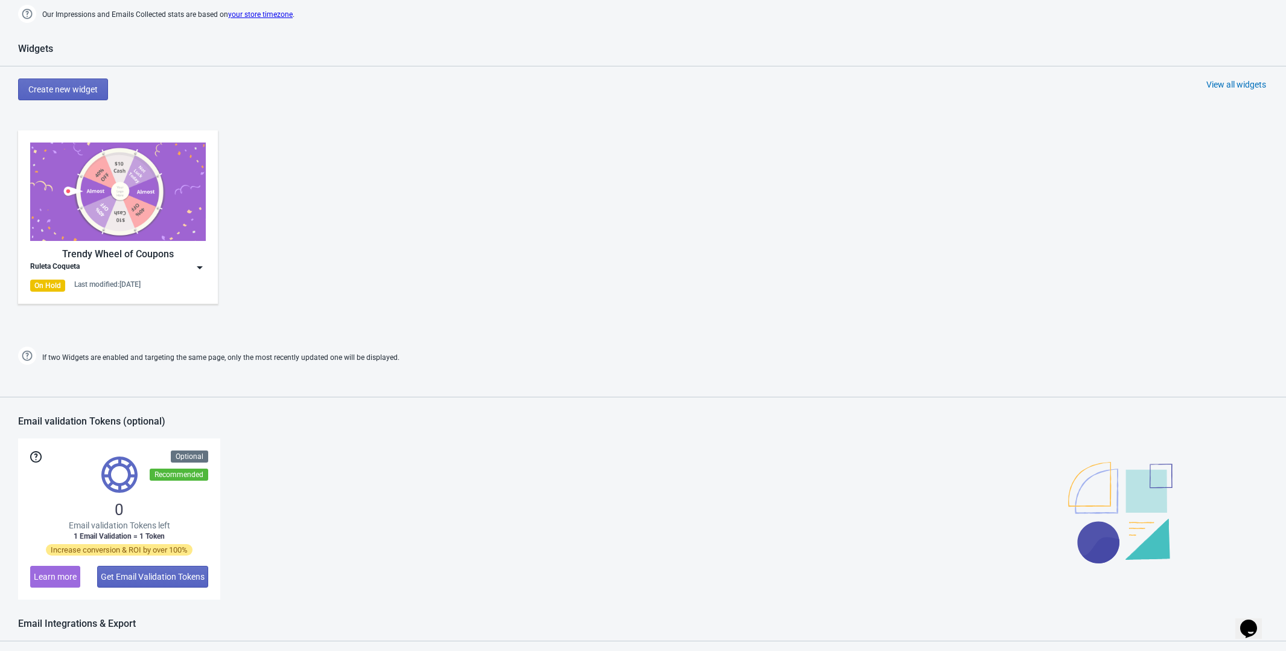
click at [181, 274] on div "Trendy Wheel of Coupons Ruleta Coqueta On Hold Last modified: 15.8.2025" at bounding box center [118, 216] width 176 height 149
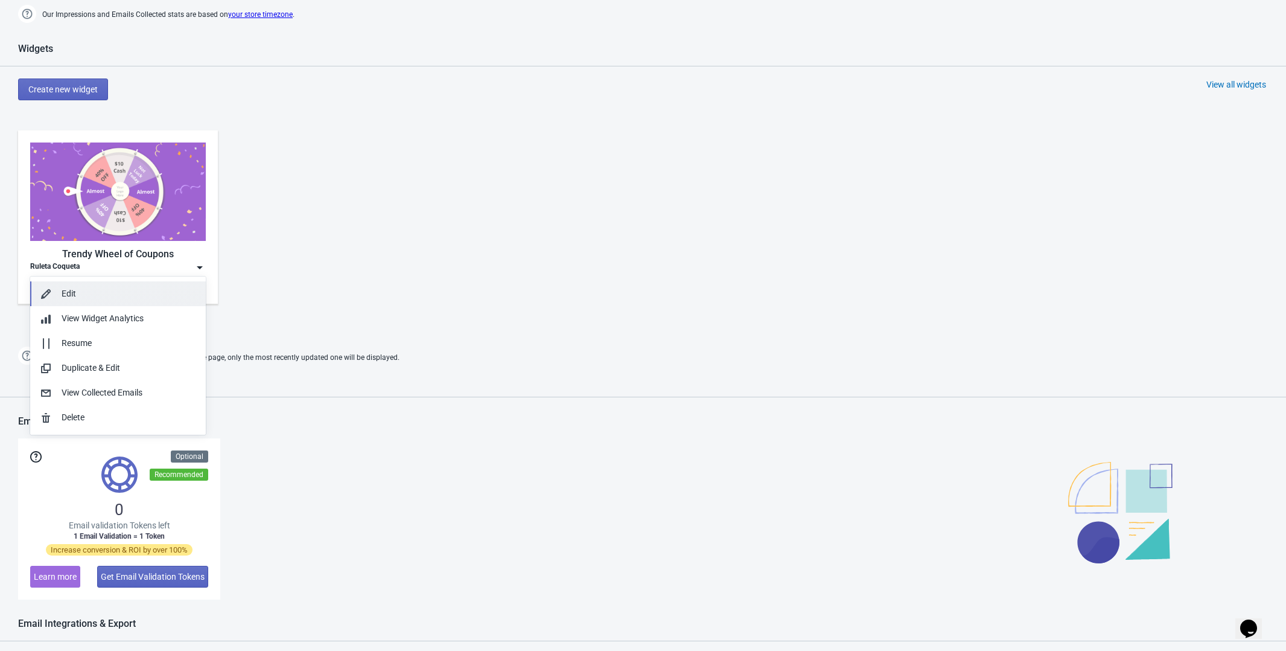
click at [133, 301] on button "Edit" at bounding box center [118, 293] width 176 height 25
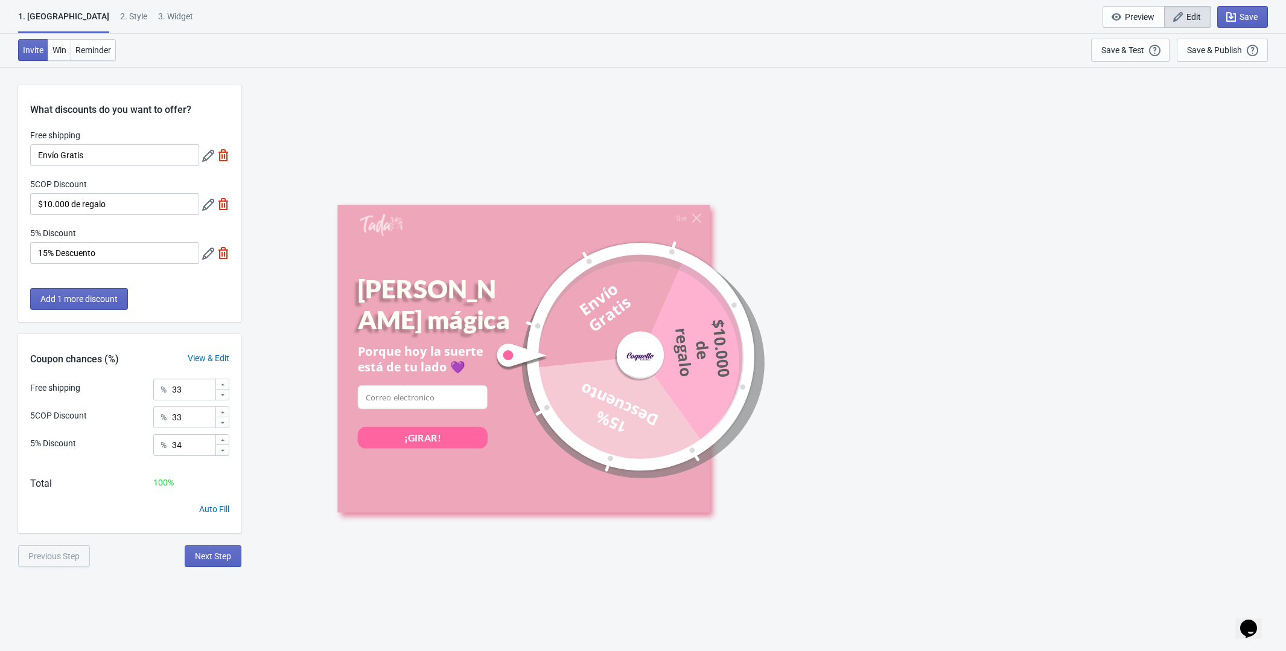
click at [158, 16] on div "3. Widget" at bounding box center [175, 20] width 35 height 21
select select "once"
select select "1"
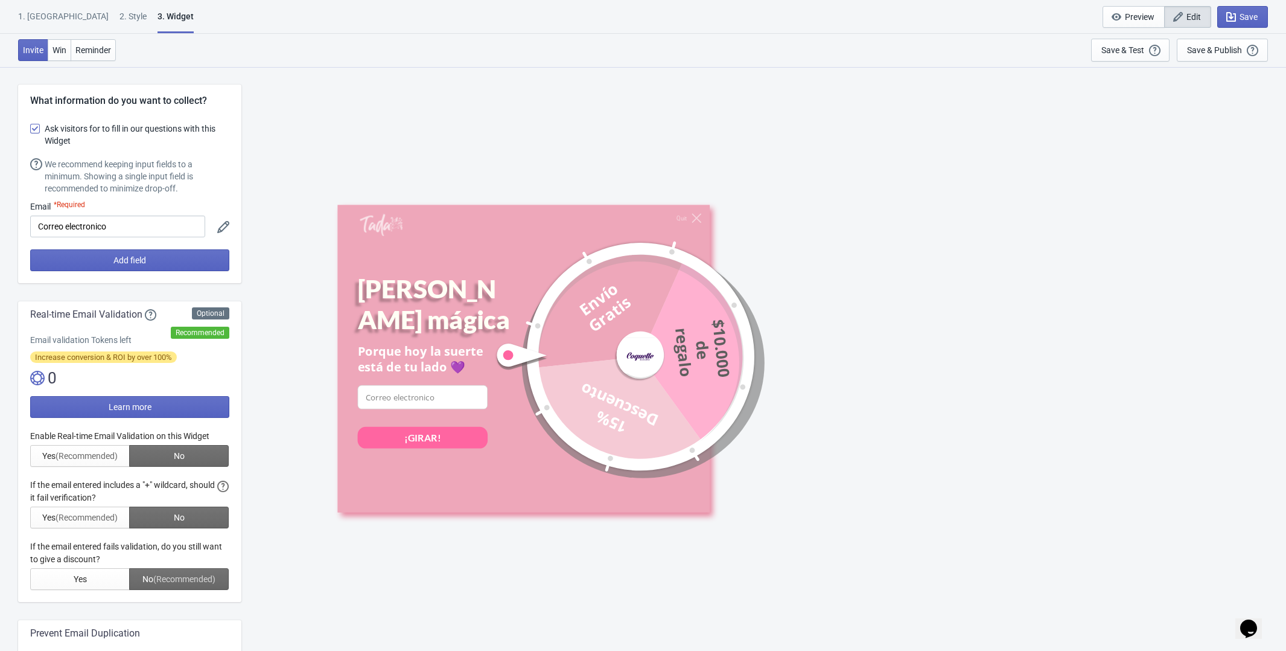
click at [43, 18] on div "1. [GEOGRAPHIC_DATA]" at bounding box center [63, 20] width 91 height 21
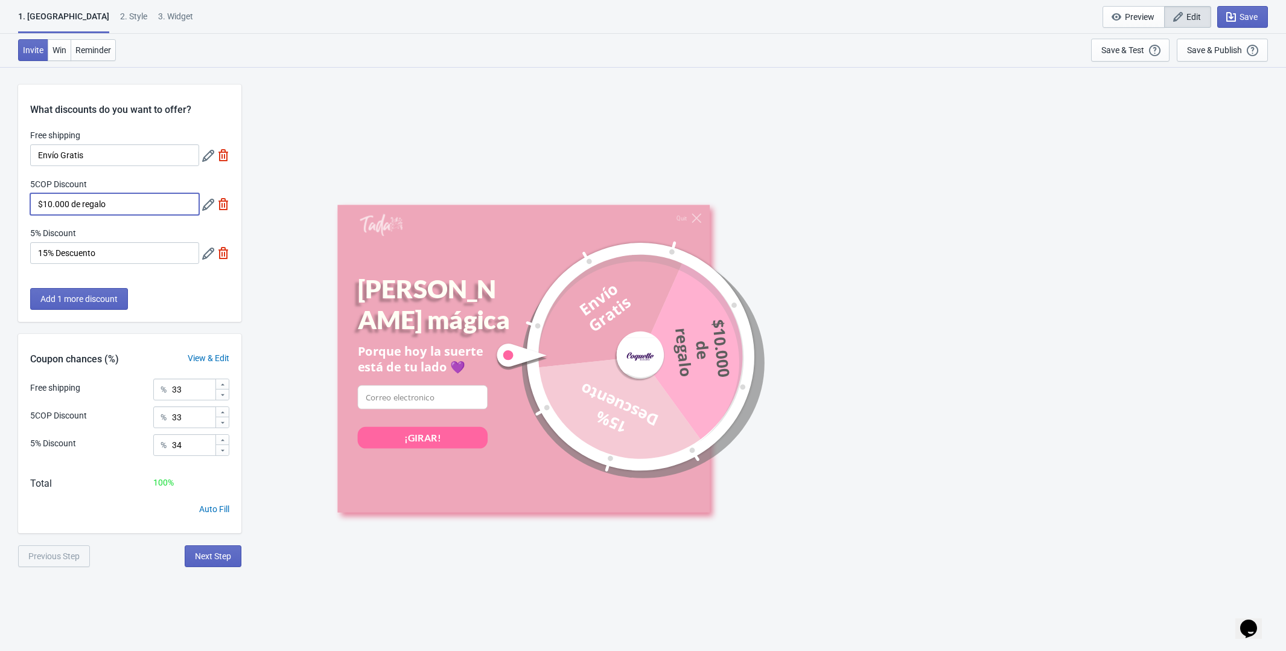
click at [127, 199] on input "$10.000 de regalo" at bounding box center [114, 204] width 169 height 22
click at [43, 259] on input "15% Descuento" at bounding box center [114, 253] width 169 height 22
click at [167, 283] on div "What discounts do you want to offer? Free shipping Envío Gratis 5COP Discount $…" at bounding box center [129, 202] width 223 height 237
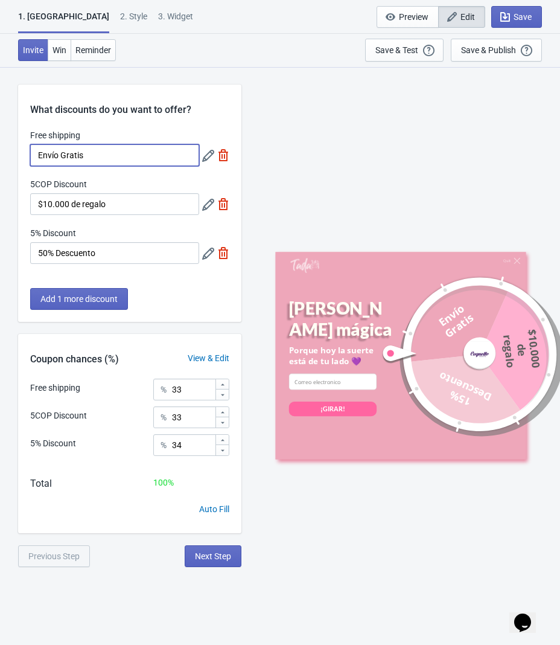
click at [110, 150] on input "Envío Gratis" at bounding box center [114, 155] width 169 height 22
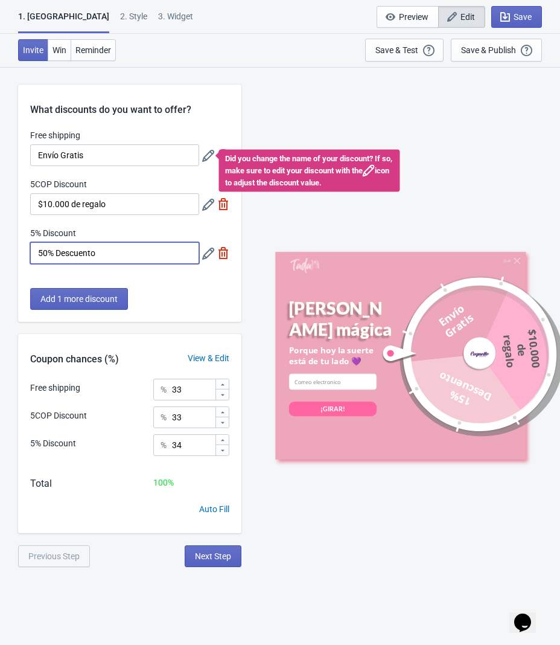
click at [51, 253] on input "50% Descuento" at bounding box center [114, 253] width 169 height 22
type input "10% Descuento"
click at [155, 281] on div "What discounts do you want to offer? Free shipping Envío Gratis Did you change …" at bounding box center [129, 202] width 223 height 237
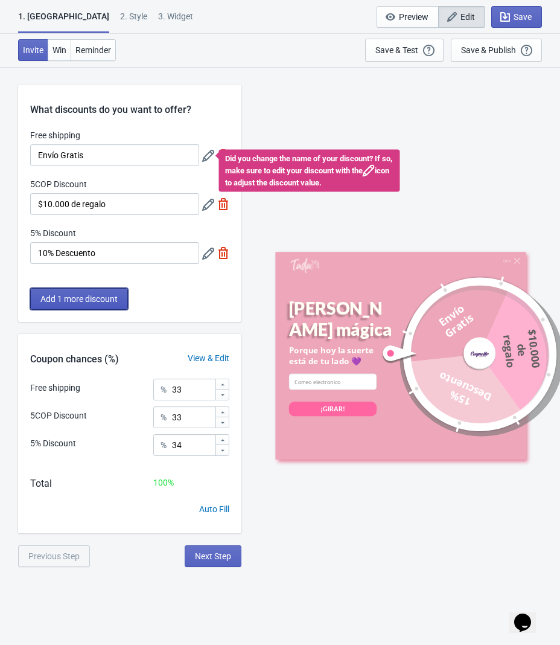
click at [83, 292] on button "Add 1 more discount" at bounding box center [79, 299] width 98 height 22
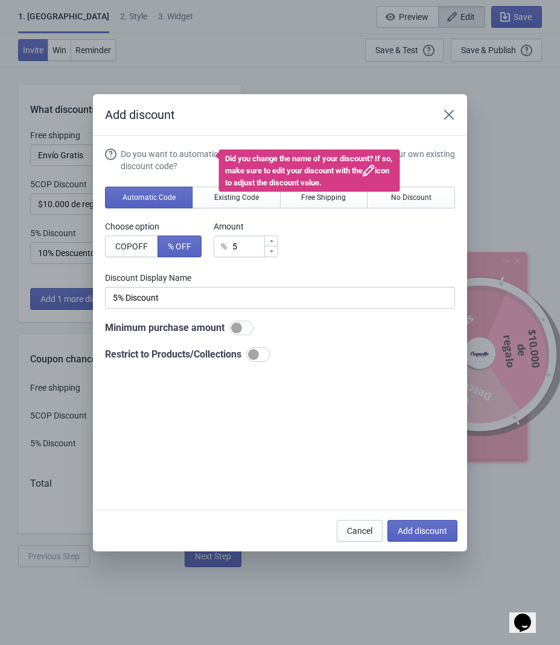
click at [337, 217] on div "Do you want to automatically generate discount codes with Tada or use your own …" at bounding box center [280, 255] width 350 height 214
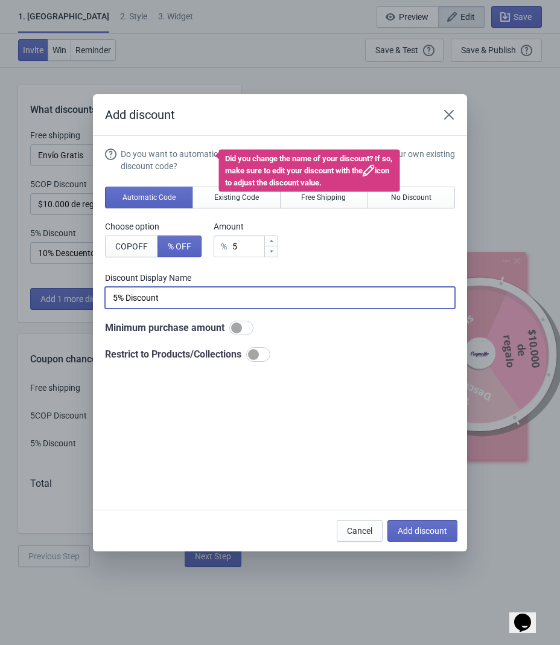
click at [120, 302] on input "5% Discount" at bounding box center [280, 298] width 350 height 22
type input "15% Discount"
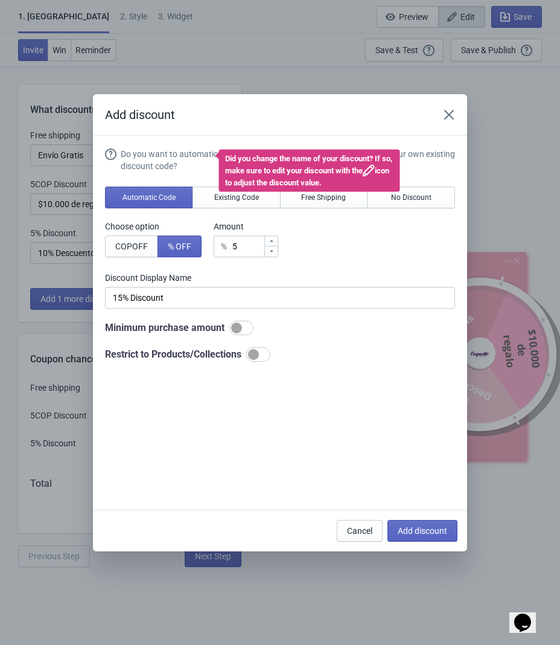
click at [161, 413] on div "Do you want to automatically generate discount codes with Tada or use your own …" at bounding box center [280, 324] width 350 height 352
click at [272, 240] on icon at bounding box center [271, 240] width 7 height 7
type input "6"
type input "6% Discount"
click at [272, 240] on icon at bounding box center [271, 240] width 7 height 7
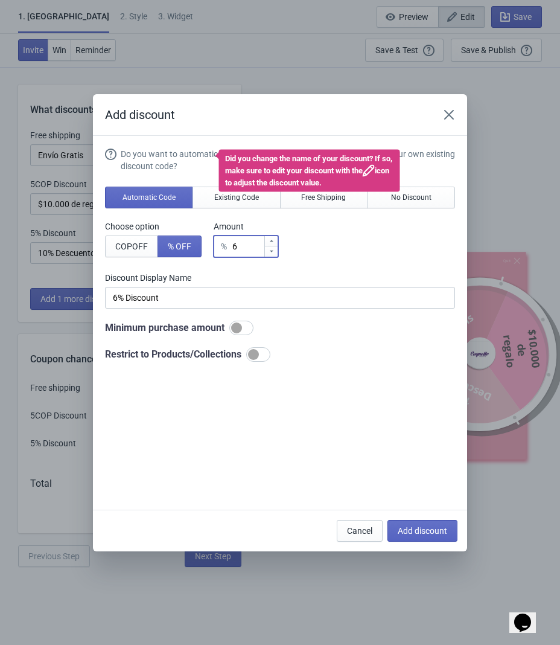
type input "7"
type input "7% Discount"
click at [272, 240] on icon at bounding box center [271, 240] width 7 height 7
type input "8"
type input "8% Discount"
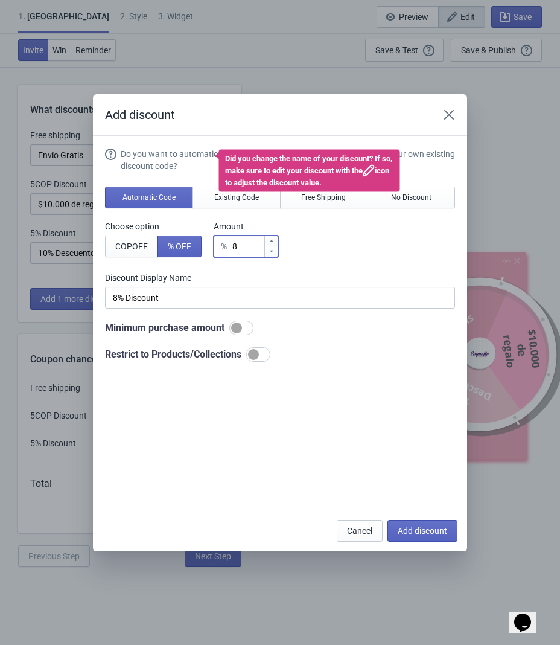
click at [272, 240] on icon at bounding box center [271, 240] width 7 height 7
type input "9"
type input "9% Discount"
click at [272, 240] on icon at bounding box center [271, 240] width 7 height 7
type input "10"
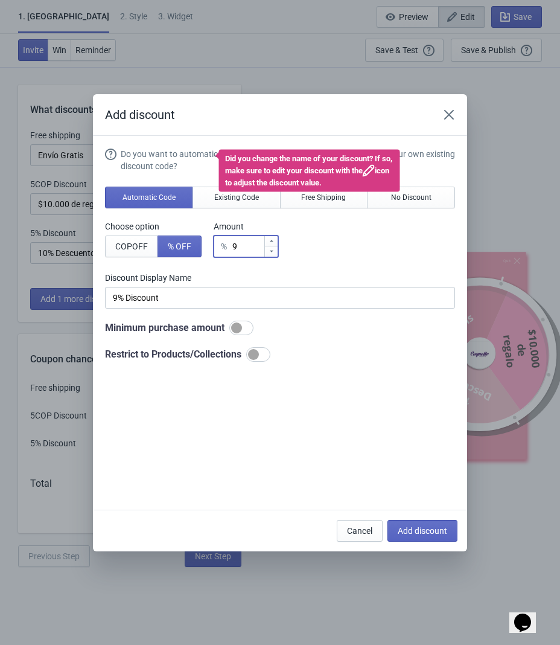
type input "10% Discount"
click at [272, 240] on icon at bounding box center [271, 240] width 7 height 7
type input "11"
type input "11% Discount"
type input "12"
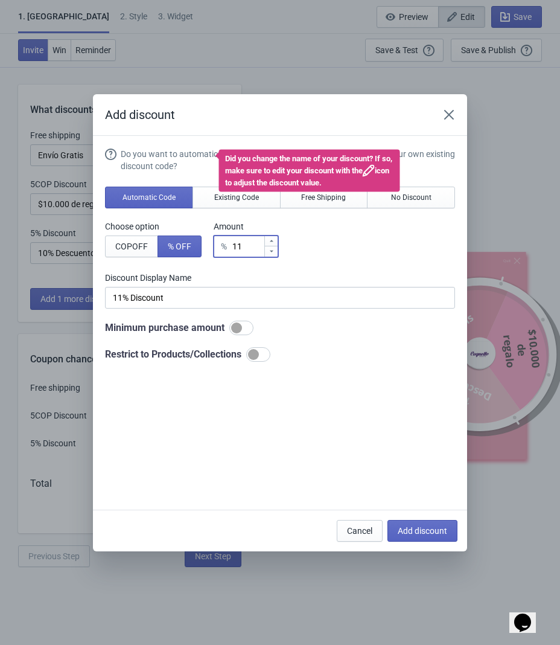
type input "12% Discount"
click at [272, 240] on icon at bounding box center [271, 240] width 7 height 7
type input "13"
type input "13% Discount"
click at [272, 240] on icon at bounding box center [271, 240] width 7 height 7
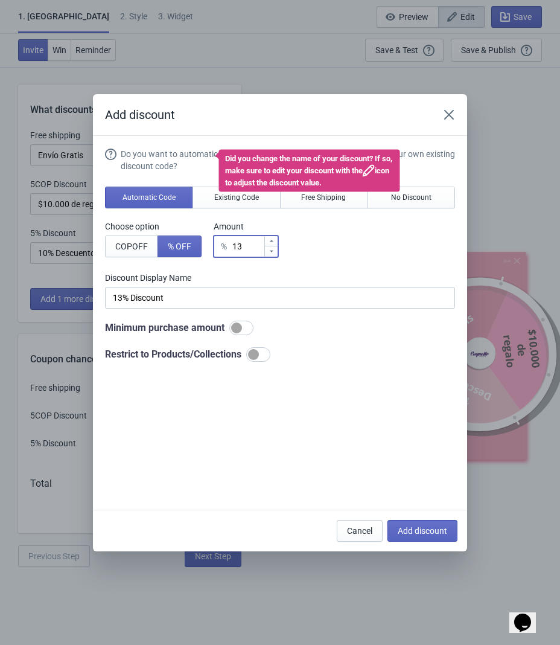
type input "14"
type input "14% Discount"
type input "15"
type input "15% Discount"
click at [272, 240] on icon at bounding box center [271, 240] width 7 height 7
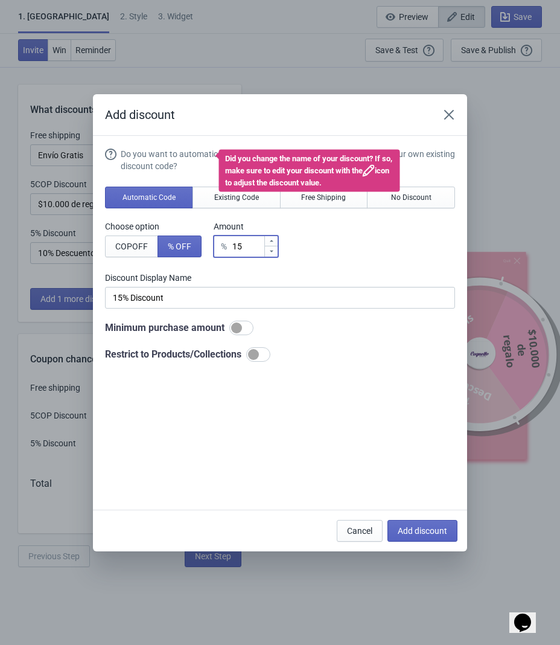
type input "16"
type input "16% Discount"
type input "15"
type input "15% Discount"
click at [272, 250] on icon at bounding box center [271, 250] width 7 height 7
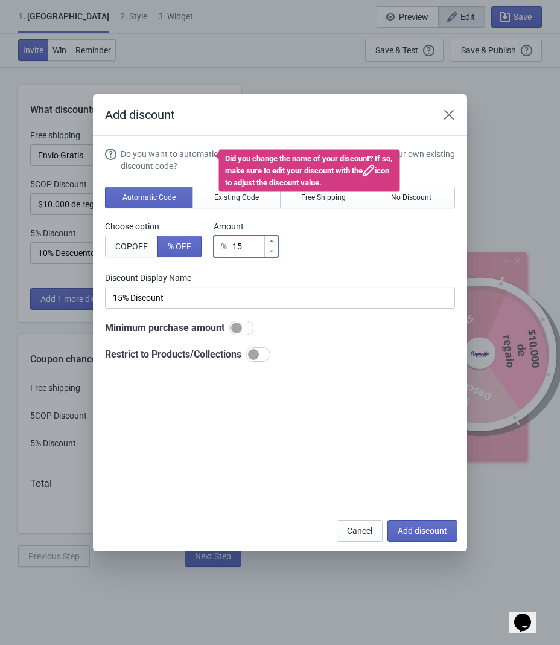
type input "14"
type input "14% Discount"
type input "1"
type input "1% Discount"
type input "15"
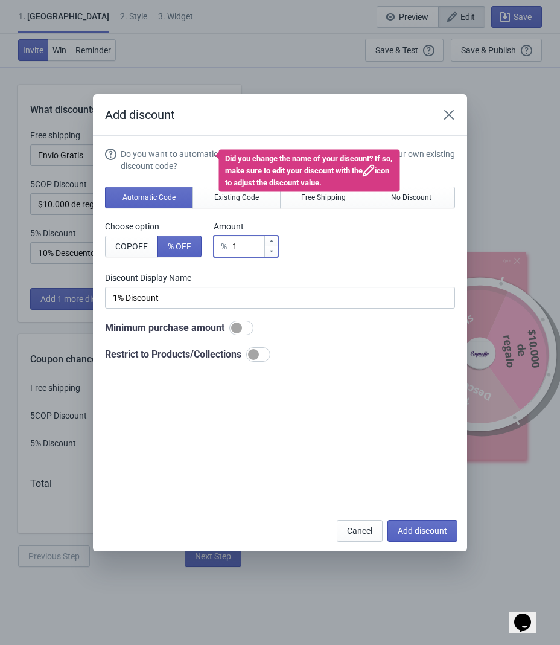
type input "15% Discount"
type input "15"
click at [281, 467] on div "Do you want to automatically generate discount codes with Tada or use your own …" at bounding box center [280, 324] width 350 height 352
click at [418, 531] on span "Add discount" at bounding box center [422, 531] width 49 height 10
type input "25"
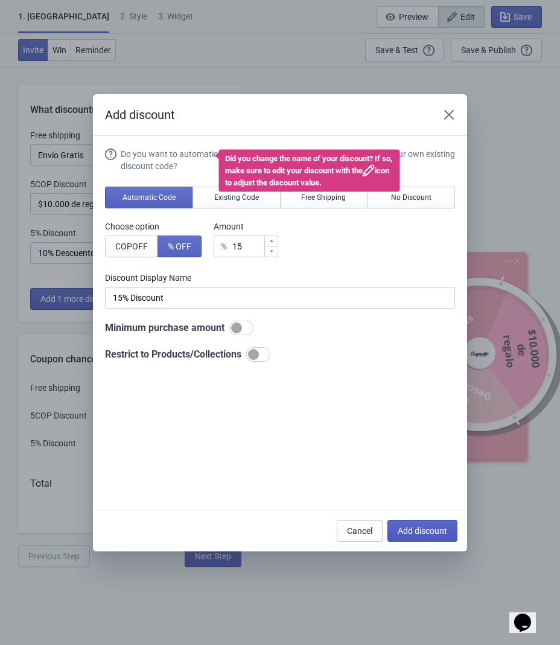
type input "25"
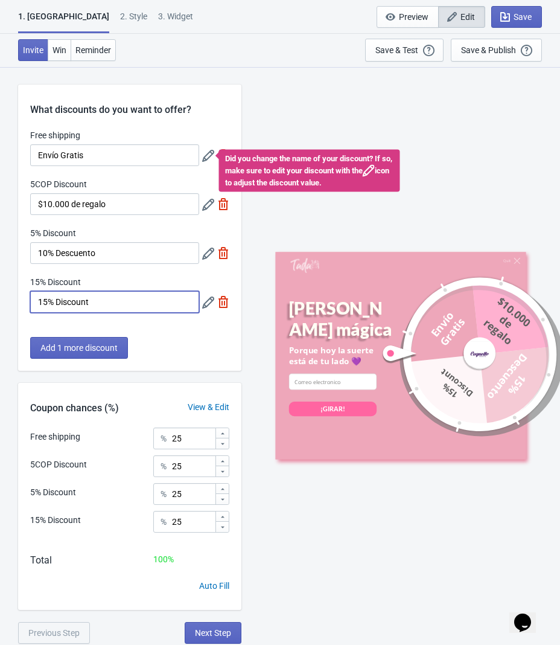
click at [109, 304] on input "15% Discount" at bounding box center [114, 302] width 169 height 22
type input "15% Descuento"
click at [152, 326] on div "What discounts do you want to offer? Free shipping Envío Gratis Did you change …" at bounding box center [129, 227] width 223 height 286
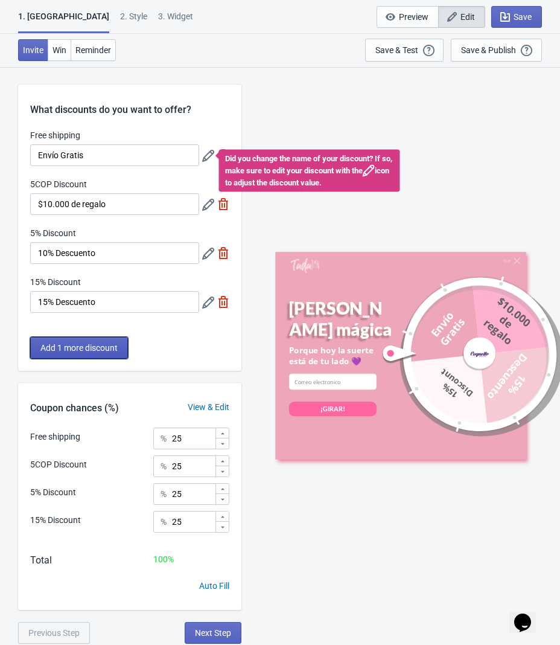
click at [112, 345] on span "Add 1 more discount" at bounding box center [78, 348] width 77 height 10
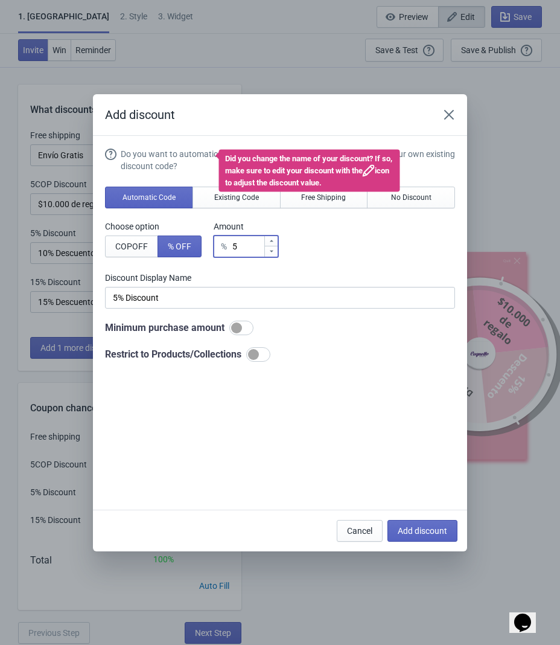
click at [253, 250] on input "5" at bounding box center [248, 246] width 32 height 22
type input "% Discount"
type input "2"
type input "2% Discount"
type input "20"
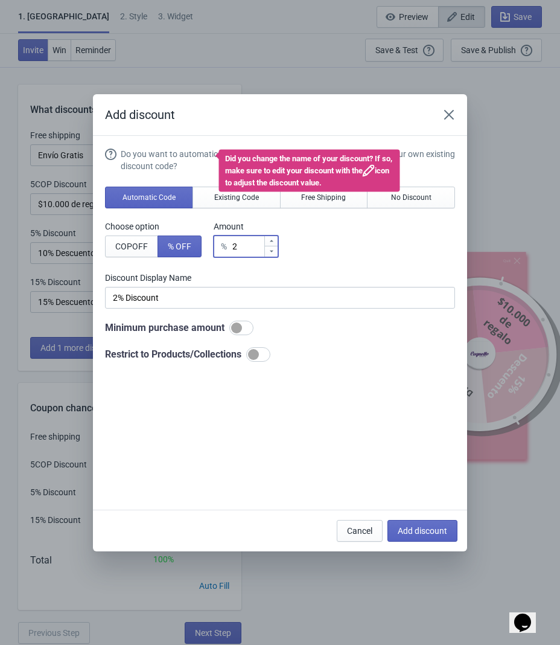
type input "20% Discount"
type input "20"
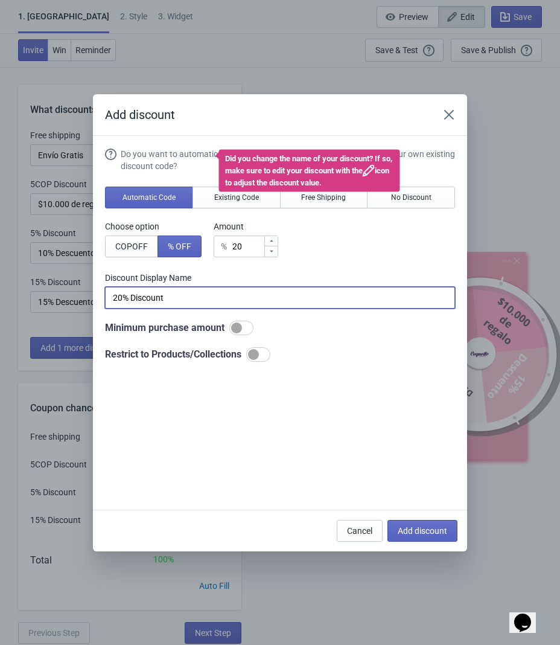
click at [192, 298] on input "20% Discount" at bounding box center [280, 298] width 350 height 22
type input "20% Descuento"
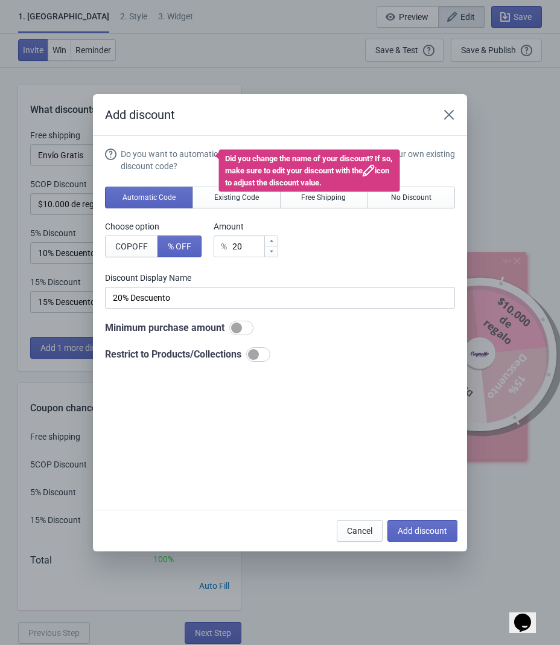
click at [240, 441] on div "Do you want to automatically generate discount codes with Tada or use your own …" at bounding box center [280, 324] width 350 height 352
click at [429, 528] on span "Add discount" at bounding box center [422, 531] width 49 height 10
type input "20"
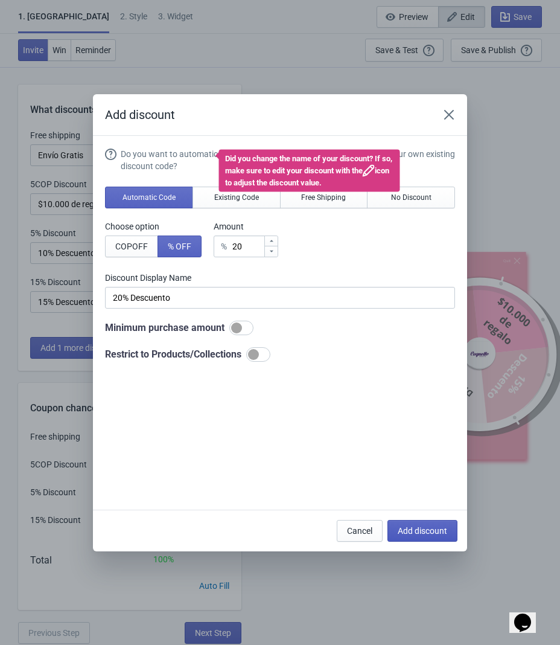
type input "20"
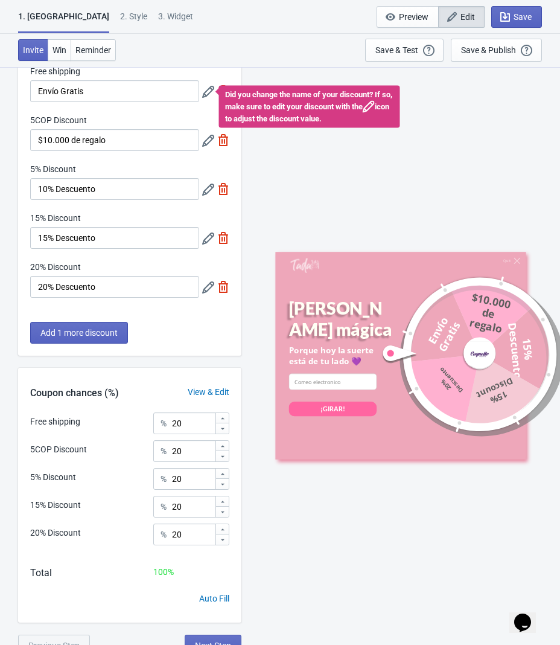
scroll to position [76, 0]
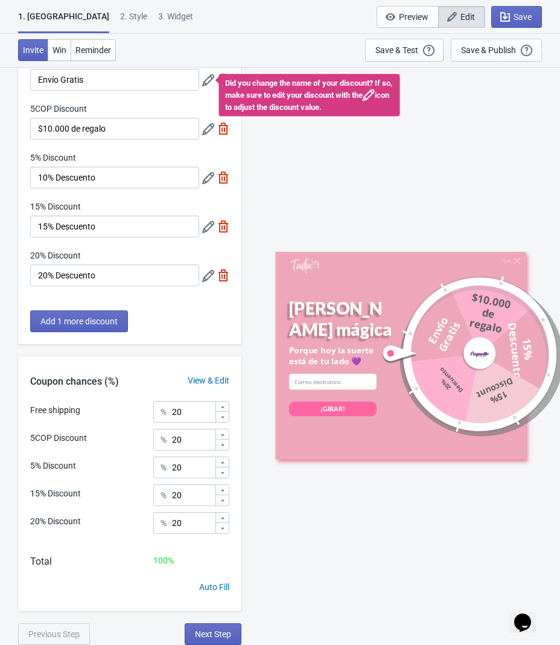
click at [266, 144] on div "Quit Gira la rueda mágica Porque hoy la suerte está de tu lado 💜 email-input ¡G…" at bounding box center [400, 355] width 307 height 578
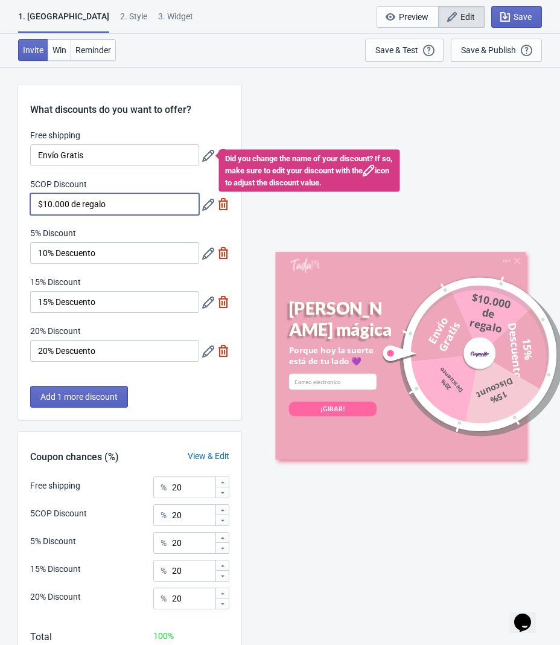
click at [121, 207] on input "$10.000 de regalo" at bounding box center [114, 204] width 169 height 22
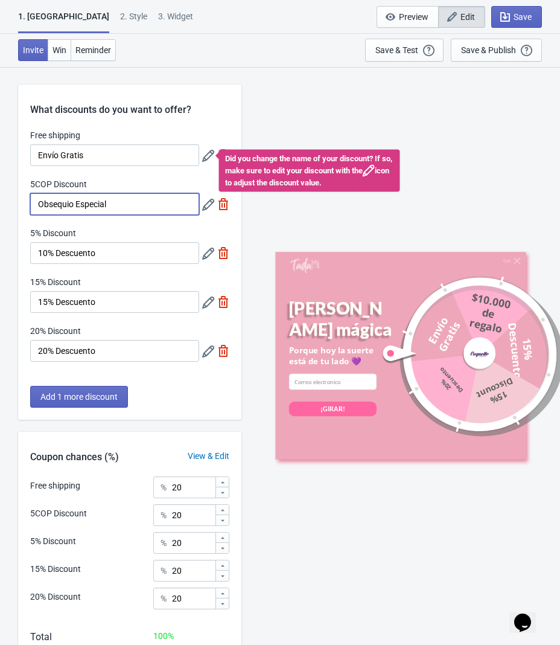
type input "Obsequio Especial"
click at [272, 113] on div "Quit Gira la rueda mágica Porque hoy la suerte está de tu lado 💜 email-input ¡G…" at bounding box center [400, 355] width 307 height 578
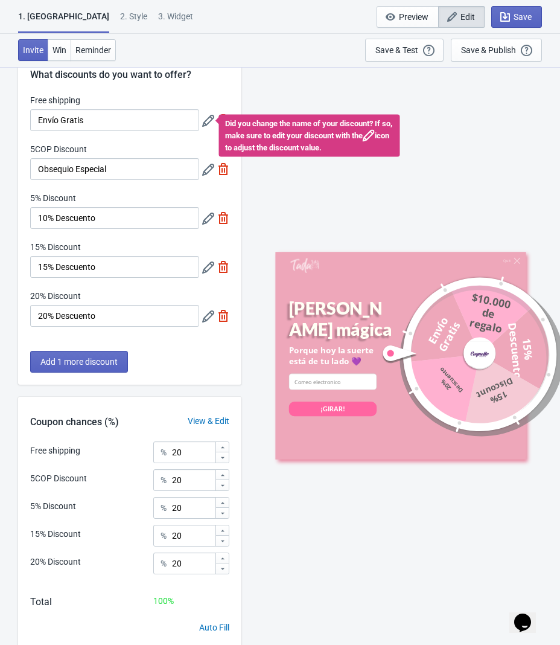
scroll to position [76, 0]
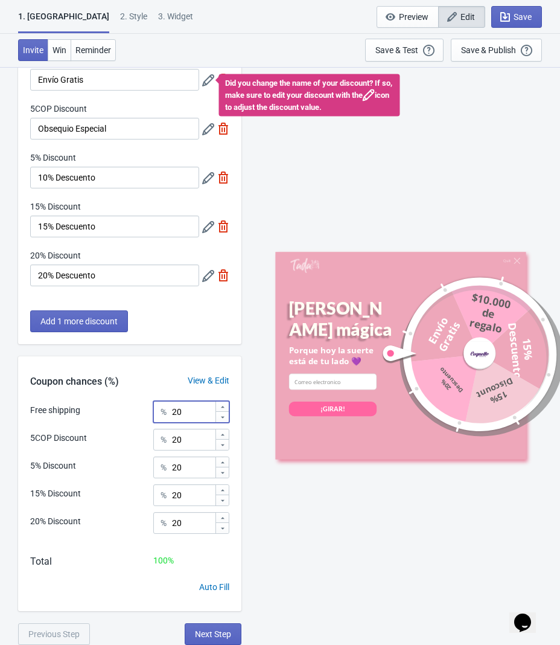
click at [195, 413] on input "20" at bounding box center [192, 412] width 43 height 22
type input "2"
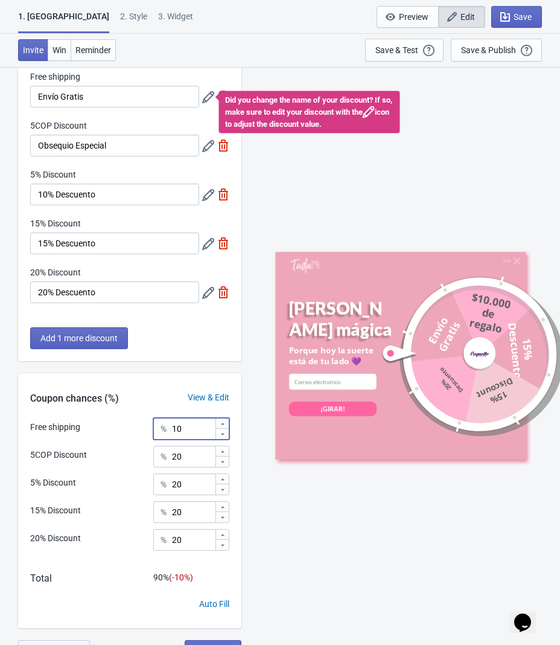
scroll to position [59, 0]
type input "10"
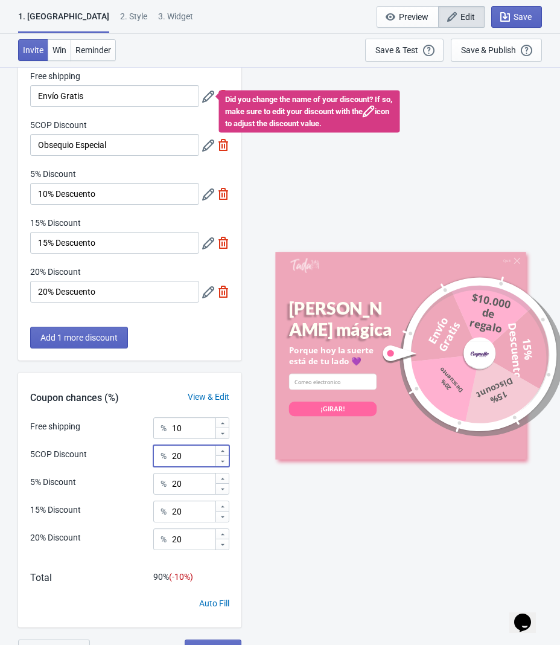
click at [186, 462] on input "20" at bounding box center [192, 456] width 43 height 22
type input "2"
type input "50"
click at [187, 488] on input "20" at bounding box center [192, 484] width 43 height 22
type input "2"
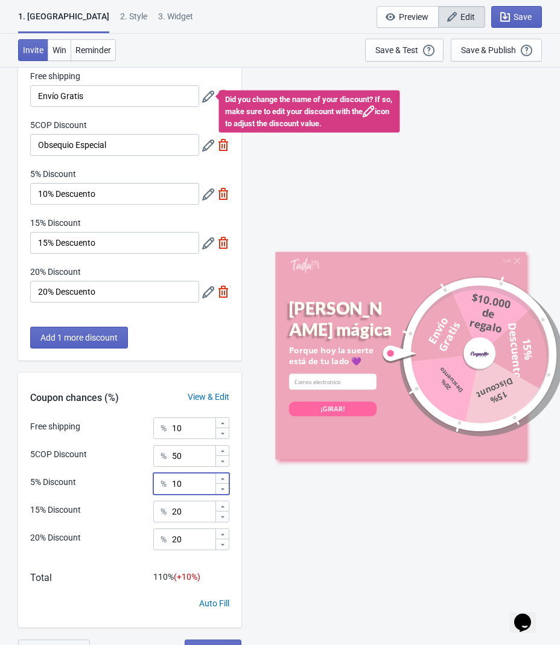
type input "10"
click at [187, 516] on input "20" at bounding box center [192, 511] width 43 height 22
type input "2"
type input "10"
click at [188, 541] on input "20" at bounding box center [192, 539] width 43 height 22
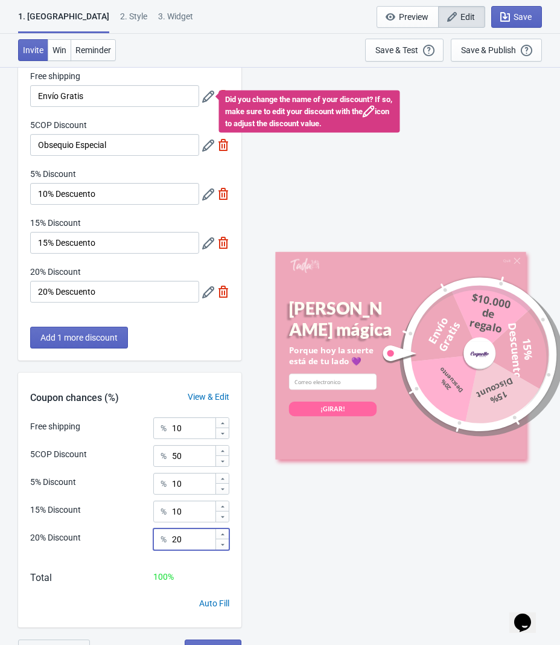
type input "2"
type input "10"
click at [185, 453] on input "50" at bounding box center [192, 456] width 43 height 22
type input "60"
click at [222, 362] on div "What discounts do you want to offer? Free shipping Envío Gratis Did you change …" at bounding box center [129, 343] width 223 height 636
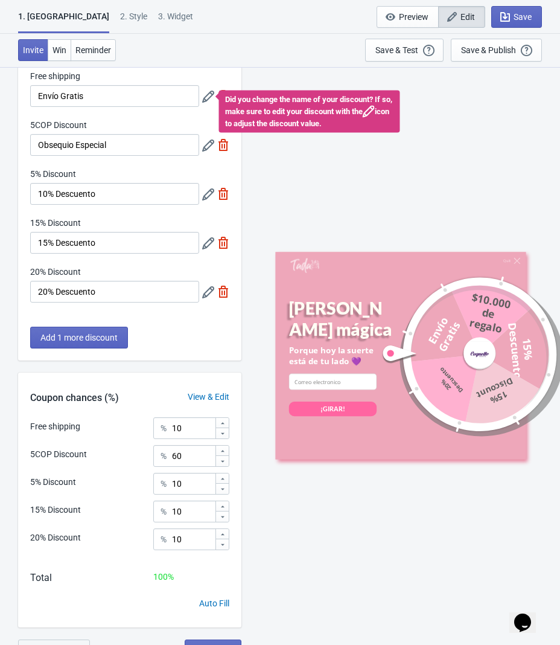
scroll to position [76, 0]
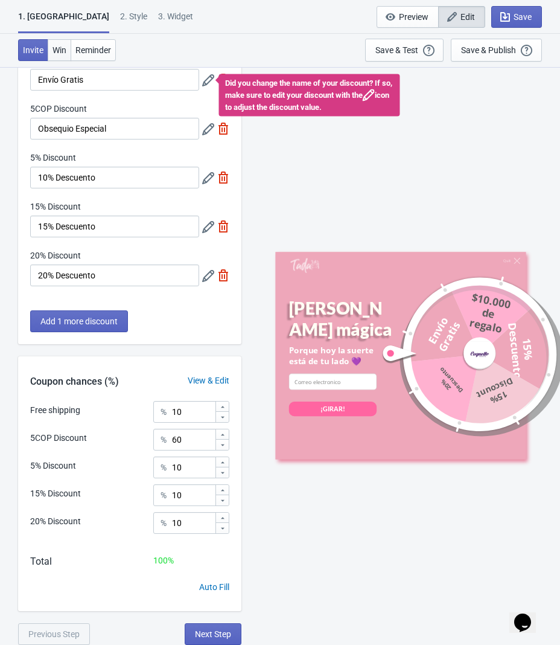
click at [57, 51] on span "Win" at bounding box center [60, 50] width 14 height 10
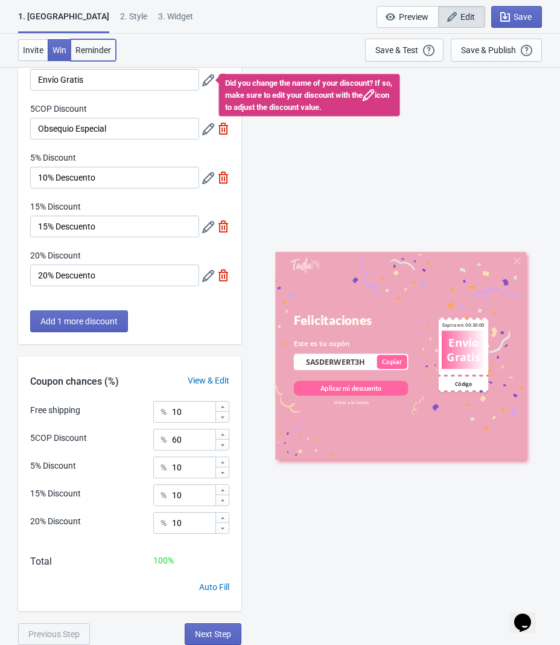
click at [83, 54] on span "Reminder" at bounding box center [93, 50] width 36 height 10
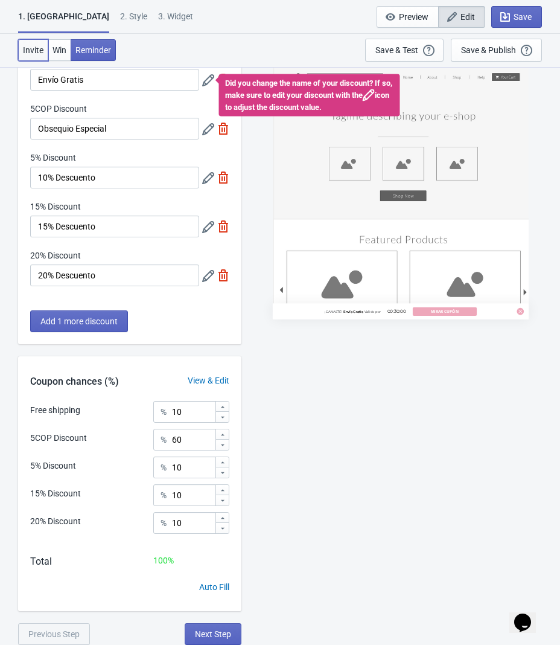
click at [44, 53] on button "Invite" at bounding box center [33, 50] width 30 height 22
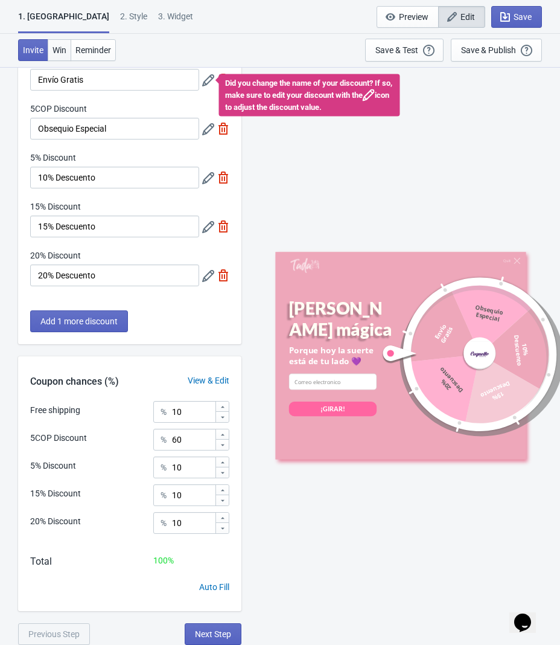
click at [59, 54] on span "Win" at bounding box center [60, 50] width 14 height 10
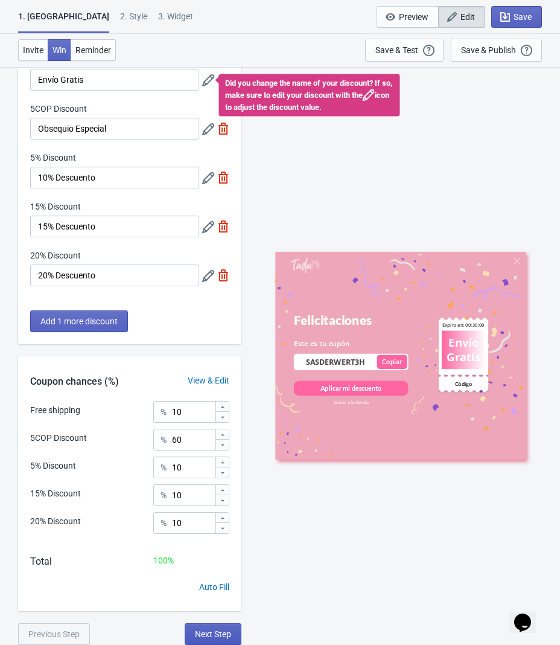
click at [204, 630] on span "Next Step" at bounding box center [213, 634] width 36 height 10
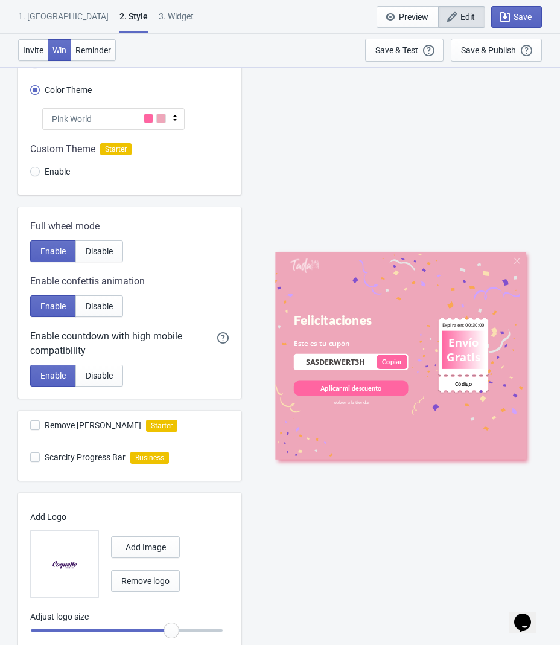
scroll to position [133, 0]
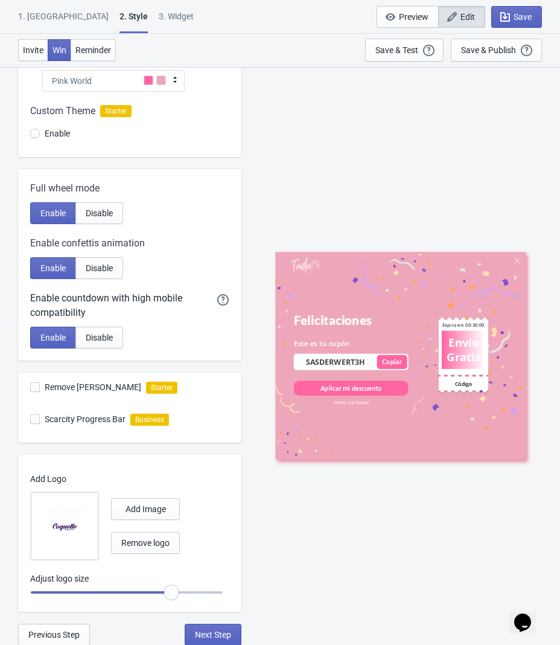
click at [37, 387] on span at bounding box center [35, 387] width 10 height 10
click at [31, 387] on input "Remove Tada Branding" at bounding box center [30, 393] width 1 height 22
checkbox input "false"
radio input "true"
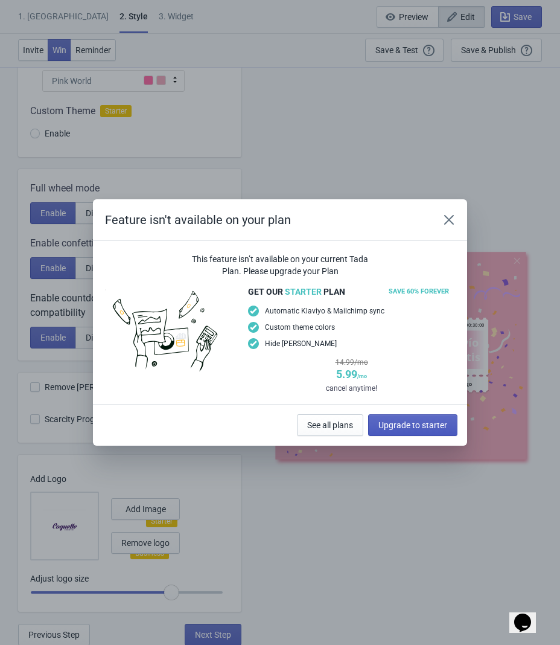
click at [407, 422] on span "Upgrade to starter" at bounding box center [412, 425] width 69 height 10
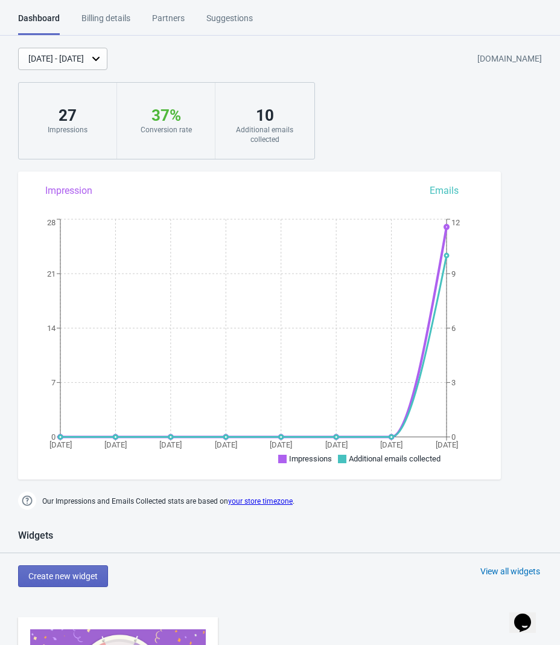
click at [354, 100] on div "[DATE] - [DATE] [DOMAIN_NAME] 27 Impressions 37 % Your Tada Widget has a conver…" at bounding box center [280, 104] width 560 height 112
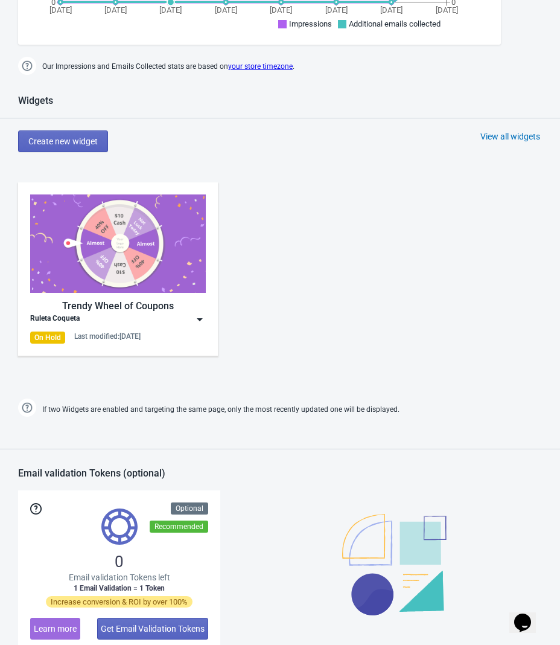
scroll to position [457, 0]
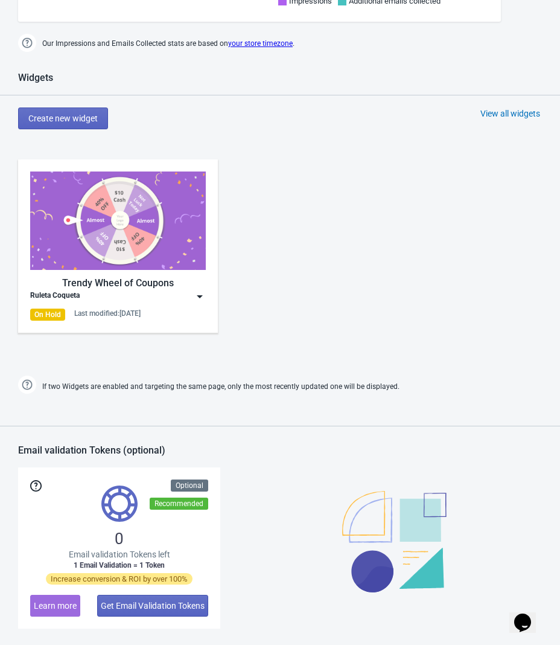
click at [141, 298] on div "Ruleta Coqueta" at bounding box center [118, 296] width 176 height 12
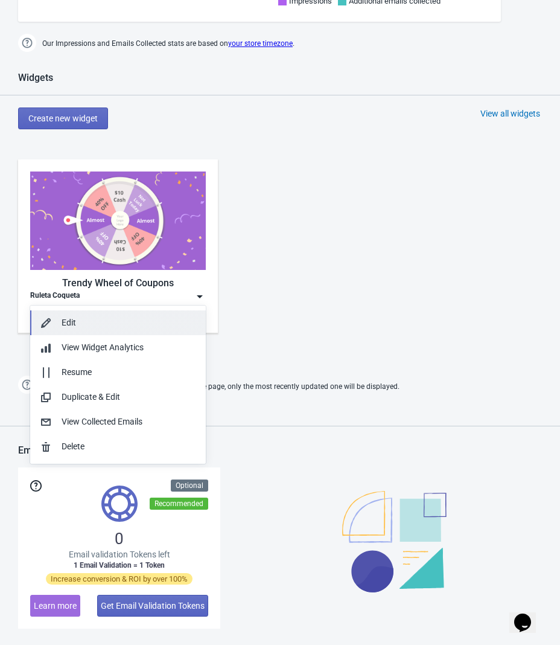
click at [118, 320] on div "Edit" at bounding box center [129, 322] width 135 height 13
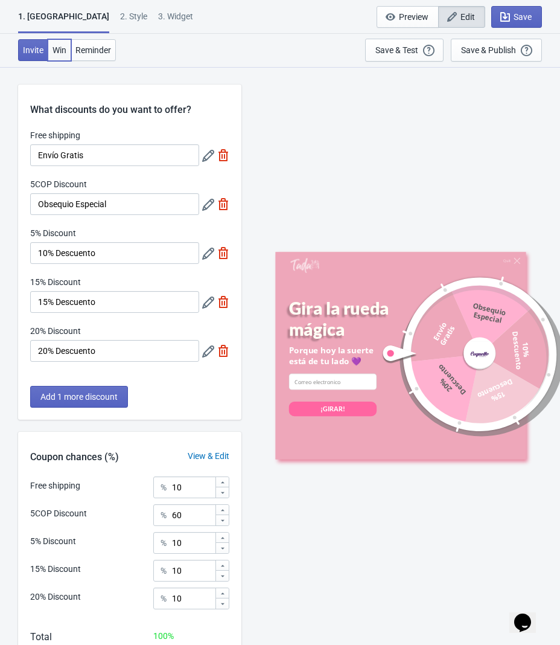
click at [62, 57] on button "Win" at bounding box center [60, 50] width 24 height 22
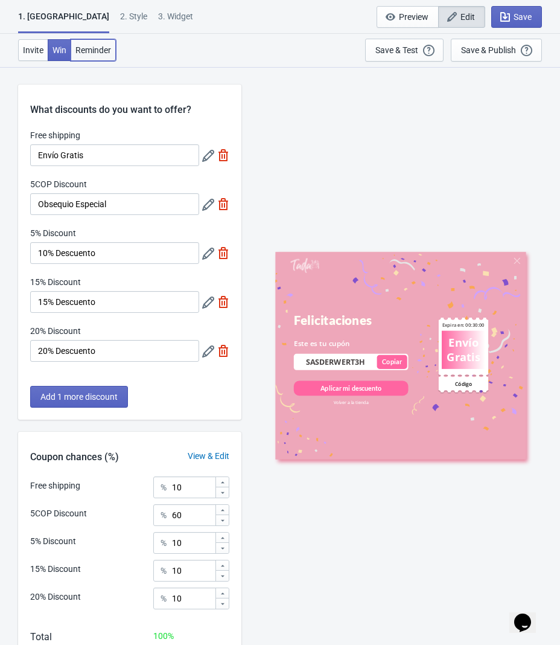
click at [86, 55] on button "Reminder" at bounding box center [93, 50] width 45 height 22
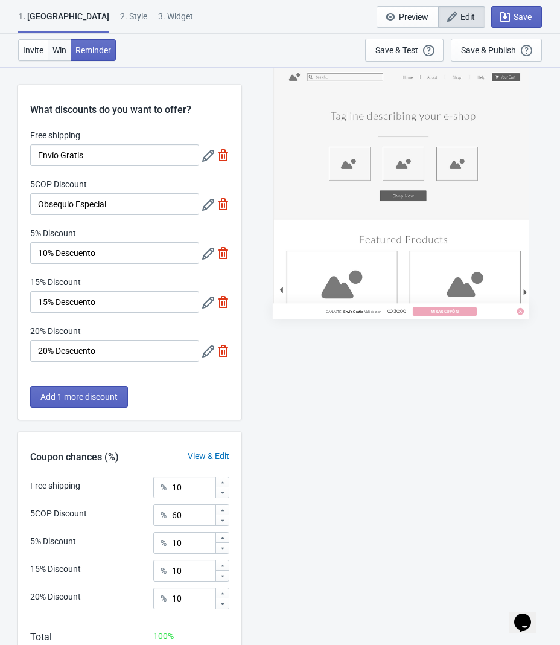
click at [56, 57] on button "Win" at bounding box center [60, 50] width 24 height 22
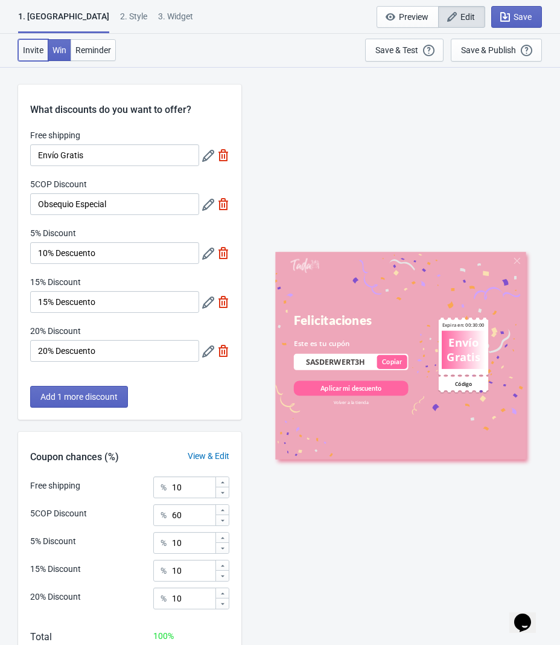
click at [40, 57] on button "Invite" at bounding box center [33, 50] width 30 height 22
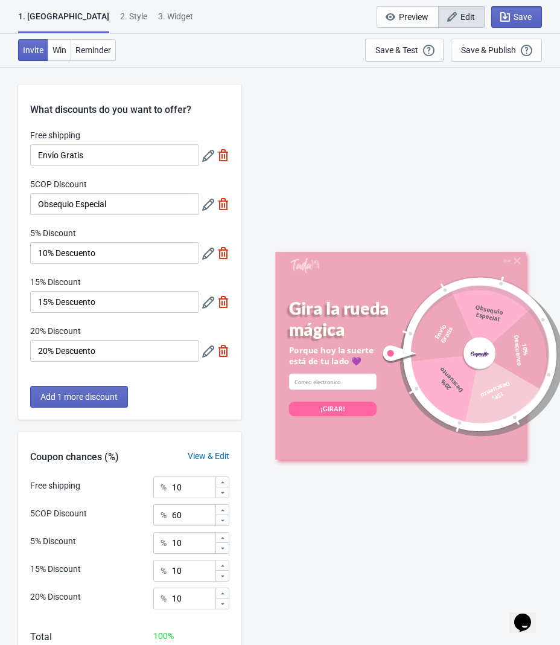
scroll to position [76, 0]
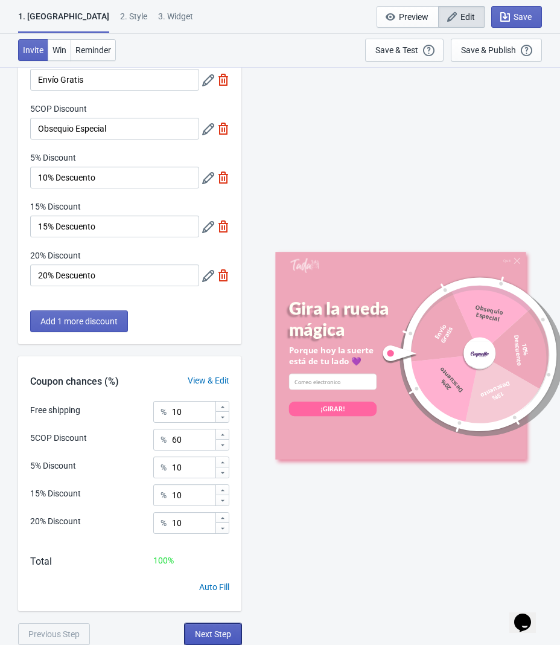
click at [205, 633] on span "Next Step" at bounding box center [213, 634] width 36 height 10
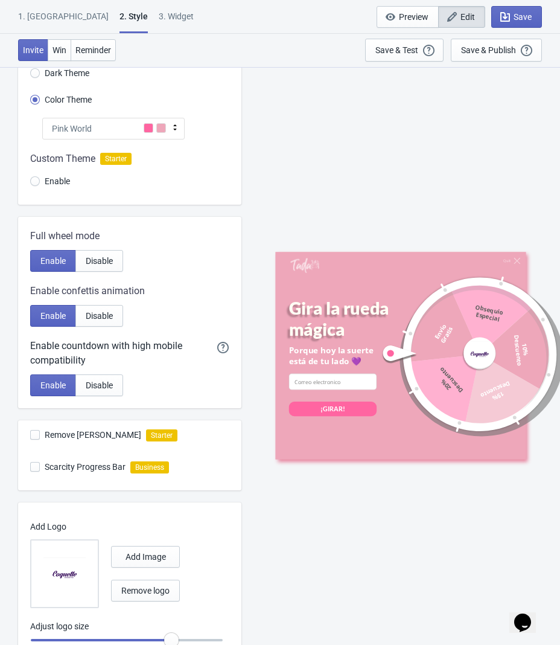
scroll to position [133, 0]
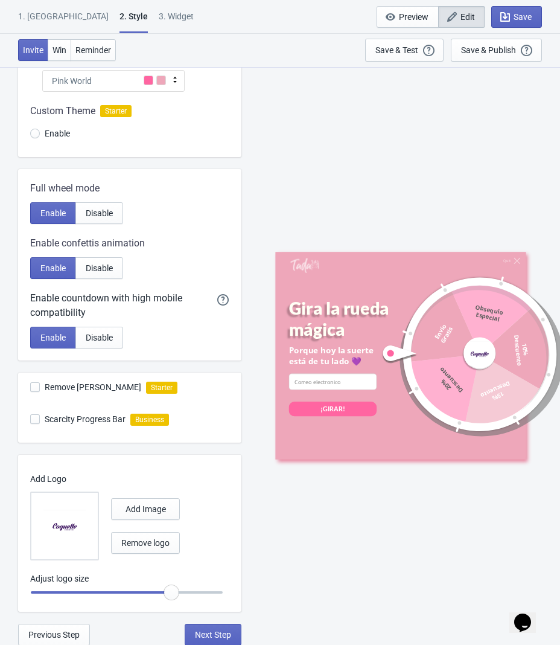
click at [34, 386] on span at bounding box center [35, 387] width 10 height 10
click at [31, 386] on input "Remove [PERSON_NAME]" at bounding box center [30, 393] width 1 height 22
checkbox input "true"
radio input "true"
click at [37, 421] on span at bounding box center [35, 419] width 10 height 10
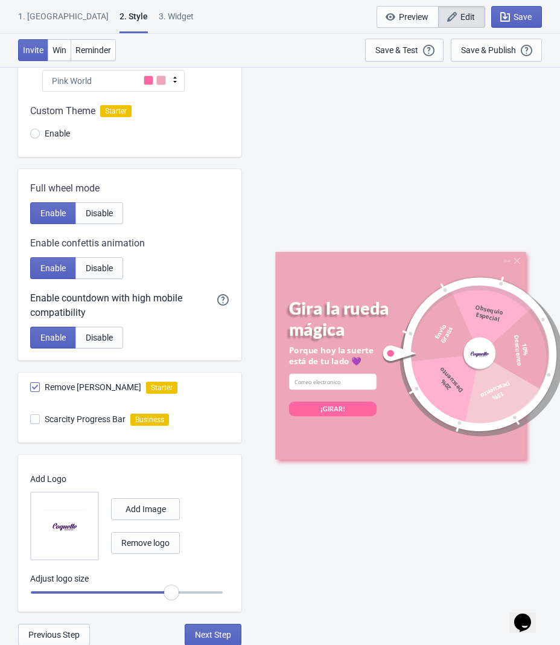
click at [31, 421] on input "Scarcity Progress Bar" at bounding box center [30, 425] width 1 height 22
checkbox input "false"
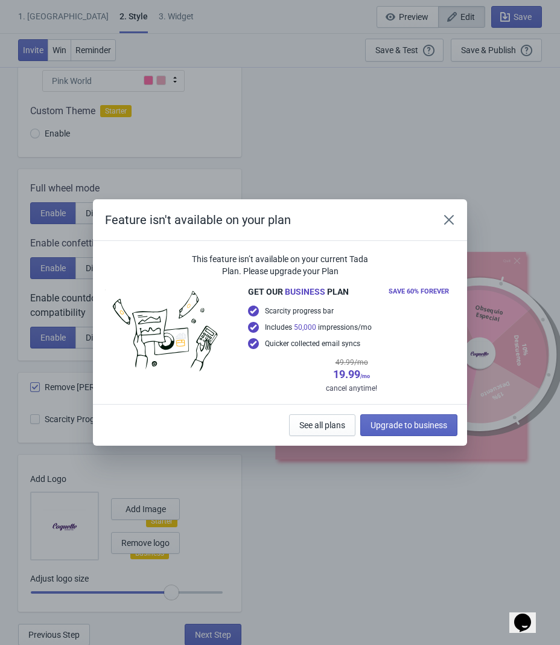
scroll to position [0, 0]
click at [447, 226] on button "Close" at bounding box center [449, 220] width 22 height 22
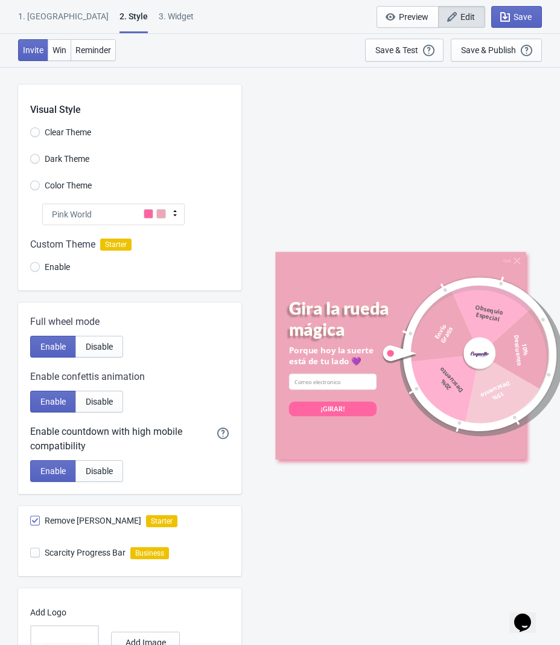
scroll to position [133, 0]
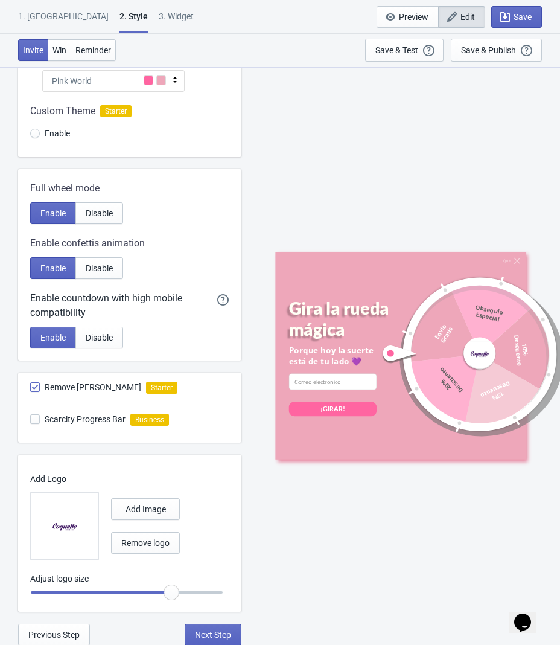
radio input "true"
type input "1.05"
radio input "true"
type input "1.1"
radio input "true"
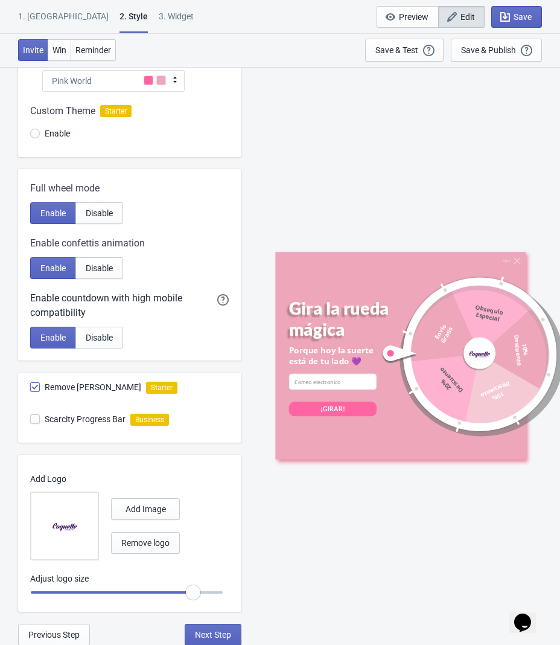
drag, startPoint x: 171, startPoint y: 591, endPoint x: 193, endPoint y: 592, distance: 22.3
type input "1.15"
click at [193, 592] on input "range" at bounding box center [126, 592] width 193 height 22
click at [215, 630] on span "Next Step" at bounding box center [213, 635] width 36 height 10
select select "once"
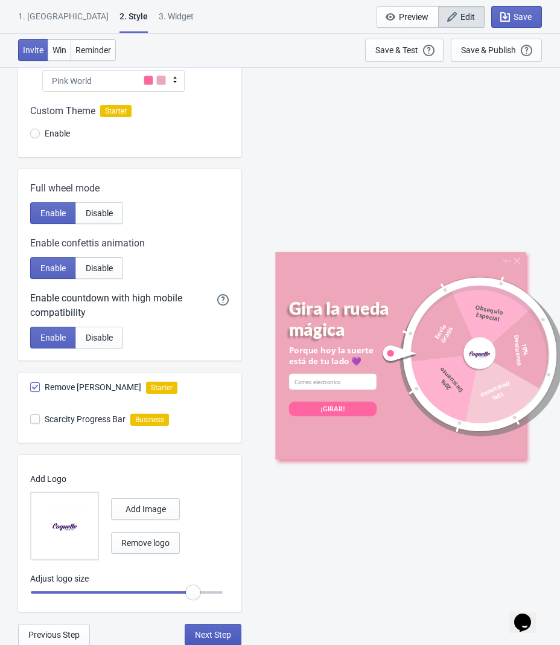
select select "1"
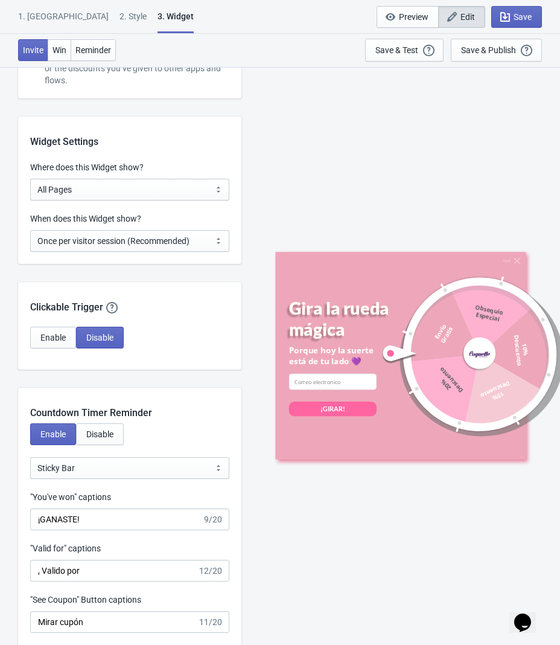
scroll to position [891, 0]
click at [80, 196] on select "All Pages All Product Pages All Blog Pages All Static Pages Specific Product(s)…" at bounding box center [129, 189] width 199 height 22
click at [260, 112] on div "Quit Gira la rueda mágica Porque [DATE] la suerte está de tu lado 💜 email-input…" at bounding box center [400, 355] width 307 height 578
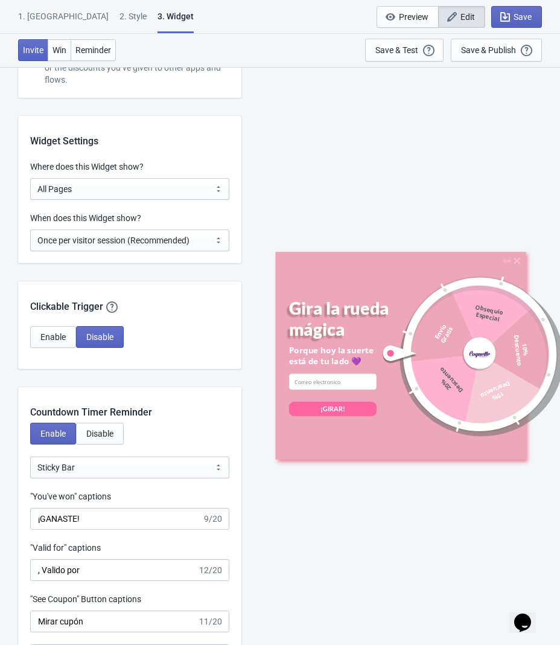
scroll to position [937, 0]
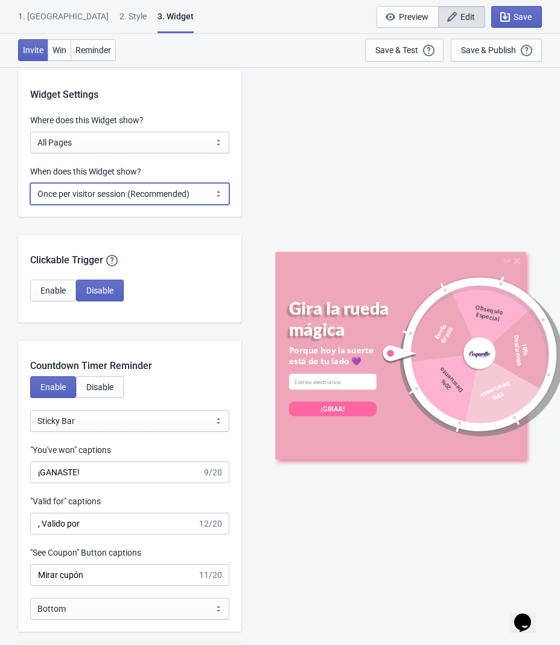
click at [153, 193] on select "Every new visit of page Once every period of time Once per visitor session (Rec…" at bounding box center [129, 194] width 199 height 22
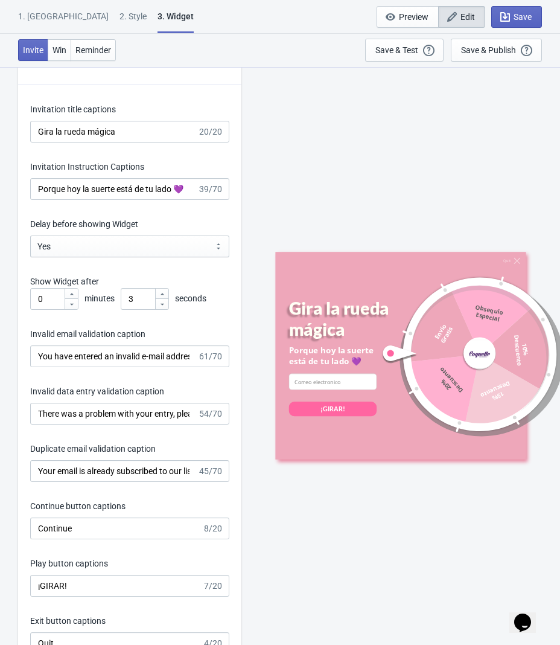
scroll to position [1663, 0]
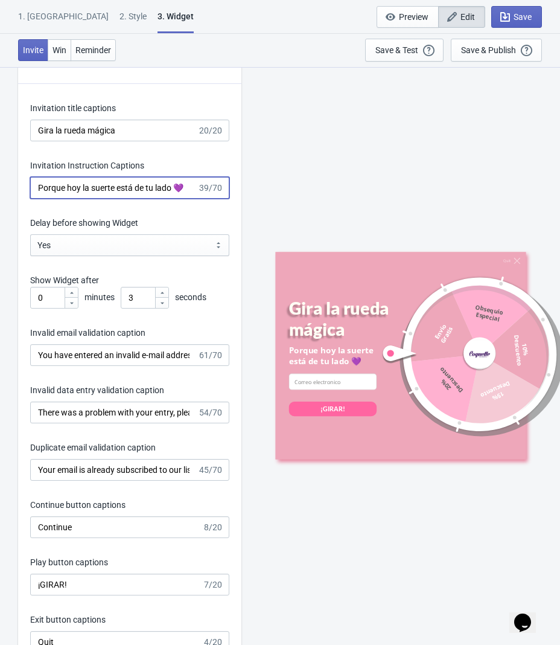
click at [68, 187] on input "Porque hoy la suerte está de tu lado 💜" at bounding box center [113, 188] width 167 height 22
type input "Hoy la suerte está de tu lado 💜"
click at [314, 180] on div "Quit Gira la rueda mágica [DATE] la suerte está de tu lado 💜 email-input ¡GIRAR…" at bounding box center [400, 355] width 307 height 578
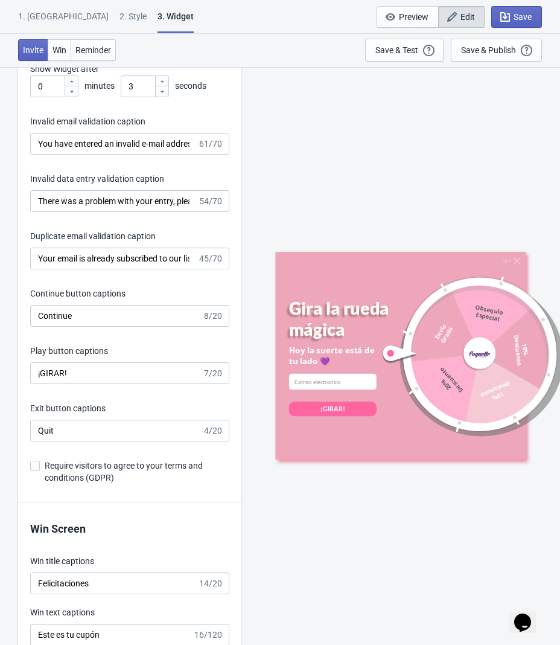
scroll to position [1761, 0]
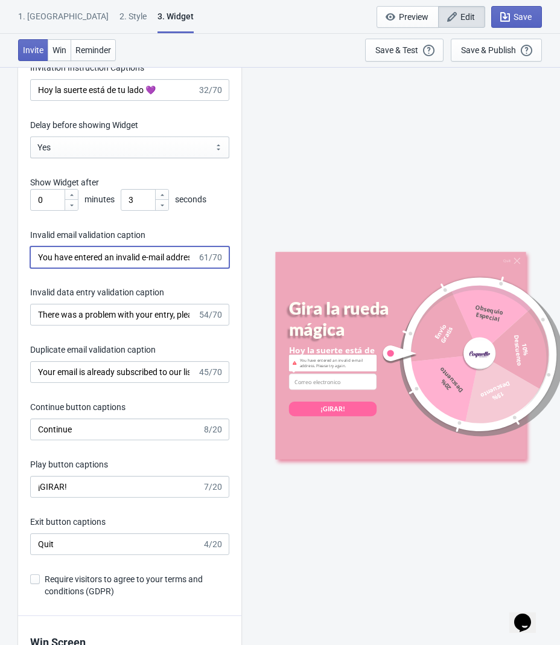
click at [37, 257] on input "You have entered an invalid e-mail address. Please try again." at bounding box center [113, 257] width 167 height 22
drag, startPoint x: 35, startPoint y: 257, endPoint x: 284, endPoint y: 266, distance: 249.4
click at [284, 266] on div "What information do you want to collect? Ask visitors for to fill in our questi…" at bounding box center [280, 32] width 560 height 3452
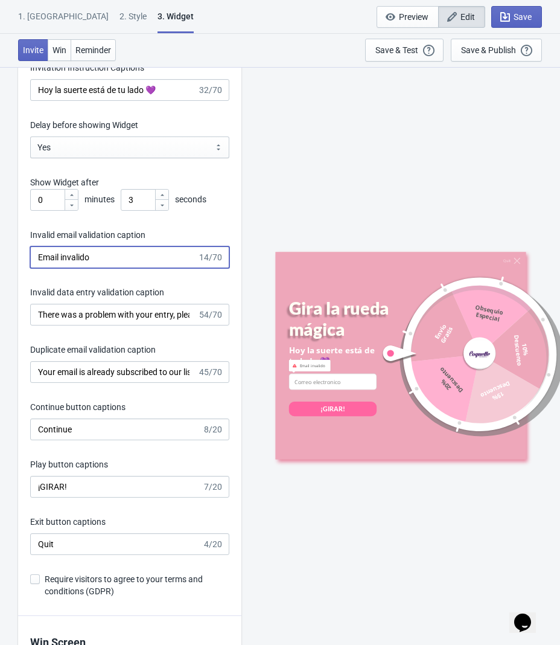
type input "Email invalido"
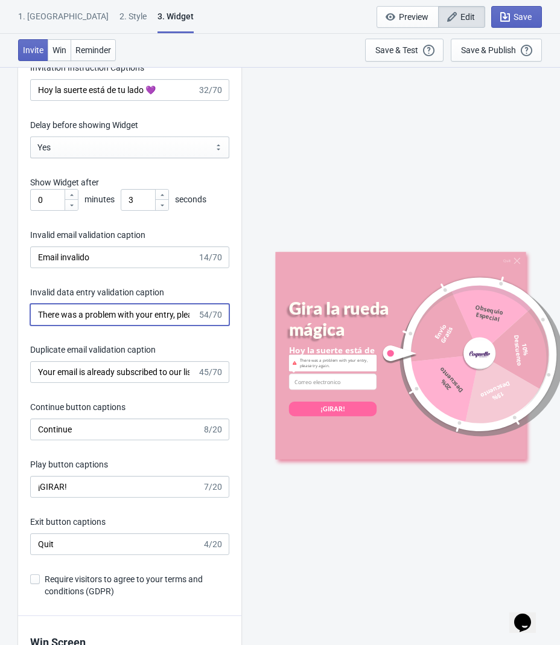
click at [68, 319] on input "There was a problem with your entry, please try again." at bounding box center [113, 315] width 167 height 22
drag, startPoint x: 36, startPoint y: 320, endPoint x: 395, endPoint y: 314, distance: 359.2
click at [395, 314] on div "What information do you want to collect? Ask visitors for to fill in our questi…" at bounding box center [280, 32] width 560 height 3452
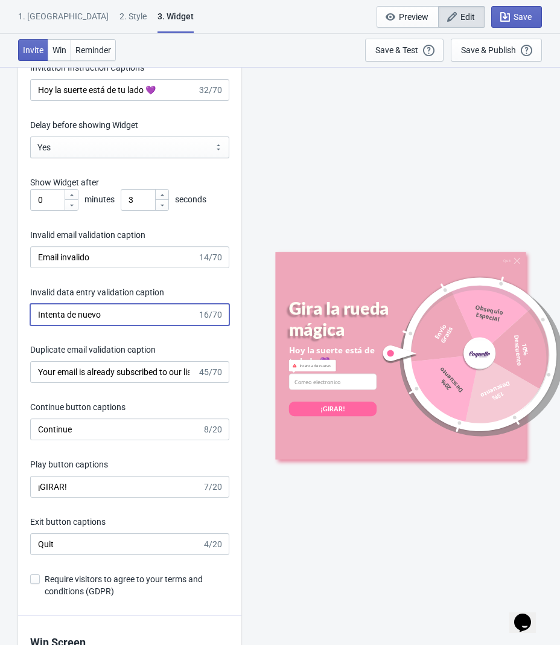
type input "Intenta de nuevo"
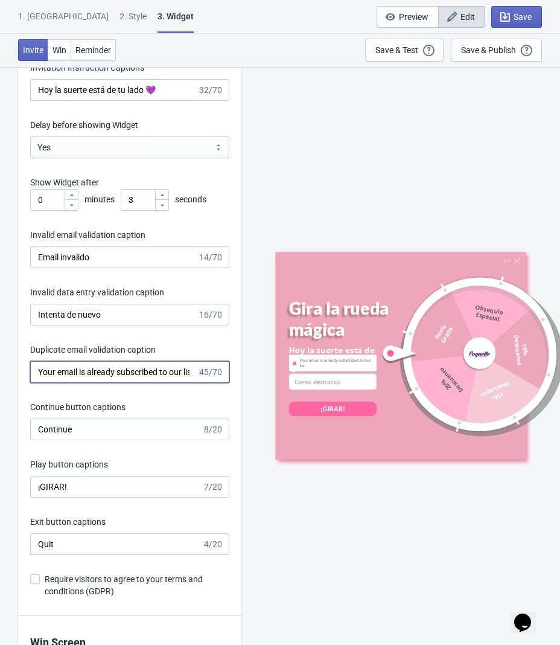
scroll to position [0, 9]
drag, startPoint x: 38, startPoint y: 376, endPoint x: 246, endPoint y: 351, distance: 209.8
click at [246, 351] on div "What information do you want to collect? Ask visitors for to fill in our questi…" at bounding box center [280, 32] width 560 height 3452
type input "Tu email ya esta suscrito"
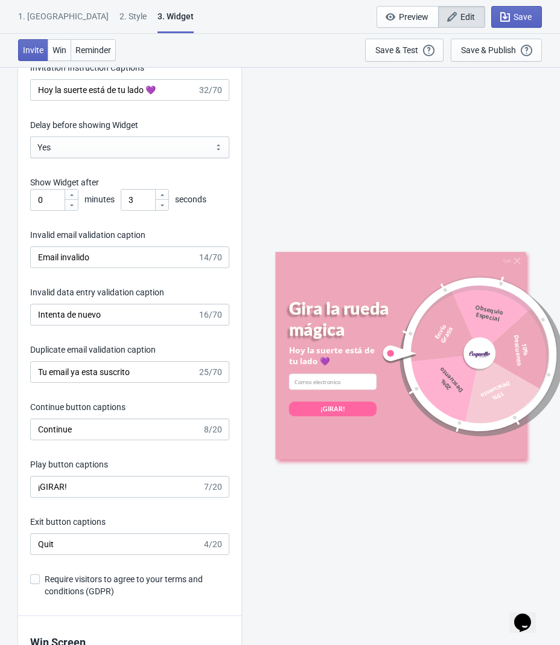
click at [164, 396] on div "Invitation title captions Gira la rueda mágica 20/20 Invitation Instruction Cap…" at bounding box center [129, 301] width 223 height 630
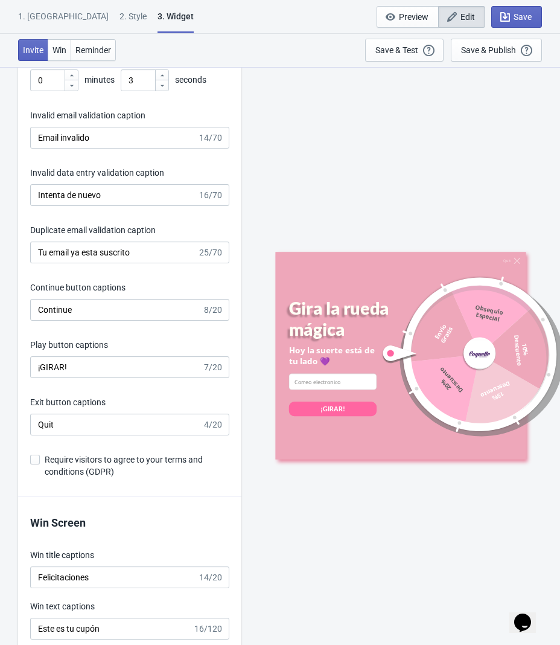
scroll to position [1881, 0]
click at [100, 307] on input "Continue" at bounding box center [116, 309] width 172 height 22
type input "Continuar"
click at [103, 333] on div "Invitation title captions Gira la rueda mágica 20/20 Invitation Instruction Cap…" at bounding box center [129, 181] width 223 height 630
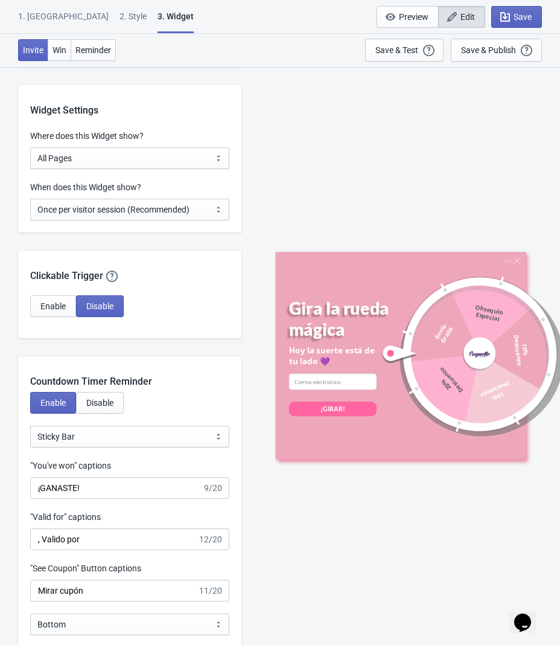
scroll to position [923, 0]
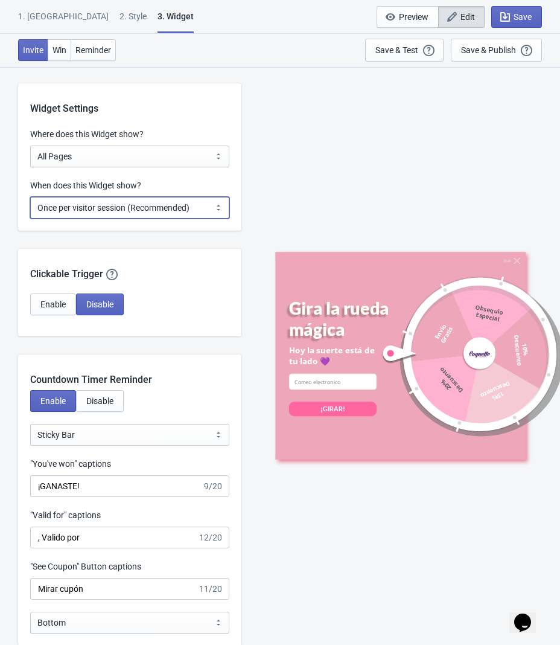
click at [98, 204] on select "Every new visit of page Once every period of time Once per visitor session (Rec…" at bounding box center [129, 208] width 199 height 22
drag, startPoint x: 98, startPoint y: 204, endPoint x: 94, endPoint y: 157, distance: 47.3
click at [94, 157] on div "Widget Settings Where does this Widget show? All Pages All Product Pages All Bl…" at bounding box center [129, 156] width 223 height 147
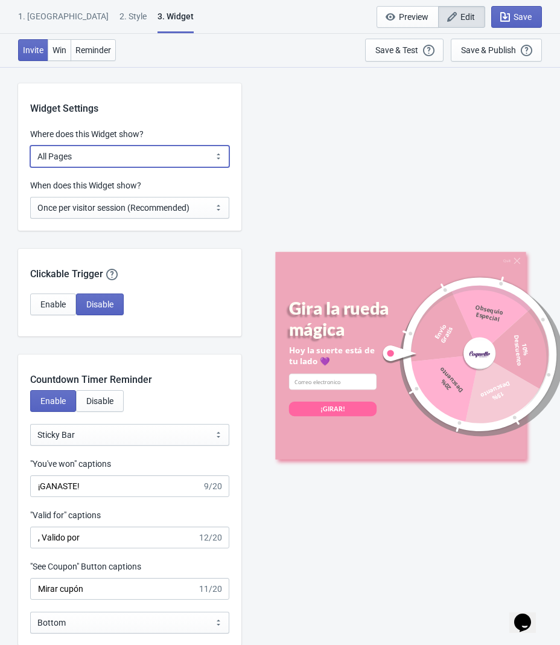
click at [94, 157] on select "All Pages All Product Pages All Blog Pages All Static Pages Specific Product(s)…" at bounding box center [129, 156] width 199 height 22
click at [201, 109] on div "Widget Settings" at bounding box center [129, 99] width 223 height 33
click at [533, 20] on button "Save" at bounding box center [516, 17] width 51 height 22
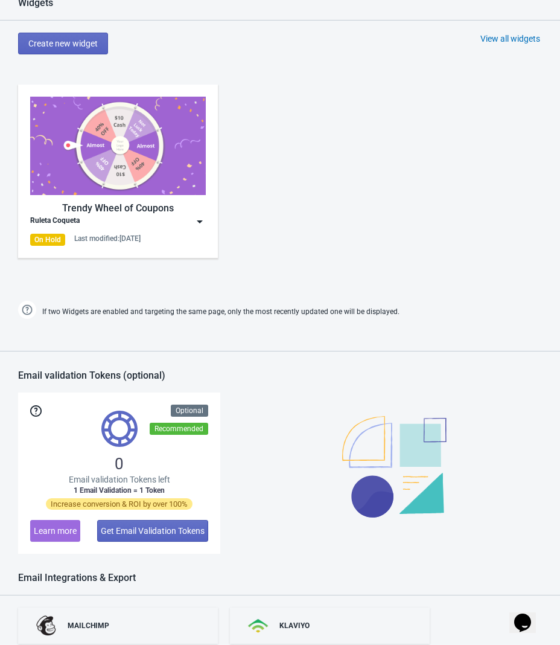
scroll to position [531, 0]
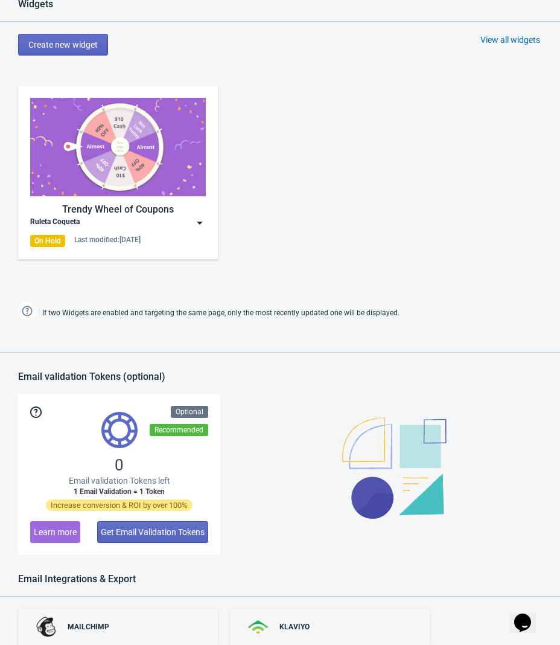
click at [112, 241] on div "Last modified: [DATE]" at bounding box center [107, 240] width 66 height 10
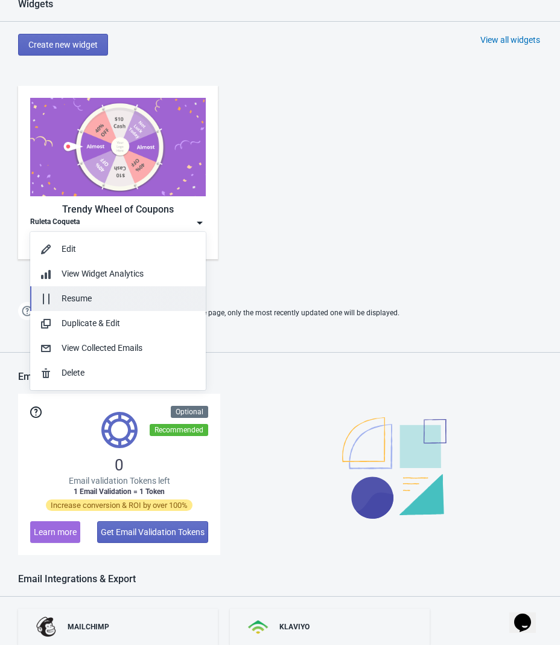
click at [97, 296] on div "Resume" at bounding box center [129, 298] width 135 height 13
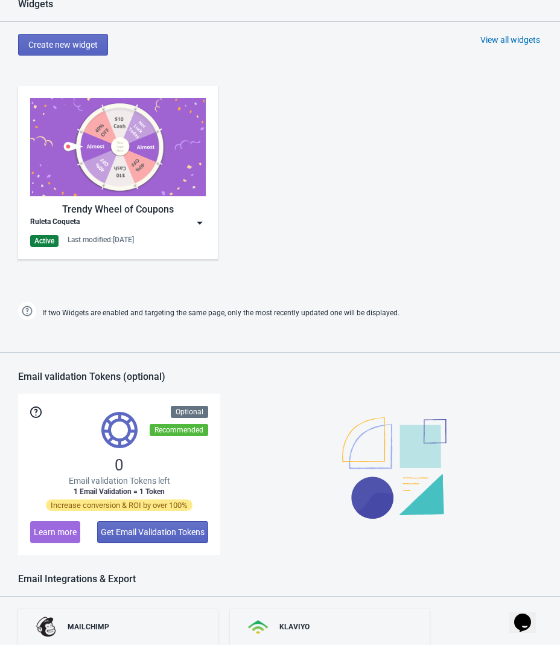
click at [191, 287] on div "Trendy Wheel of Coupons Ruleta Coqueta Active Last modified: 15.8.2025" at bounding box center [280, 182] width 560 height 217
click at [91, 244] on div "Last modified: 15.8.2025" at bounding box center [101, 240] width 66 height 10
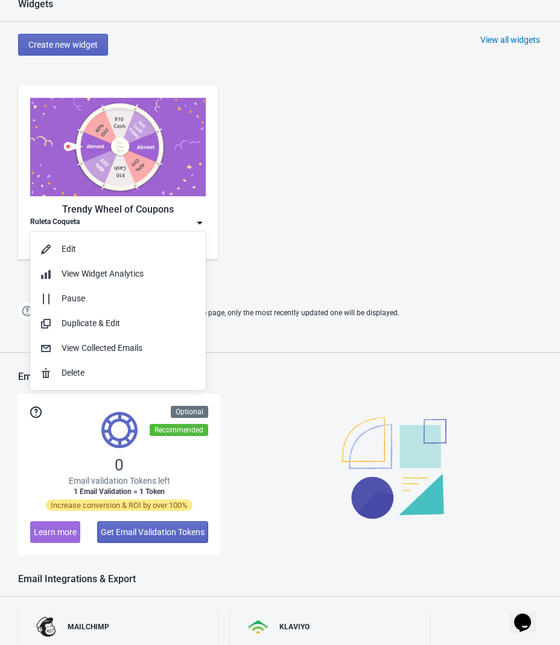
click at [377, 226] on div "Trendy Wheel of Coupons Ruleta Coqueta Active Last modified: 15.8.2025" at bounding box center [280, 182] width 560 height 217
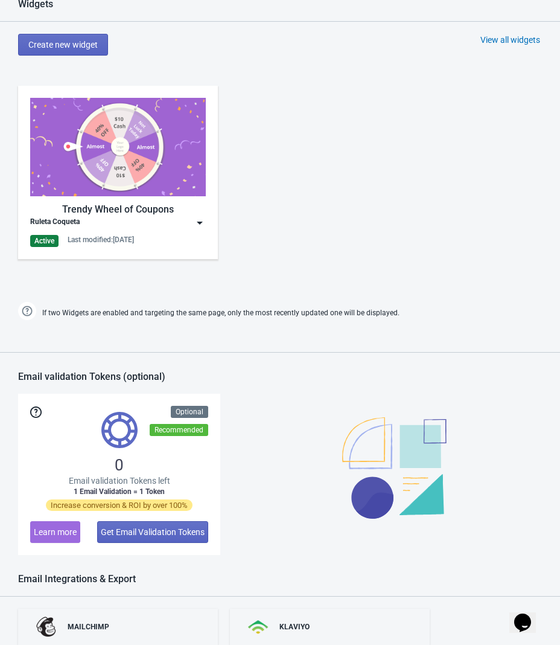
click at [145, 232] on div "Trendy Wheel of Coupons Ruleta Coqueta Active Last modified: 15.8.2025" at bounding box center [118, 172] width 176 height 149
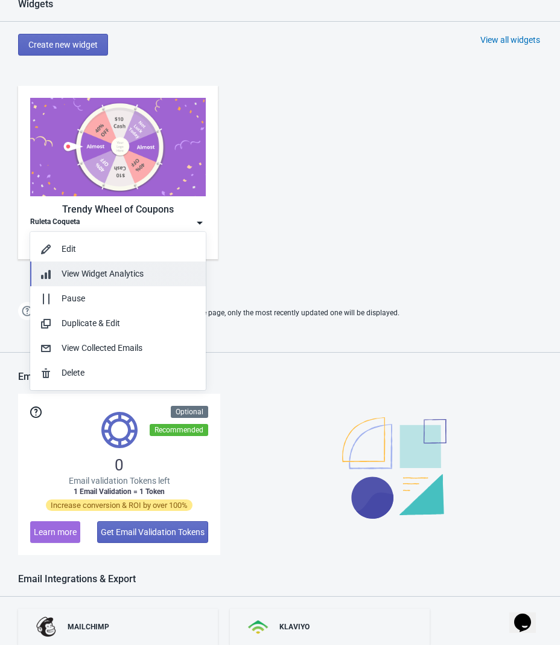
click at [94, 275] on span "View Widget Analytics" at bounding box center [103, 274] width 82 height 10
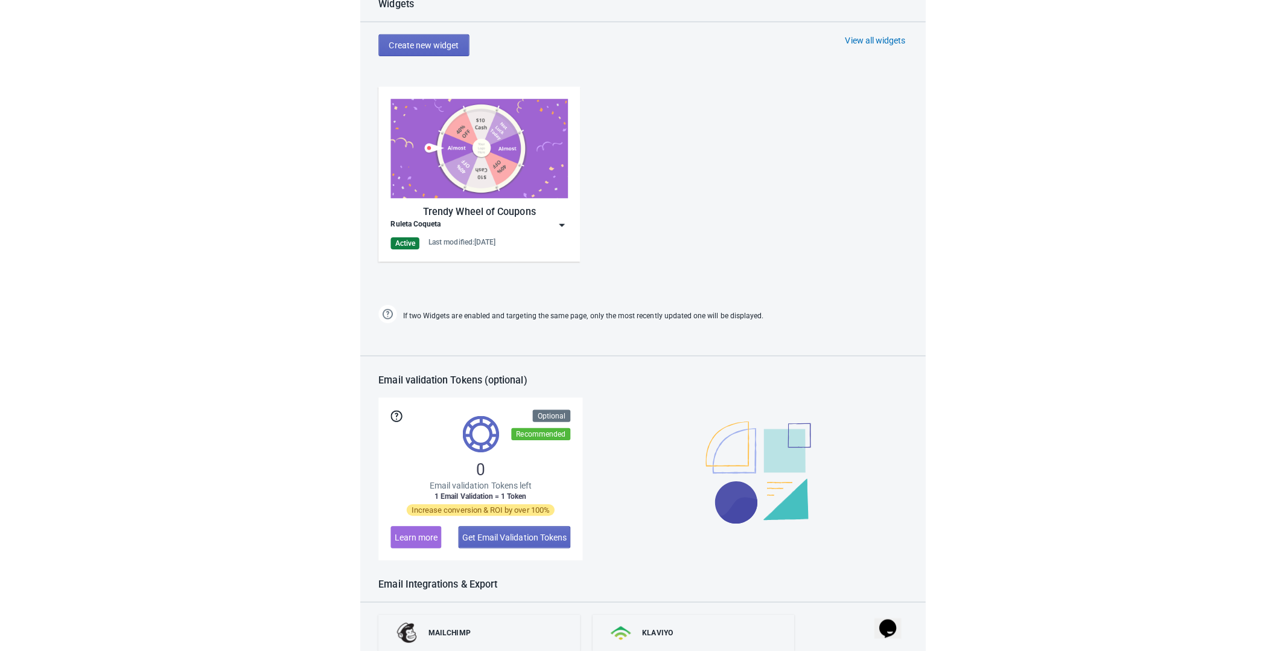
scroll to position [12, 0]
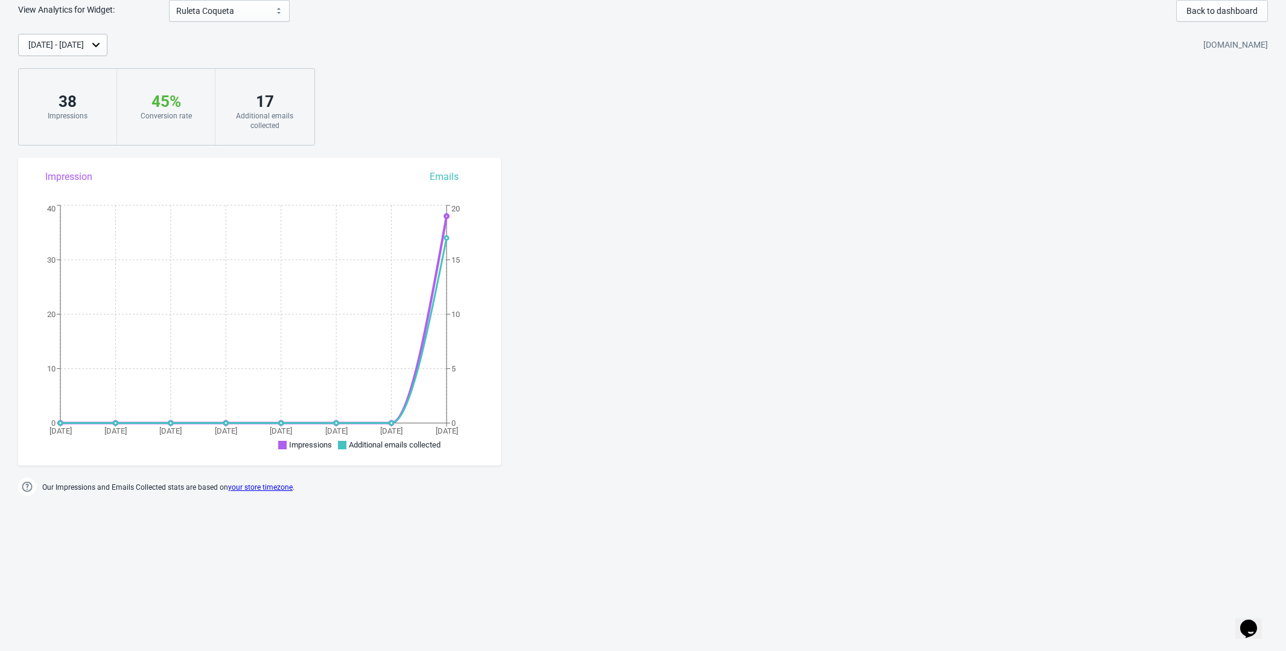
click at [378, 99] on div "Aug 8, 2025 - Aug 15, 2025 coquetteaccesorios.myshopify.com 38 Impressions 45 %…" at bounding box center [643, 90] width 1286 height 112
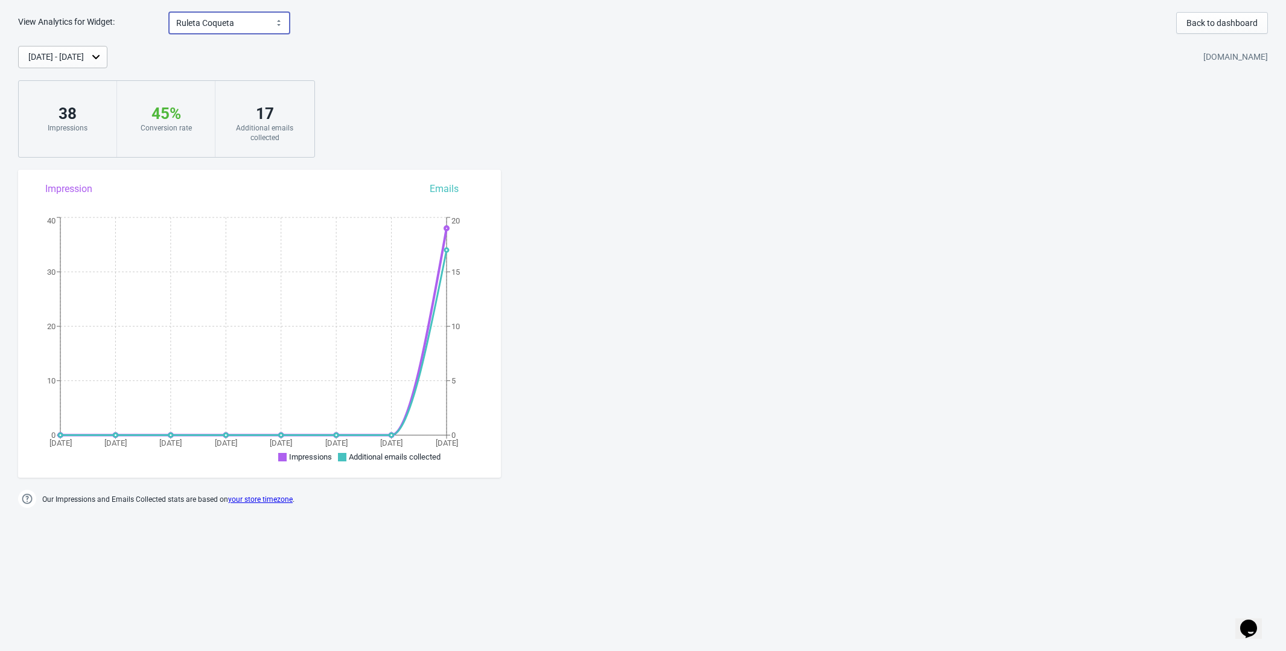
click at [250, 27] on select "Ruleta Coqueta" at bounding box center [229, 23] width 121 height 22
click at [417, 89] on div "Aug 8, 2025 - Aug 15, 2025 coquetteaccesorios.myshopify.com 38 Impressions 45 %…" at bounding box center [643, 102] width 1286 height 112
click at [197, 314] on icon "Aug 8 Aug 9 Aug 10 Aug 11 Aug 12 Aug 13 Aug 14 Aug 15 0 10 20 30 40 0 5 10 15 20" at bounding box center [259, 340] width 483 height 253
click at [560, 391] on div "View Analytics for Widget: Ruleta Coqueta Ruleta Coqueta Back to dashboard Aug …" at bounding box center [643, 260] width 1286 height 497
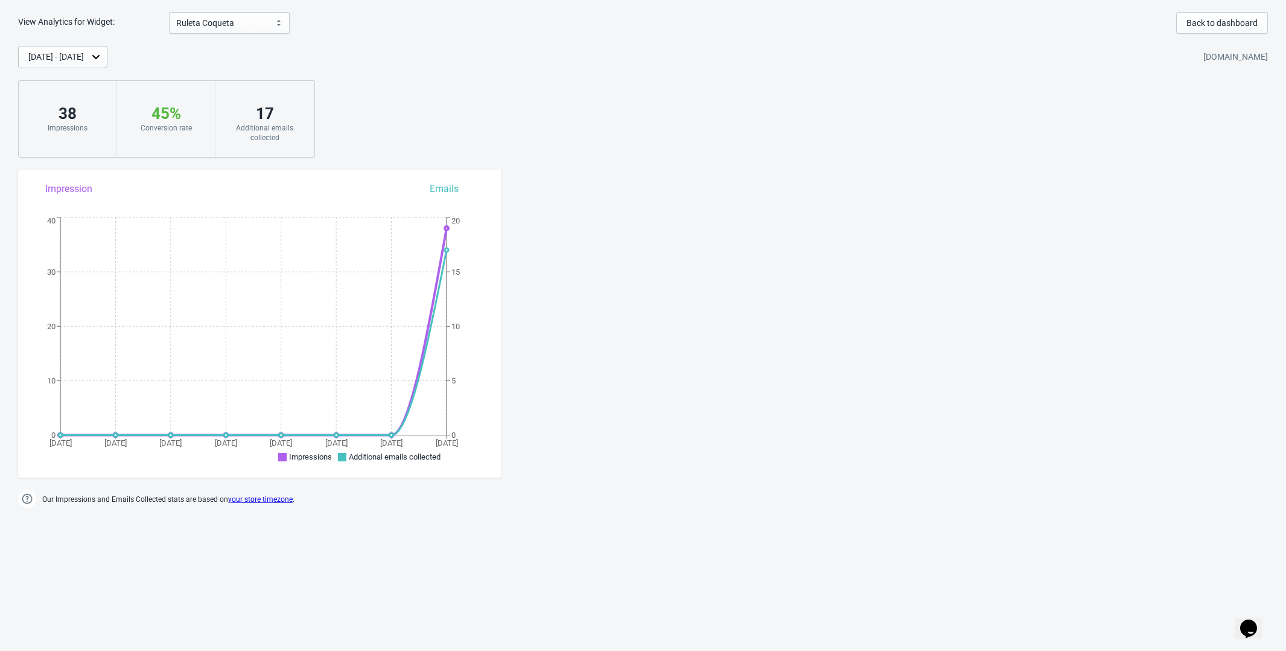
click at [402, 114] on div "Aug 8, 2025 - Aug 15, 2025 coquetteaccesorios.myshopify.com 38 Impressions 45 %…" at bounding box center [643, 102] width 1286 height 112
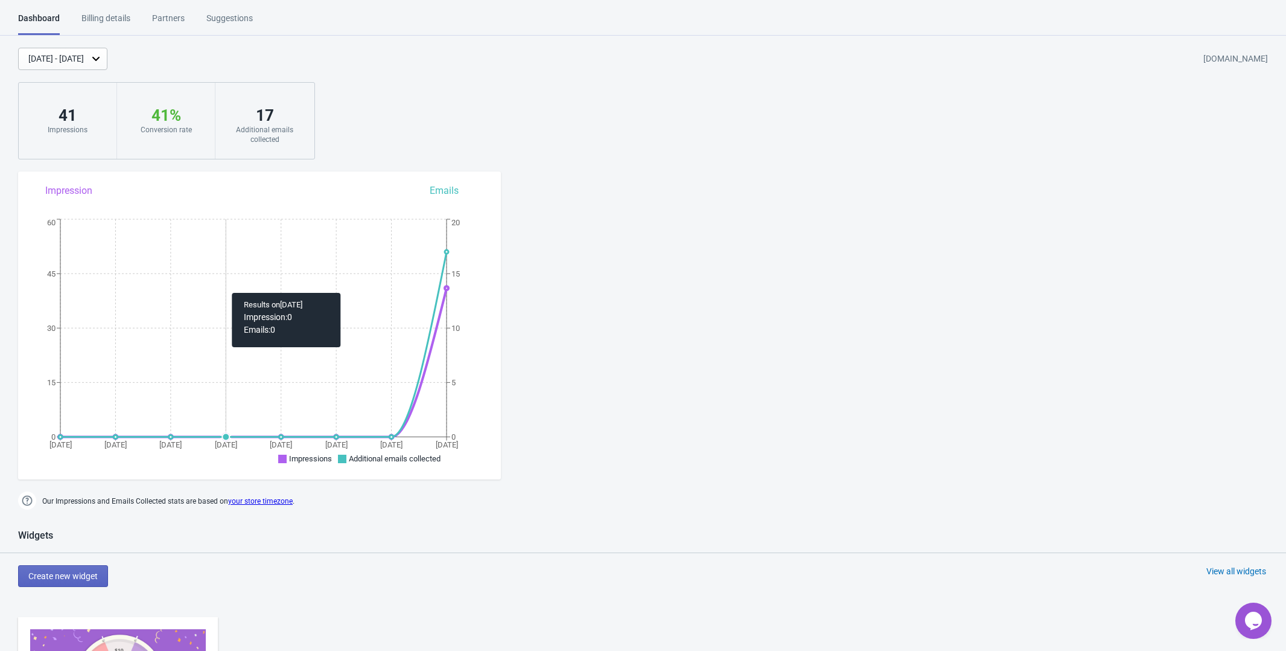
click at [215, 287] on icon "[DATE] [DATE] Aug [DATE] Aug [DATE] Aug [DATE] 0 15 30 45 60 0 5 10 15 20" at bounding box center [259, 342] width 483 height 253
click at [84, 53] on div "[DATE] - [DATE]" at bounding box center [56, 59] width 56 height 13
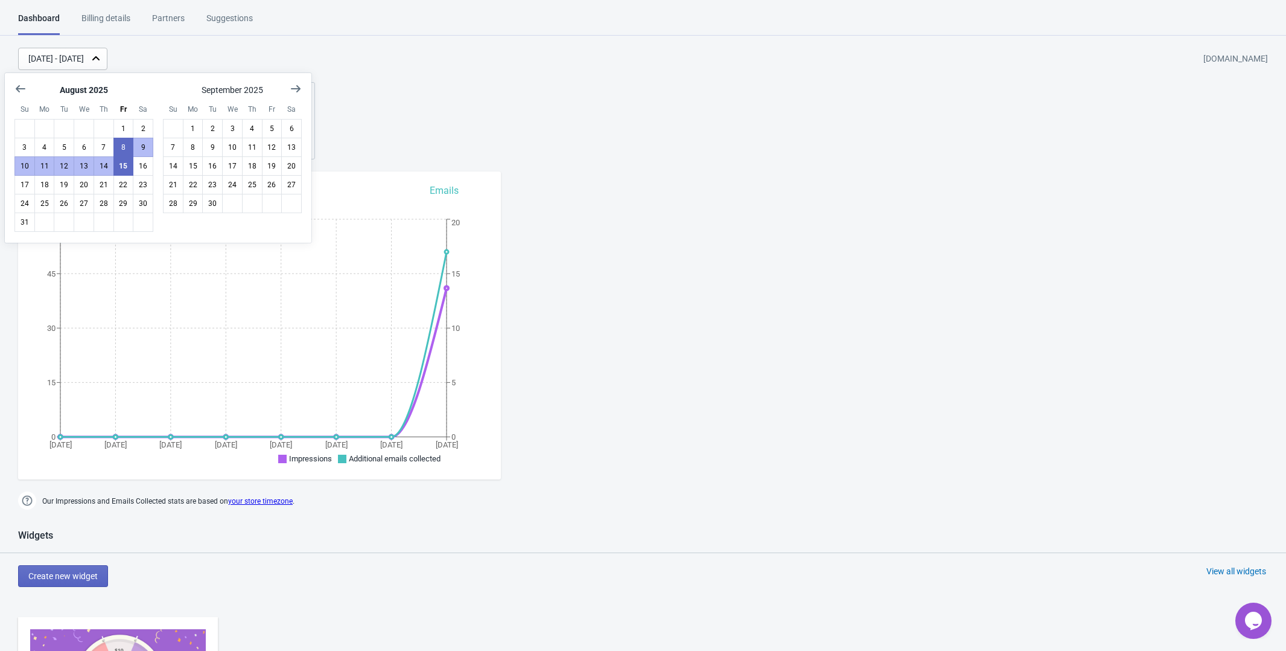
click at [84, 53] on div "[DATE] - [DATE]" at bounding box center [56, 59] width 56 height 13
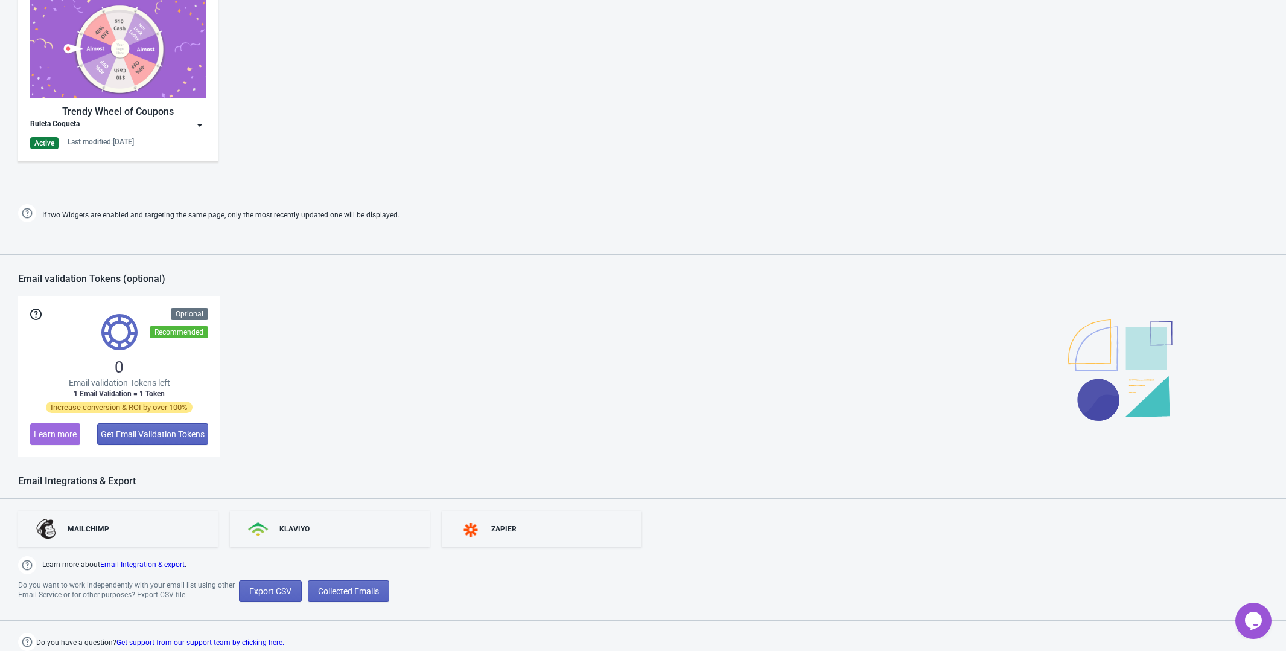
scroll to position [628, 0]
click at [172, 105] on div "Trendy Wheel of Coupons" at bounding box center [118, 112] width 176 height 14
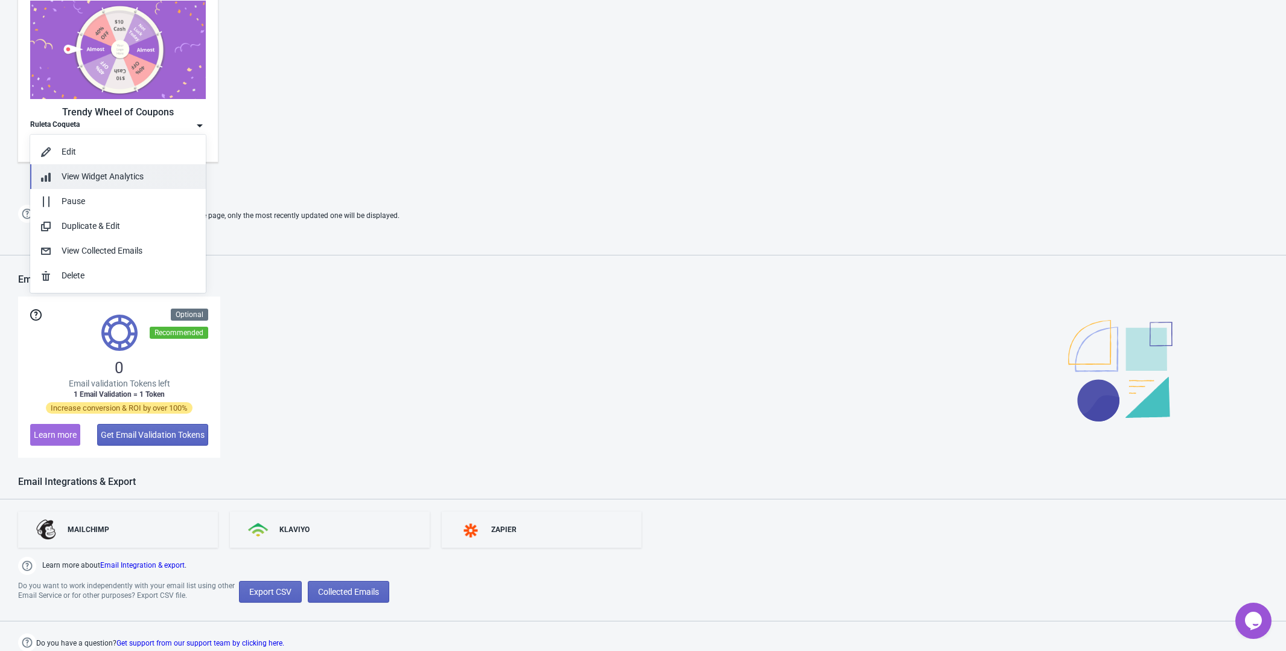
click at [121, 180] on span "View Widget Analytics" at bounding box center [103, 176] width 82 height 10
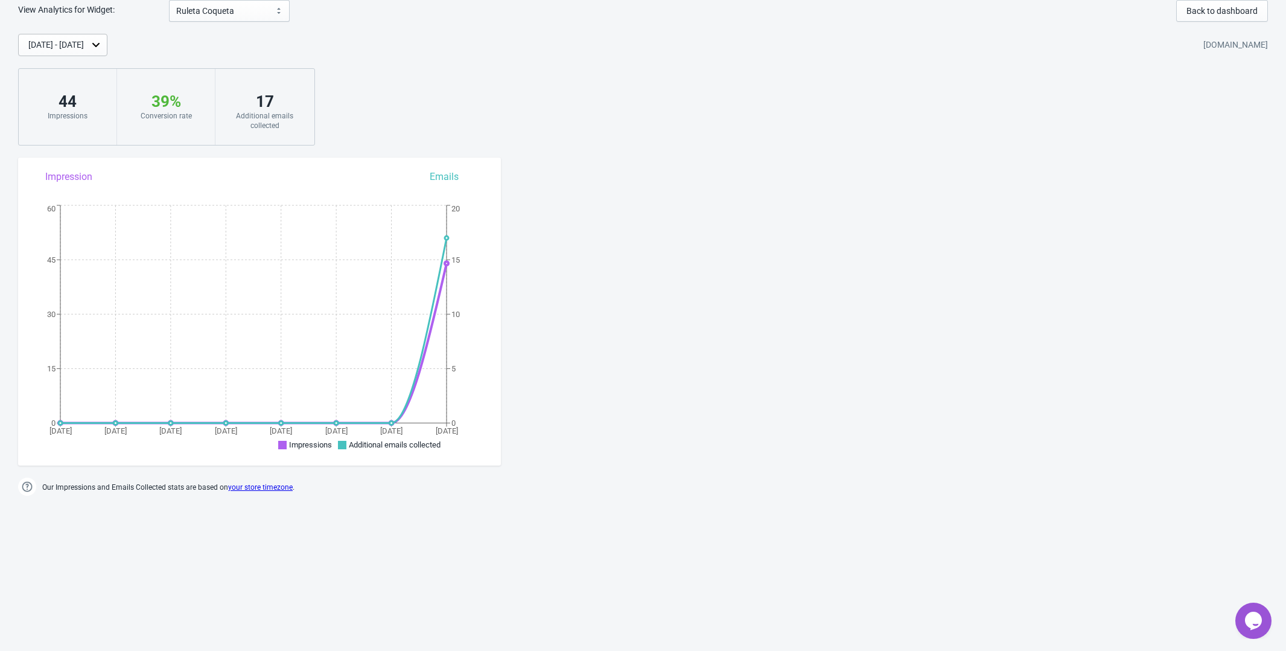
click at [107, 52] on div "[DATE] - [DATE]" at bounding box center [62, 45] width 89 height 22
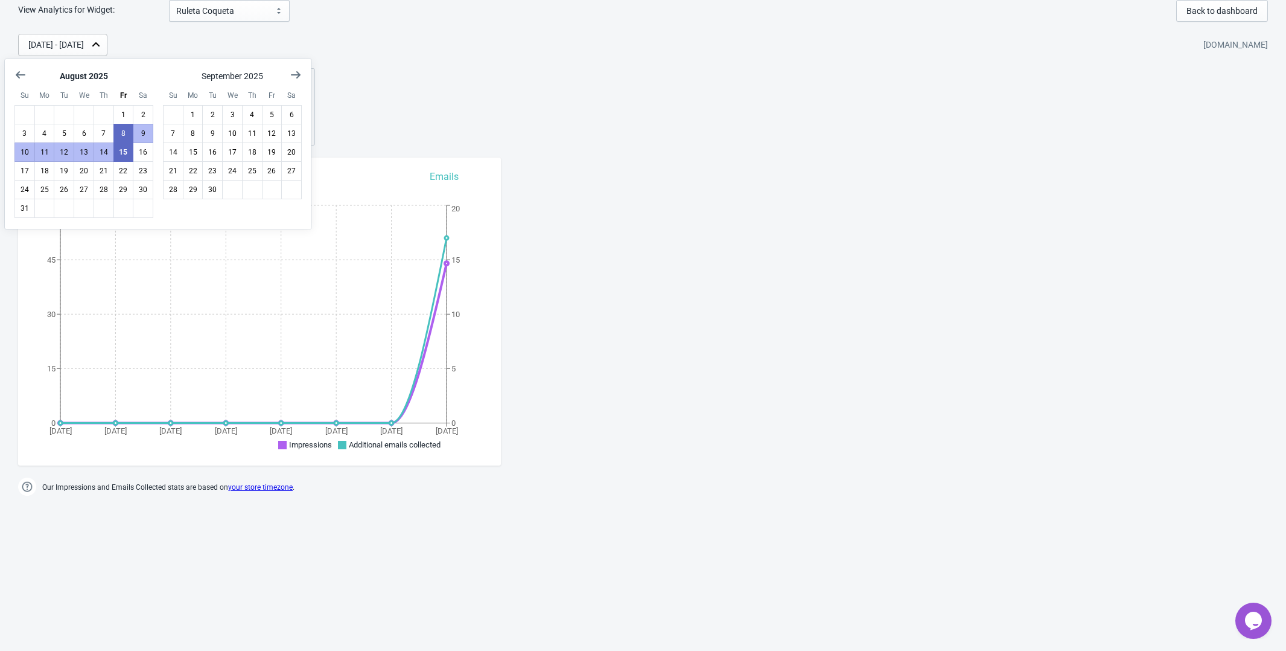
click at [107, 52] on div "[DATE] - [DATE]" at bounding box center [62, 45] width 89 height 22
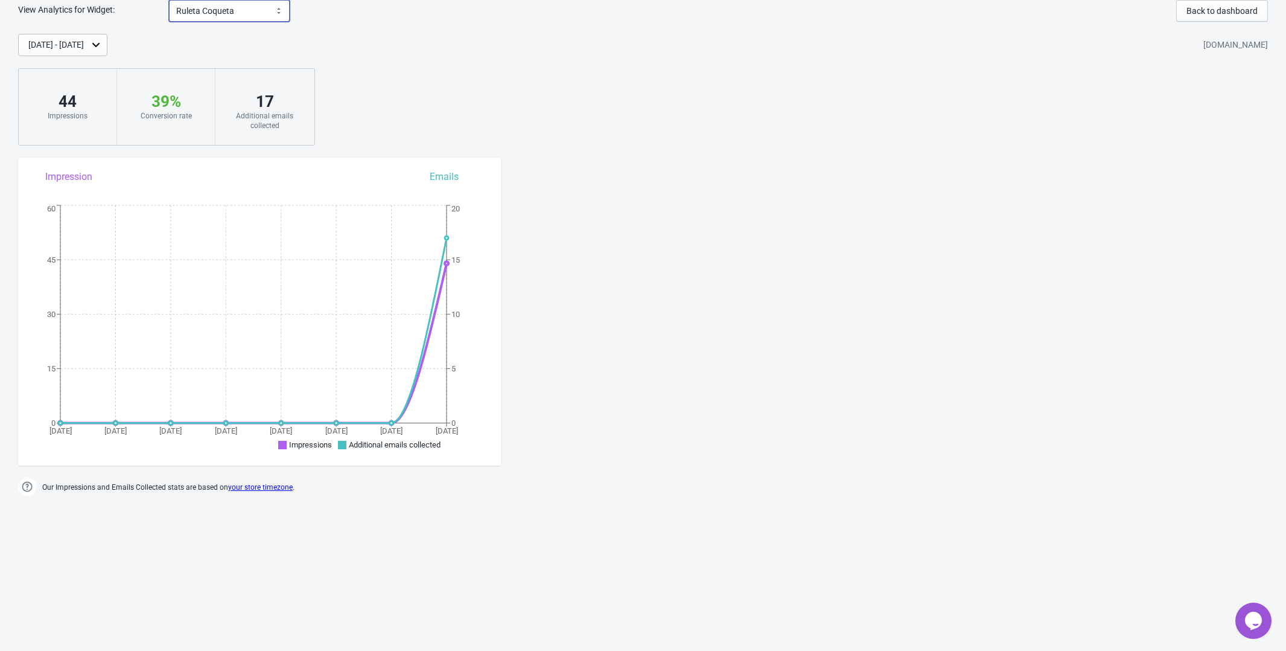
click at [210, 20] on select "Ruleta Coqueta" at bounding box center [229, 11] width 121 height 22
click at [541, 123] on div "[DATE] - [DATE] [DOMAIN_NAME] 44 Impressions 39 % Your Tada Widget has a conver…" at bounding box center [643, 90] width 1286 height 112
click at [1215, 13] on span "Back to dashboard" at bounding box center [1222, 11] width 71 height 10
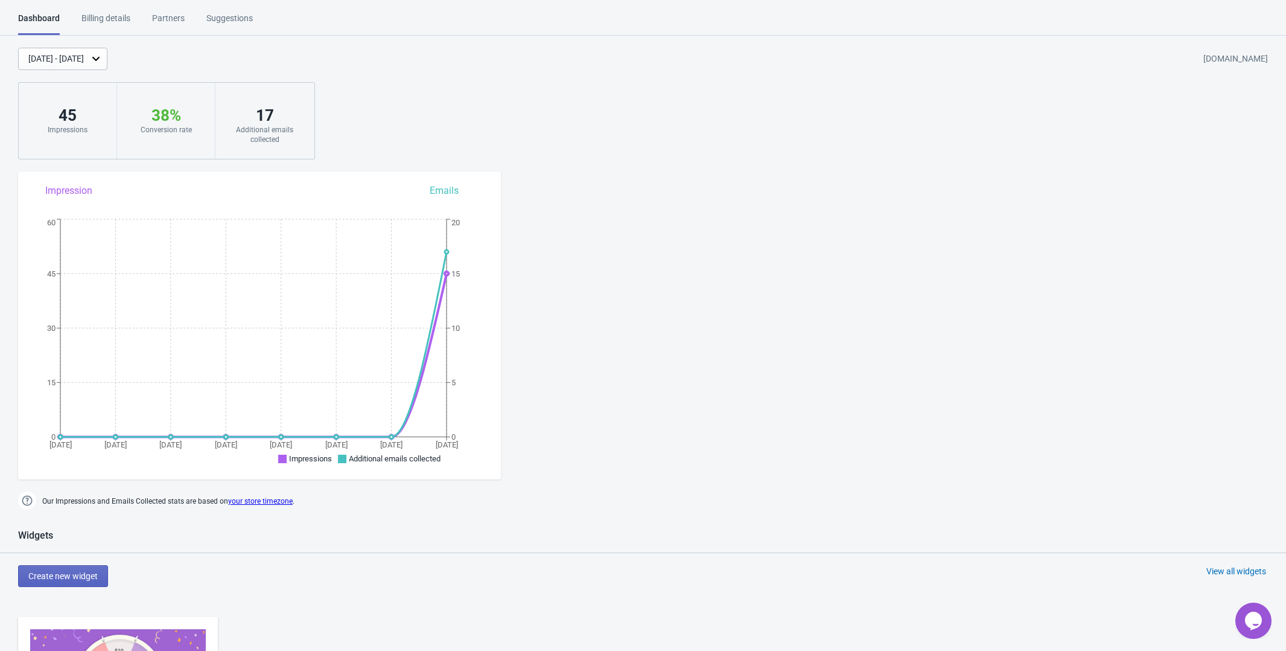
click at [104, 5] on html "Dashboard Billing details Partners Suggestions Dashboard Billing details Partne…" at bounding box center [643, 325] width 1286 height 651
click at [104, 15] on div "Billing details" at bounding box center [105, 22] width 49 height 21
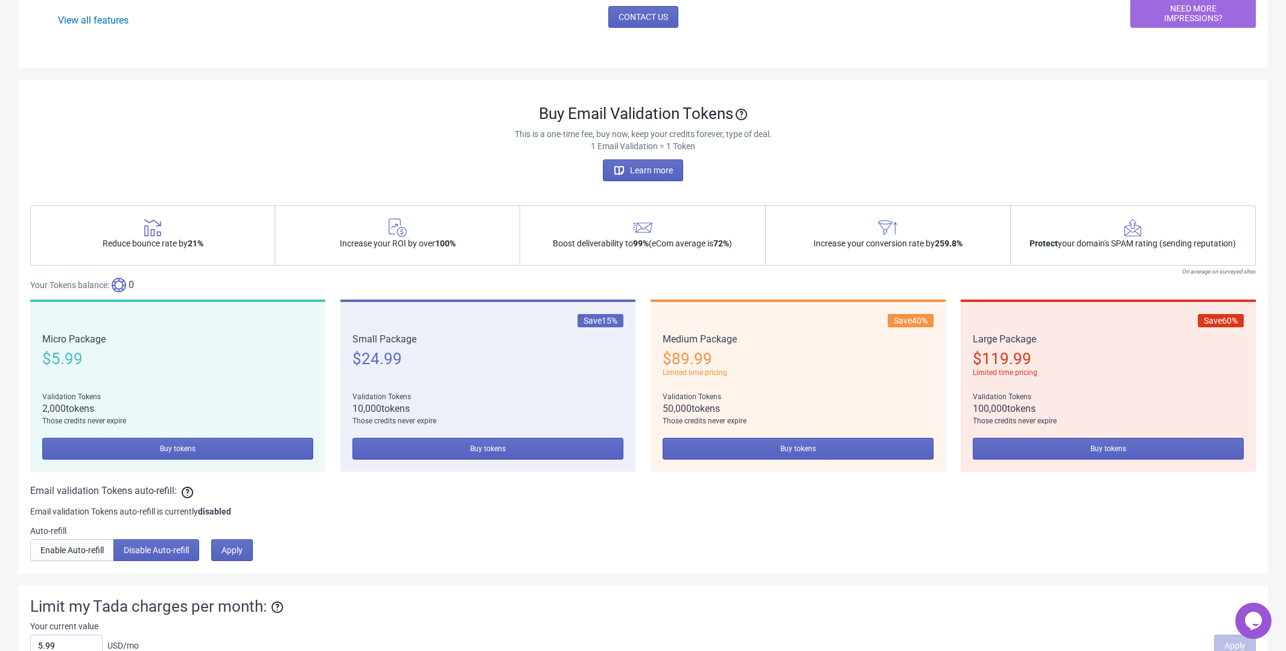
scroll to position [586, 0]
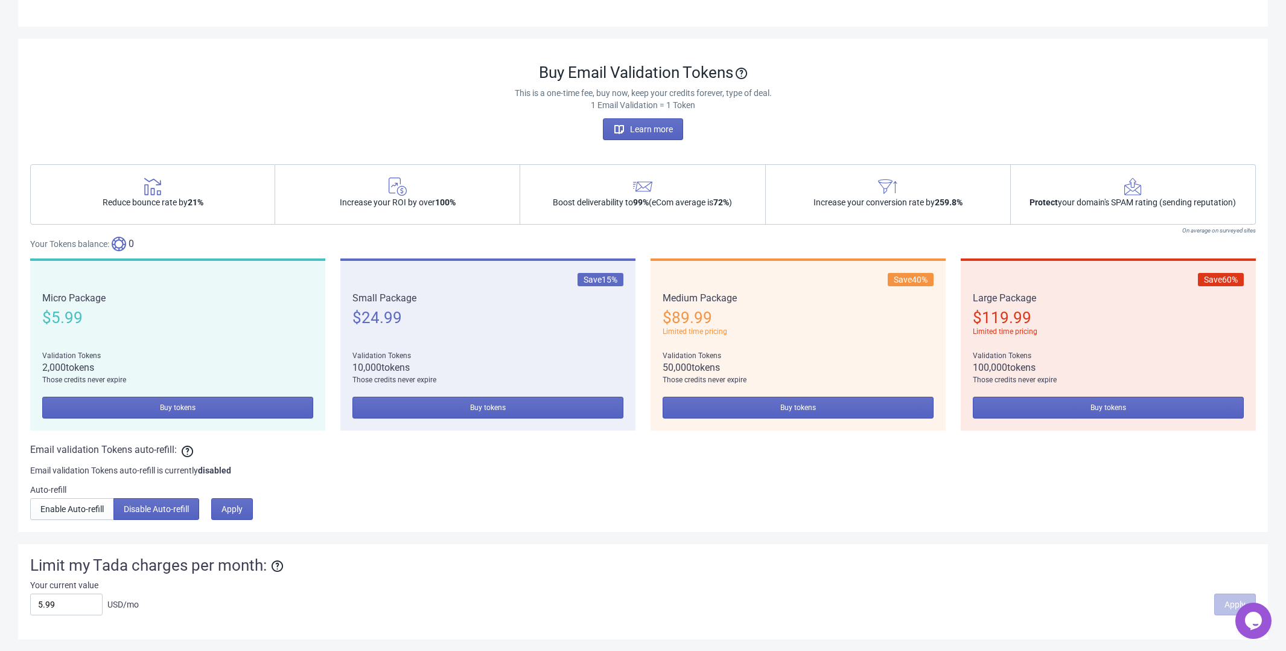
click at [364, 316] on span "$ 24.99" at bounding box center [376, 317] width 49 height 18
click at [877, 180] on div "Increase your conversion rate by 259.8%" at bounding box center [888, 194] width 245 height 60
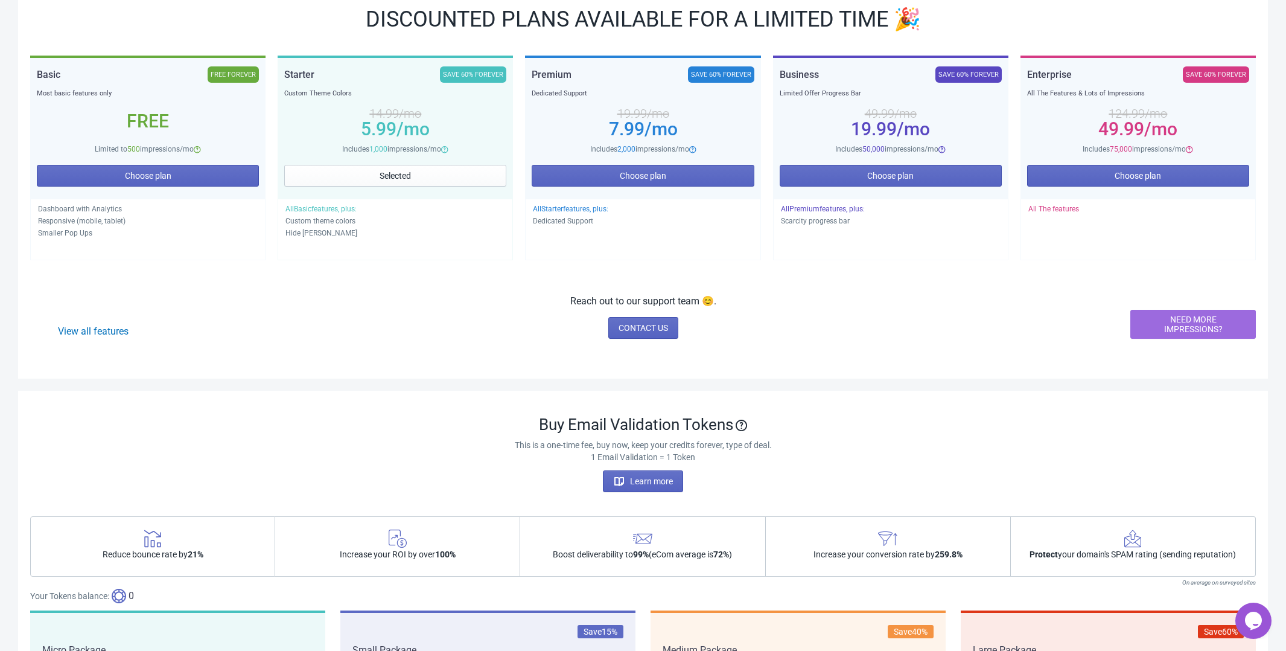
scroll to position [0, 0]
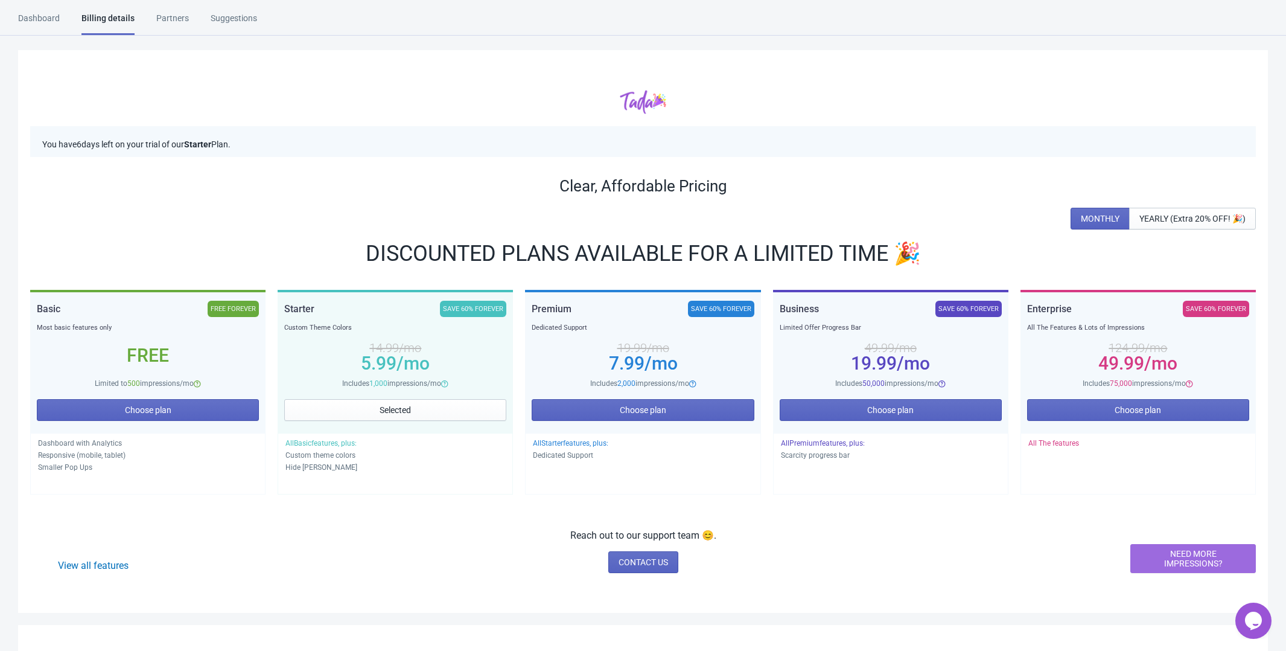
click at [222, 20] on div "Suggestions" at bounding box center [234, 22] width 46 height 21
click at [58, 14] on div "Dashboard" at bounding box center [39, 22] width 42 height 21
